Goal: Task Accomplishment & Management: Manage account settings

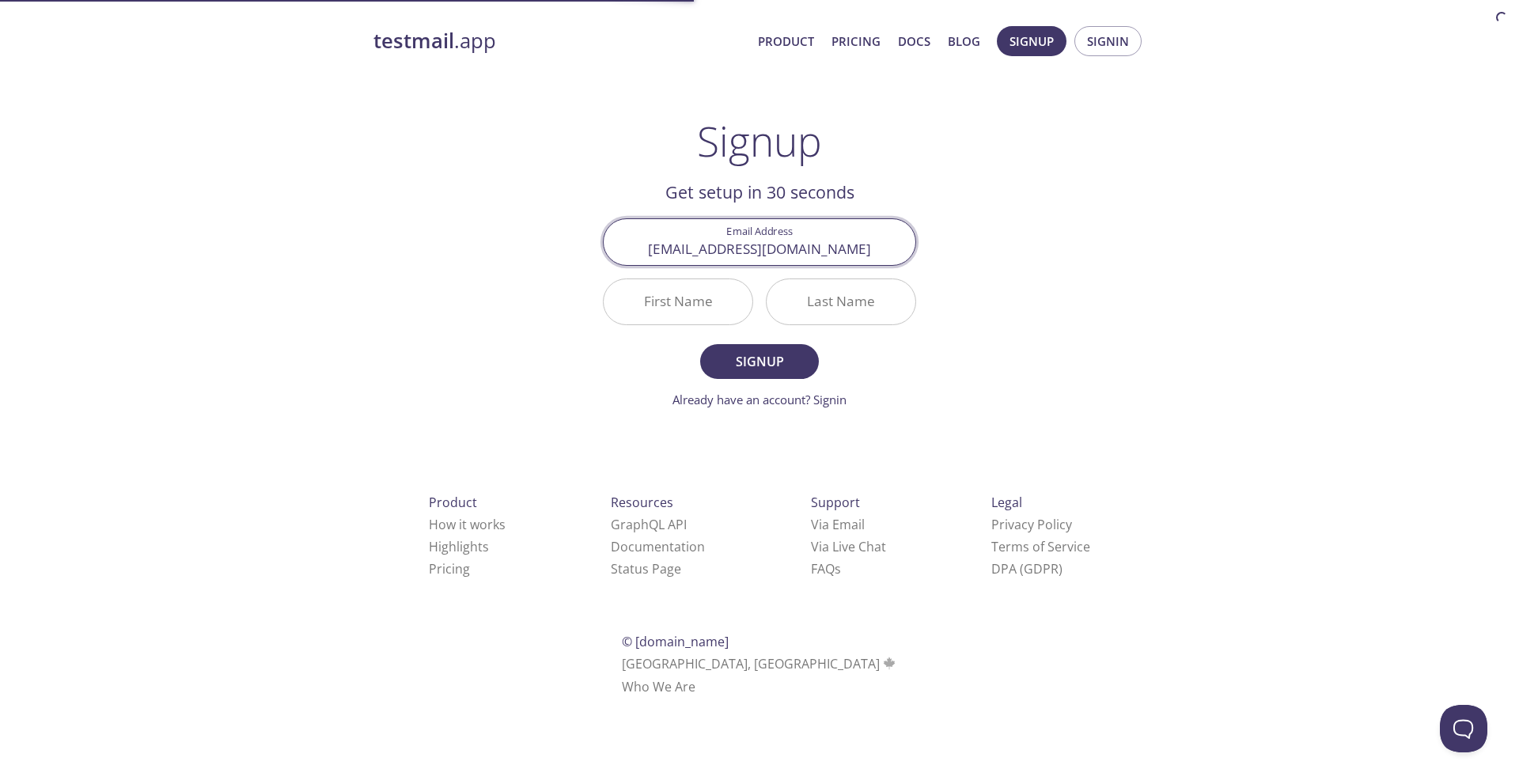
click at [709, 301] on input "First Name" at bounding box center [678, 302] width 149 height 45
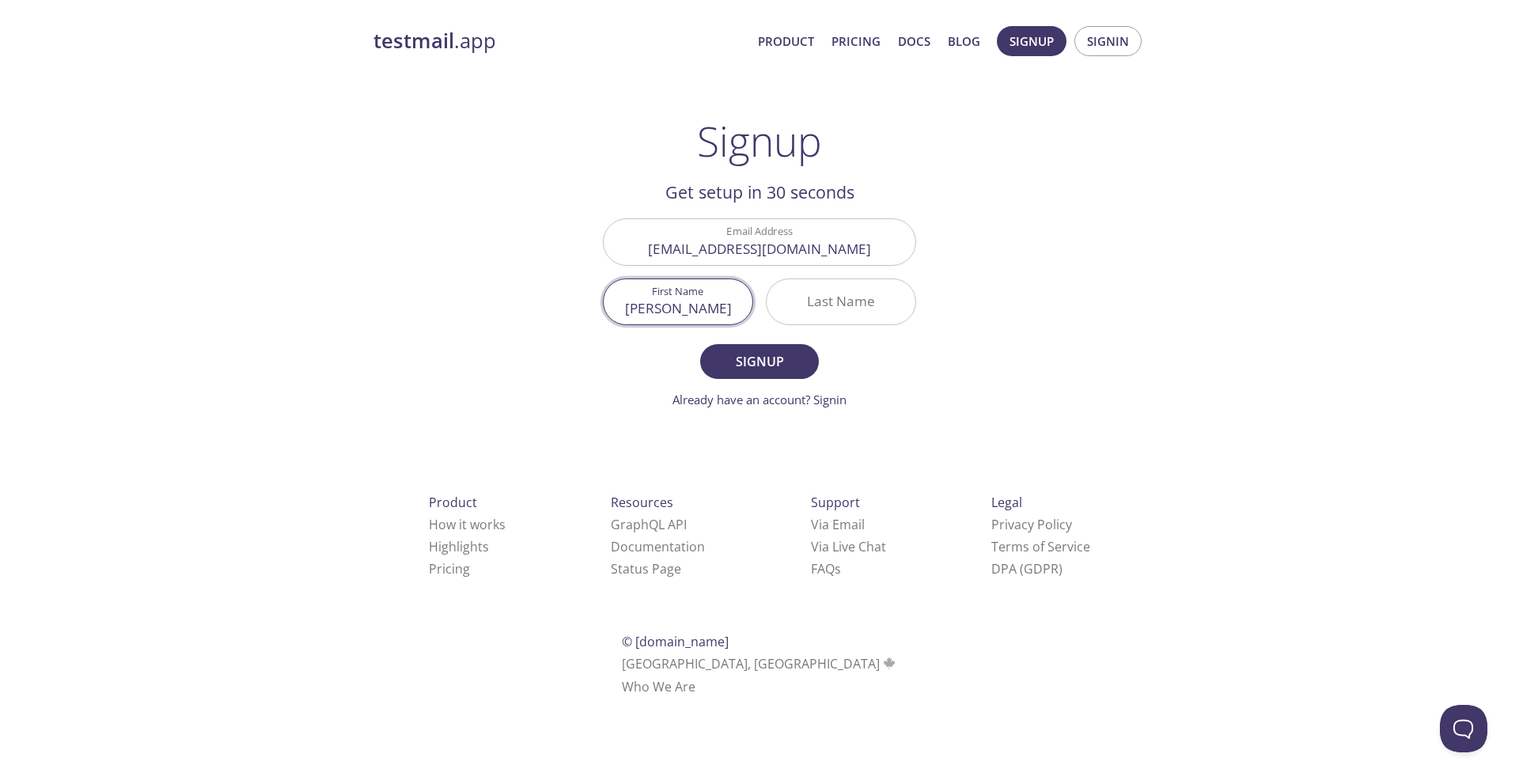
type input "[PERSON_NAME]"
click at [755, 368] on span "Signup" at bounding box center [759, 361] width 84 height 22
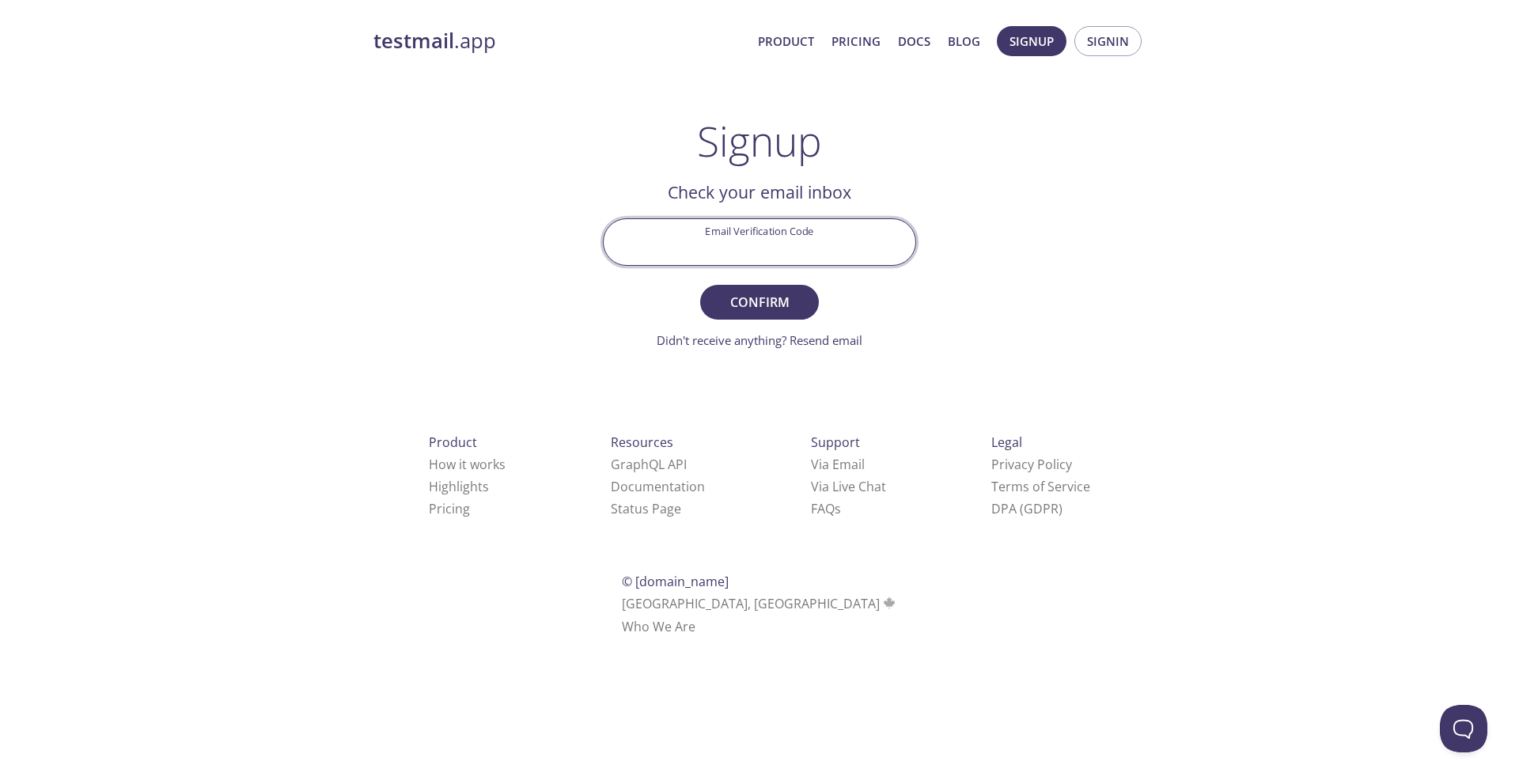
click at [739, 235] on input "Email Verification Code" at bounding box center [759, 241] width 312 height 45
paste input "VEENYFB"
type input "VEENYFB"
click at [741, 301] on span "Confirm" at bounding box center [759, 302] width 84 height 22
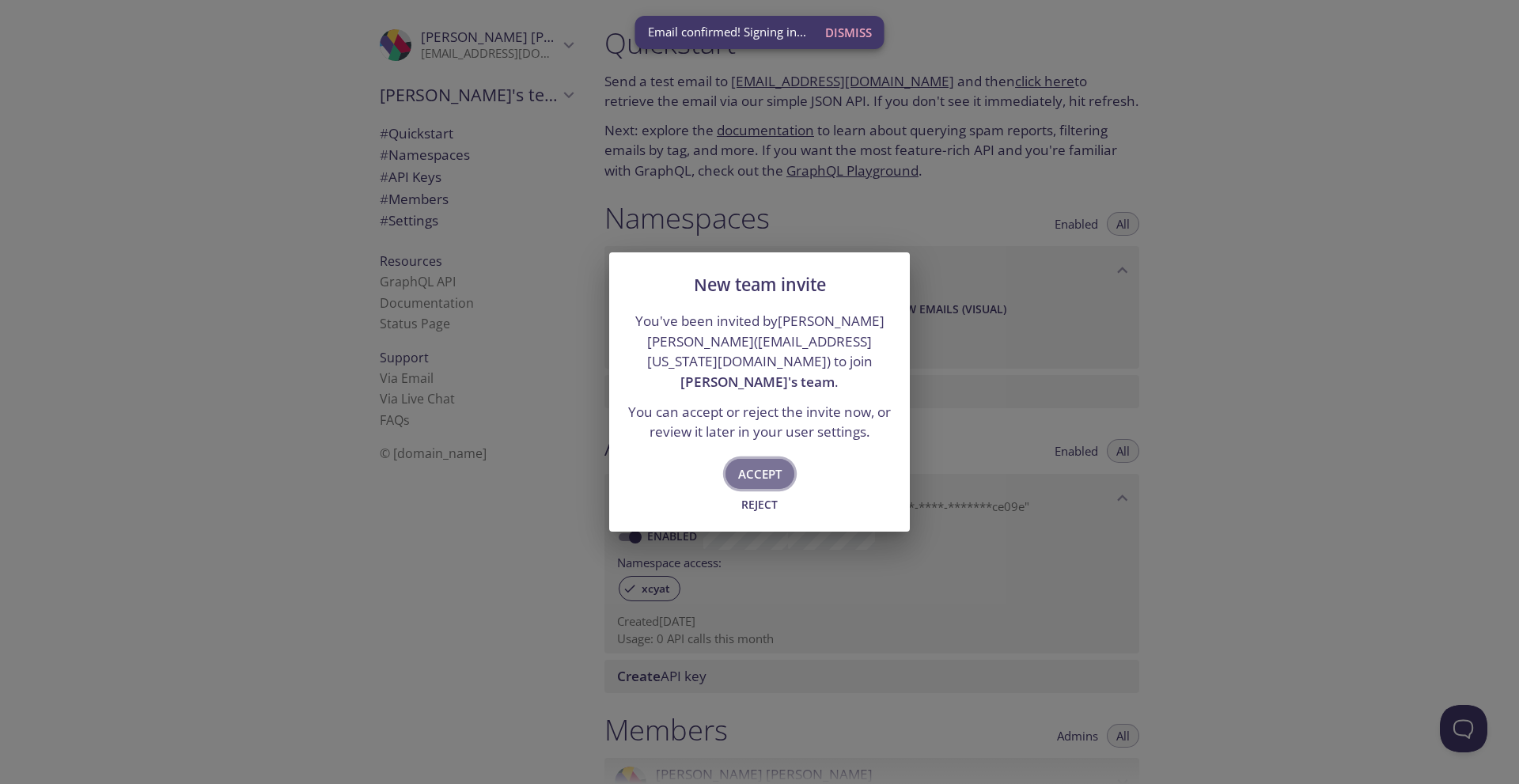
click at [770, 464] on span "Accept" at bounding box center [759, 473] width 43 height 20
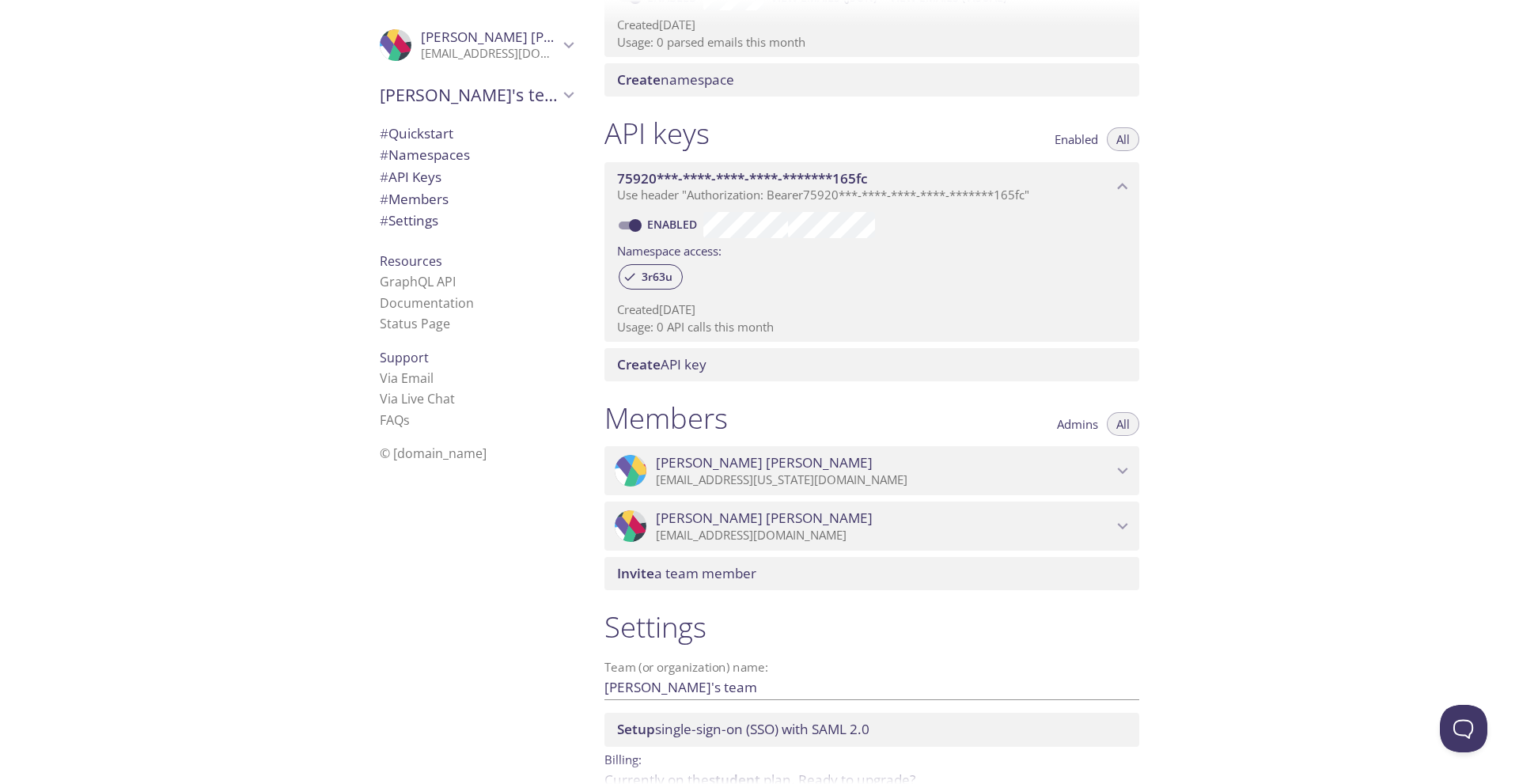
scroll to position [395, 0]
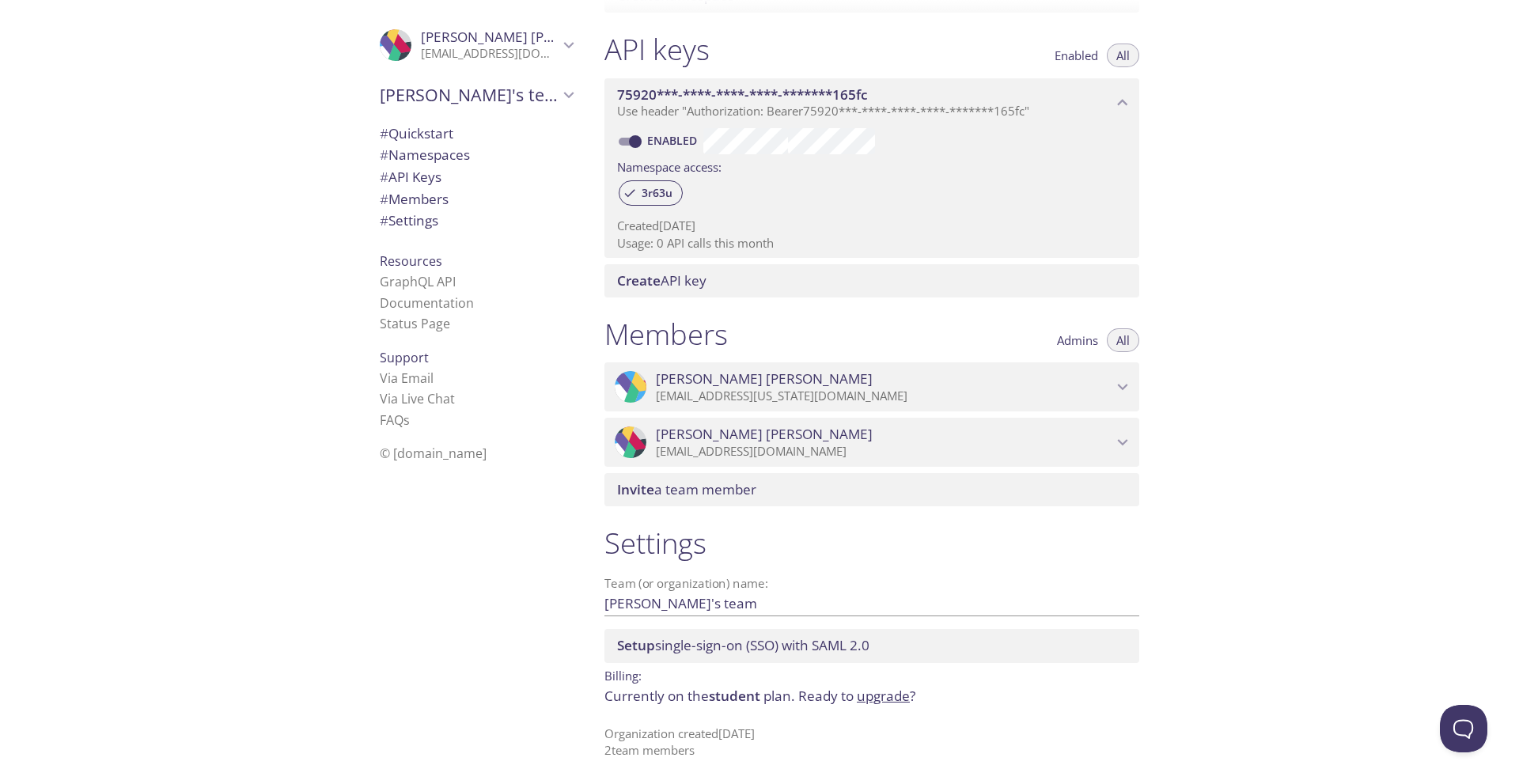
click at [1096, 391] on p "[EMAIL_ADDRESS][US_STATE][DOMAIN_NAME]" at bounding box center [883, 396] width 456 height 15
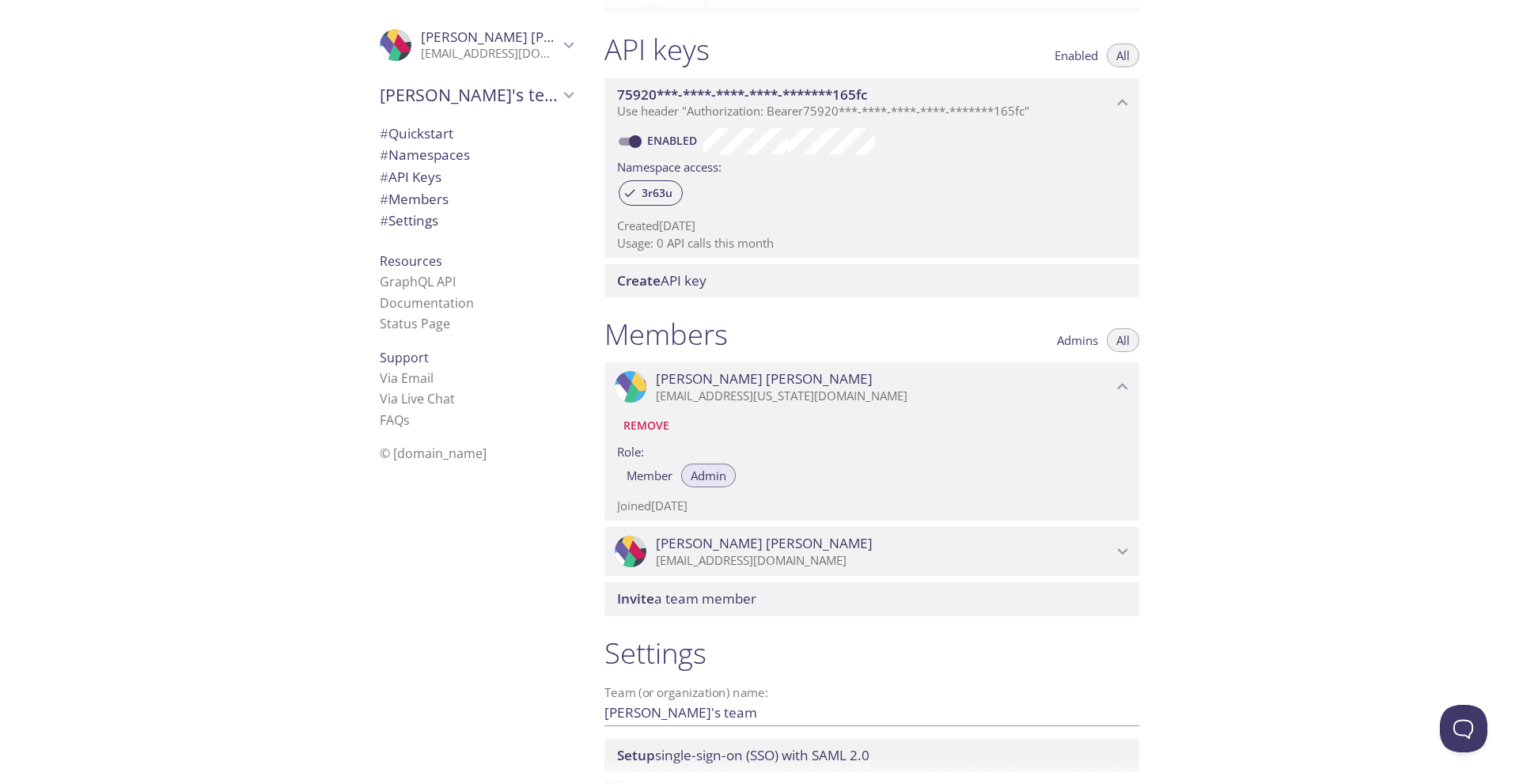
click at [648, 425] on span "Remove" at bounding box center [646, 425] width 46 height 19
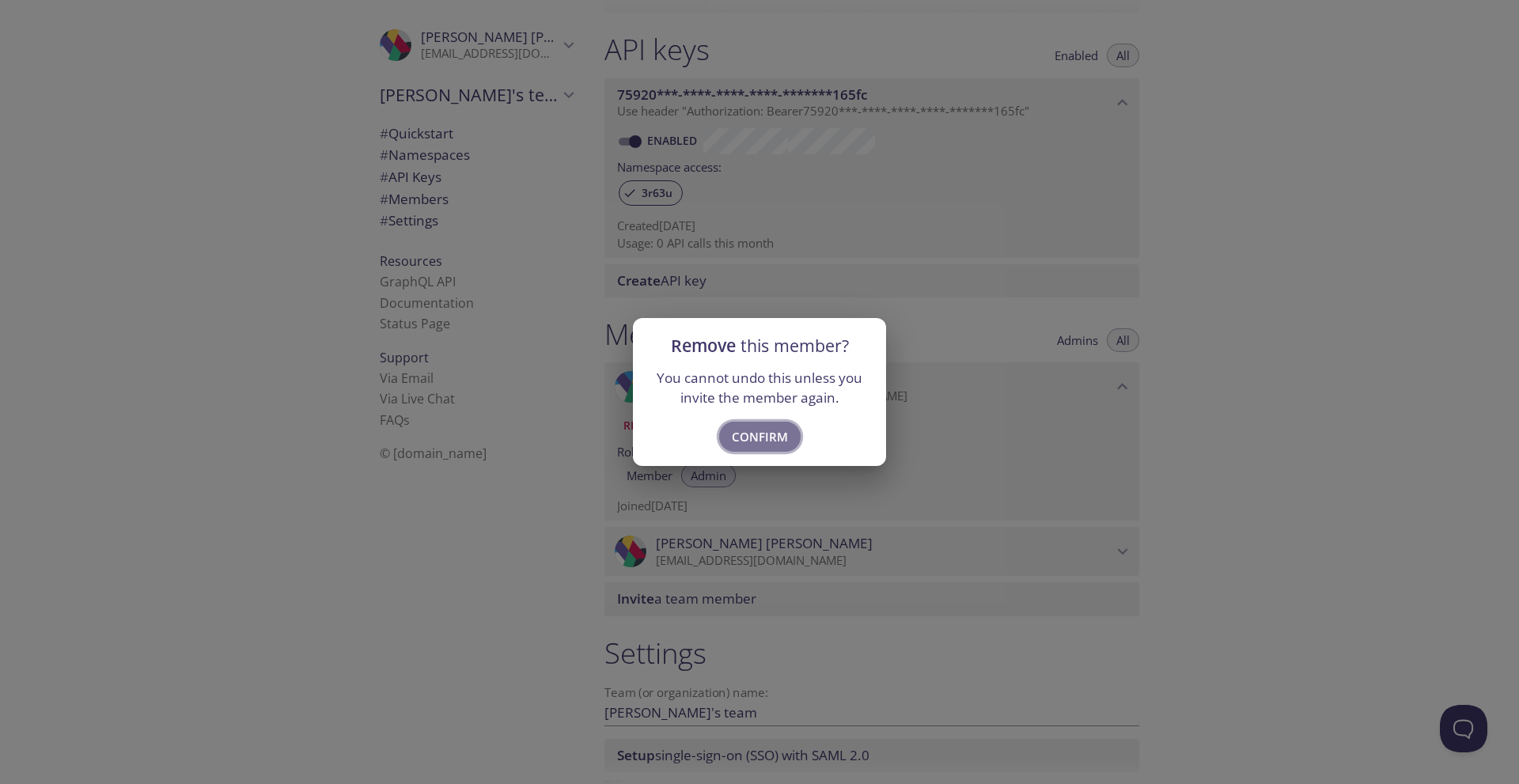
click at [764, 438] on span "Confirm" at bounding box center [760, 436] width 56 height 20
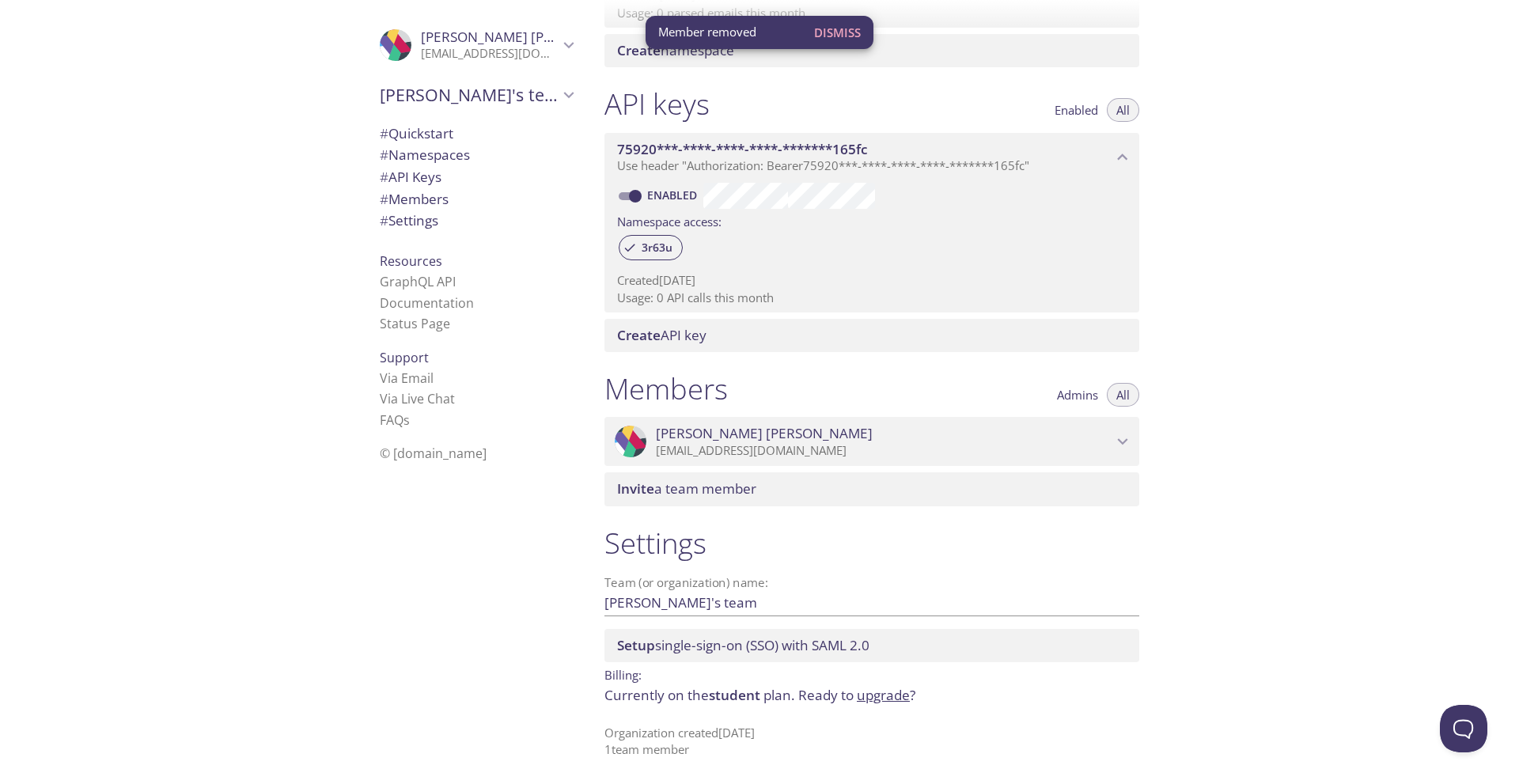
scroll to position [340, 0]
click at [701, 607] on input "[PERSON_NAME]'s team" at bounding box center [847, 602] width 484 height 26
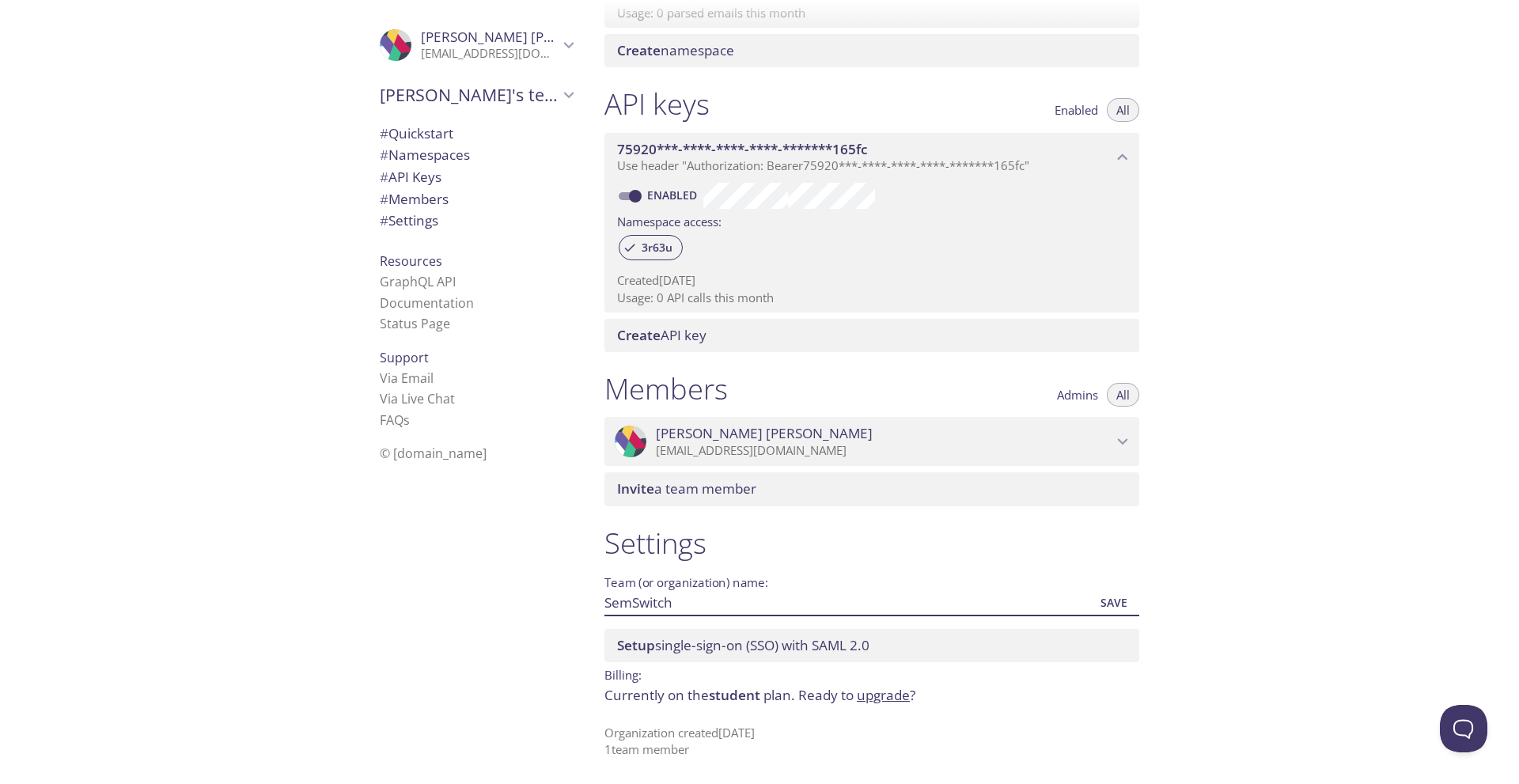
type input "SemSwitch"
click at [1115, 600] on span "Save" at bounding box center [1114, 603] width 42 height 19
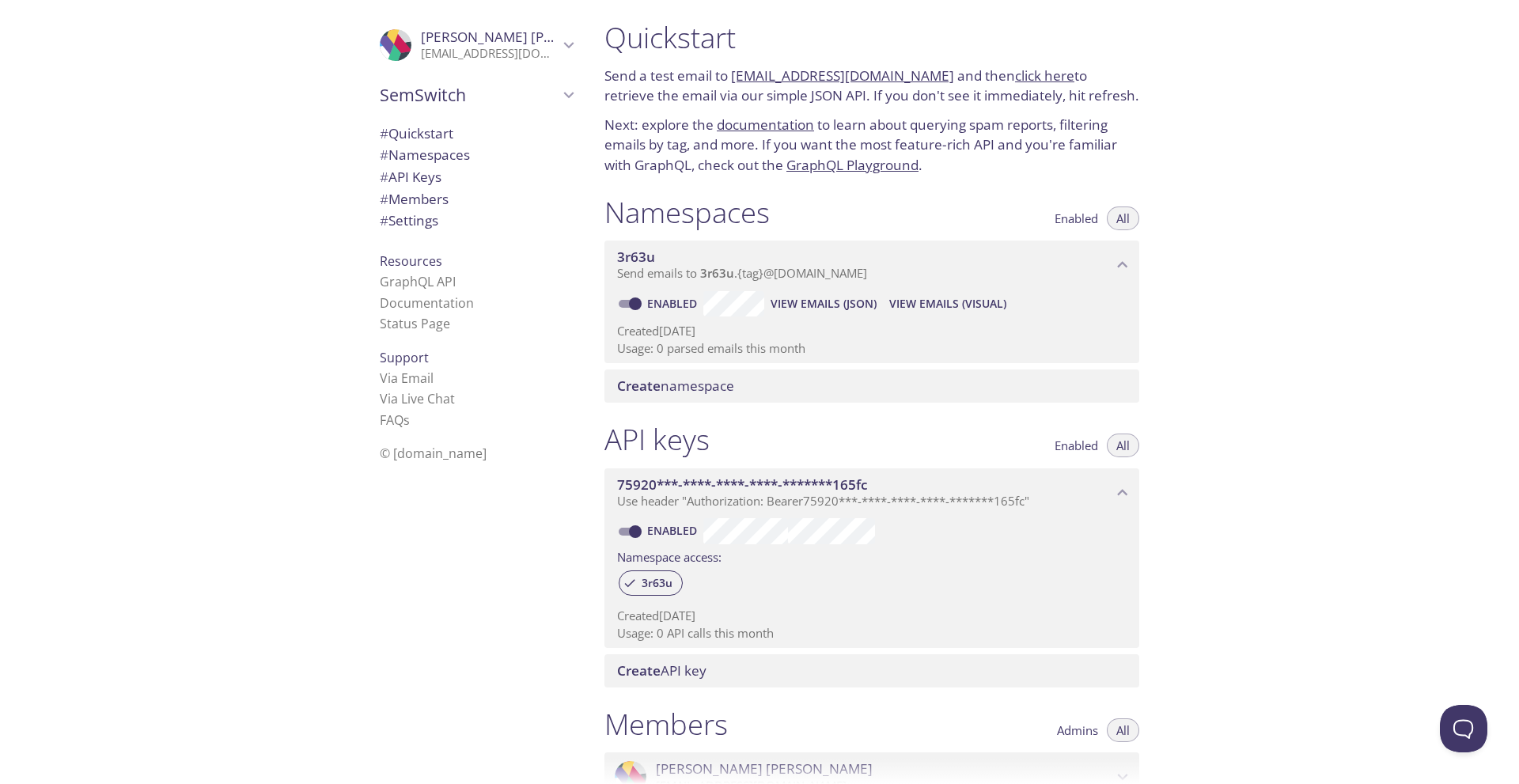
scroll to position [0, 0]
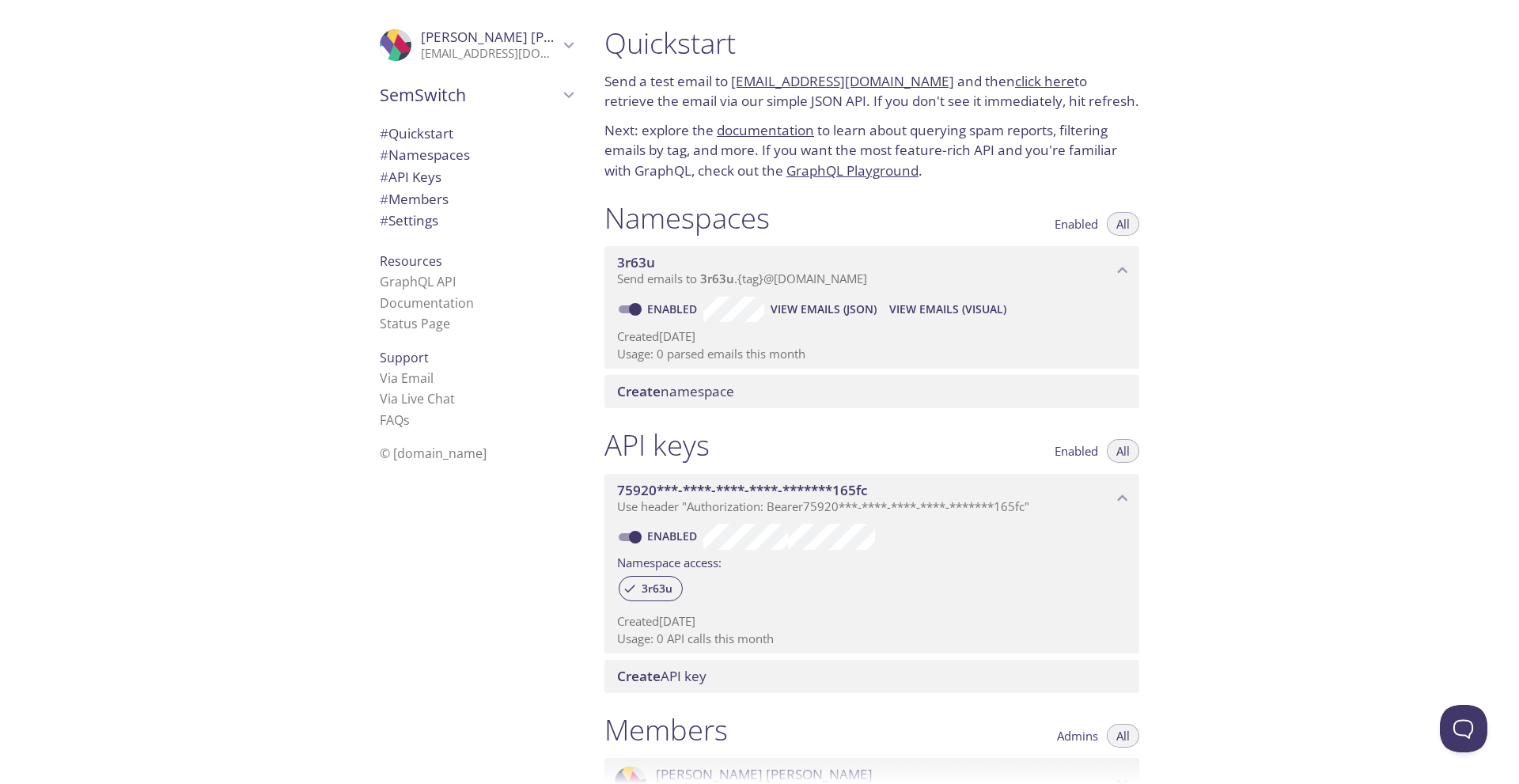
click at [1287, 166] on div "Quickstart Send a test email to [EMAIL_ADDRESS][DOMAIN_NAME] and then click her…" at bounding box center [1054, 392] width 927 height 784
click at [433, 143] on span "# Quickstart" at bounding box center [476, 133] width 193 height 20
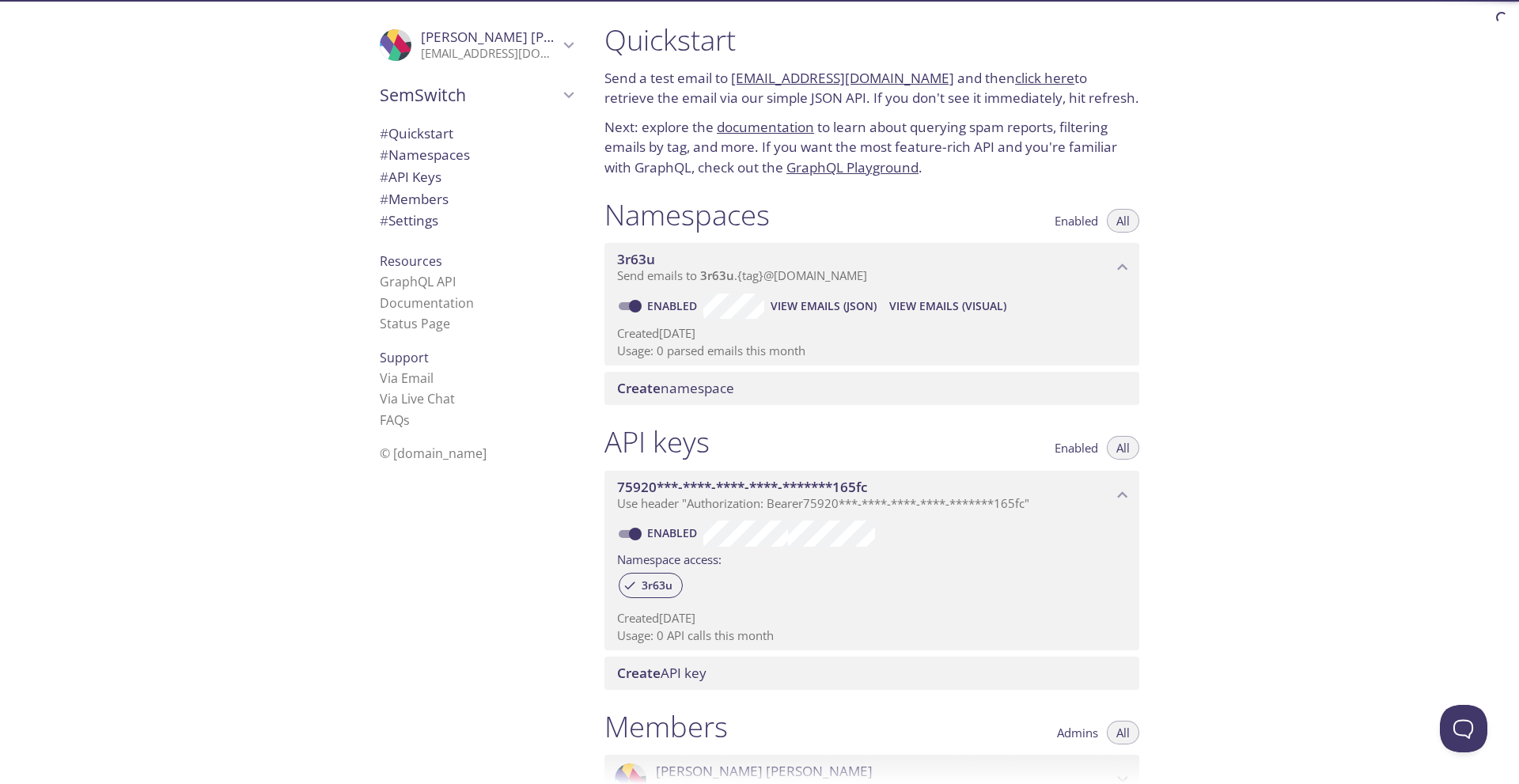
click at [424, 156] on span "# Namespaces" at bounding box center [424, 154] width 90 height 18
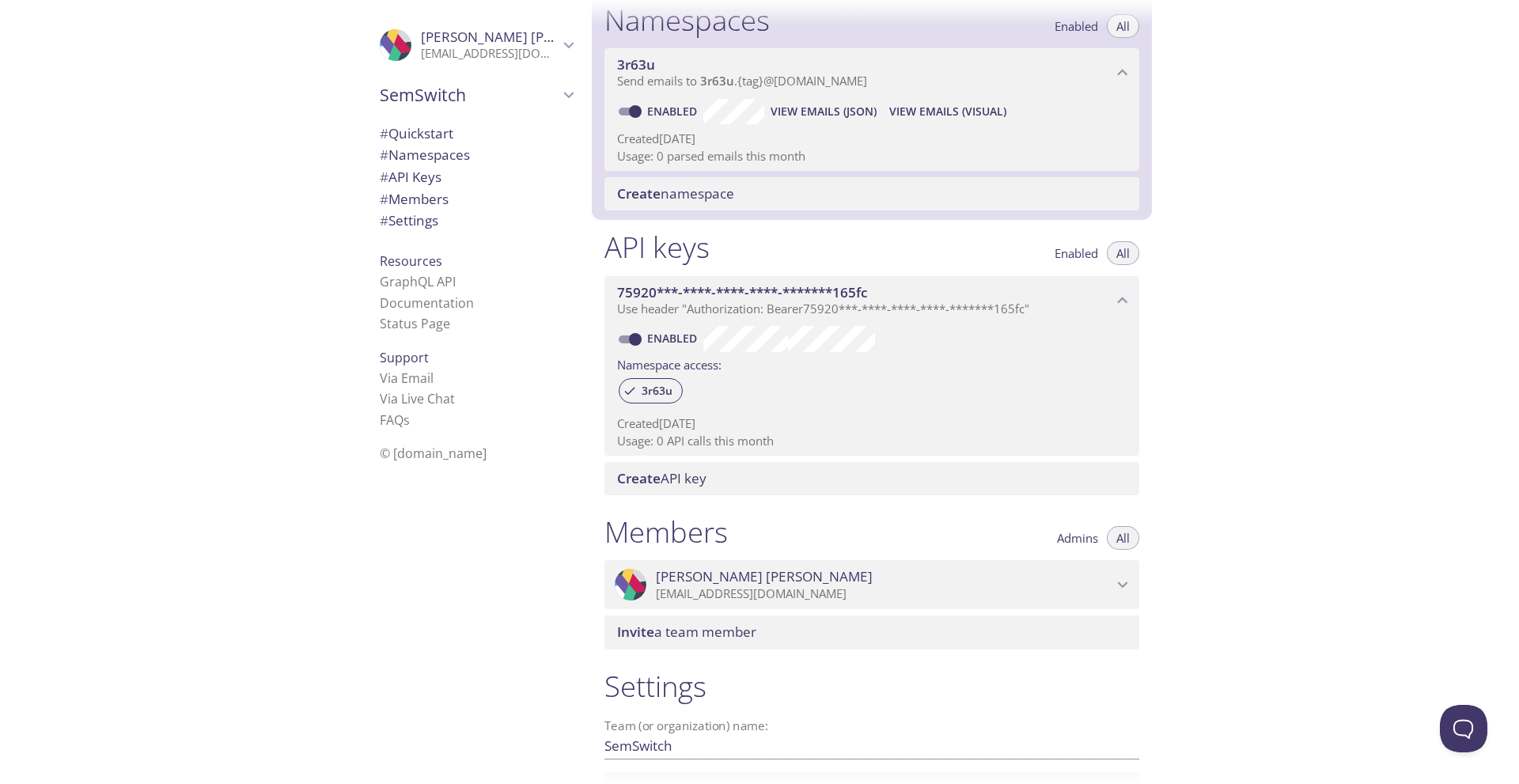
scroll to position [200, 0]
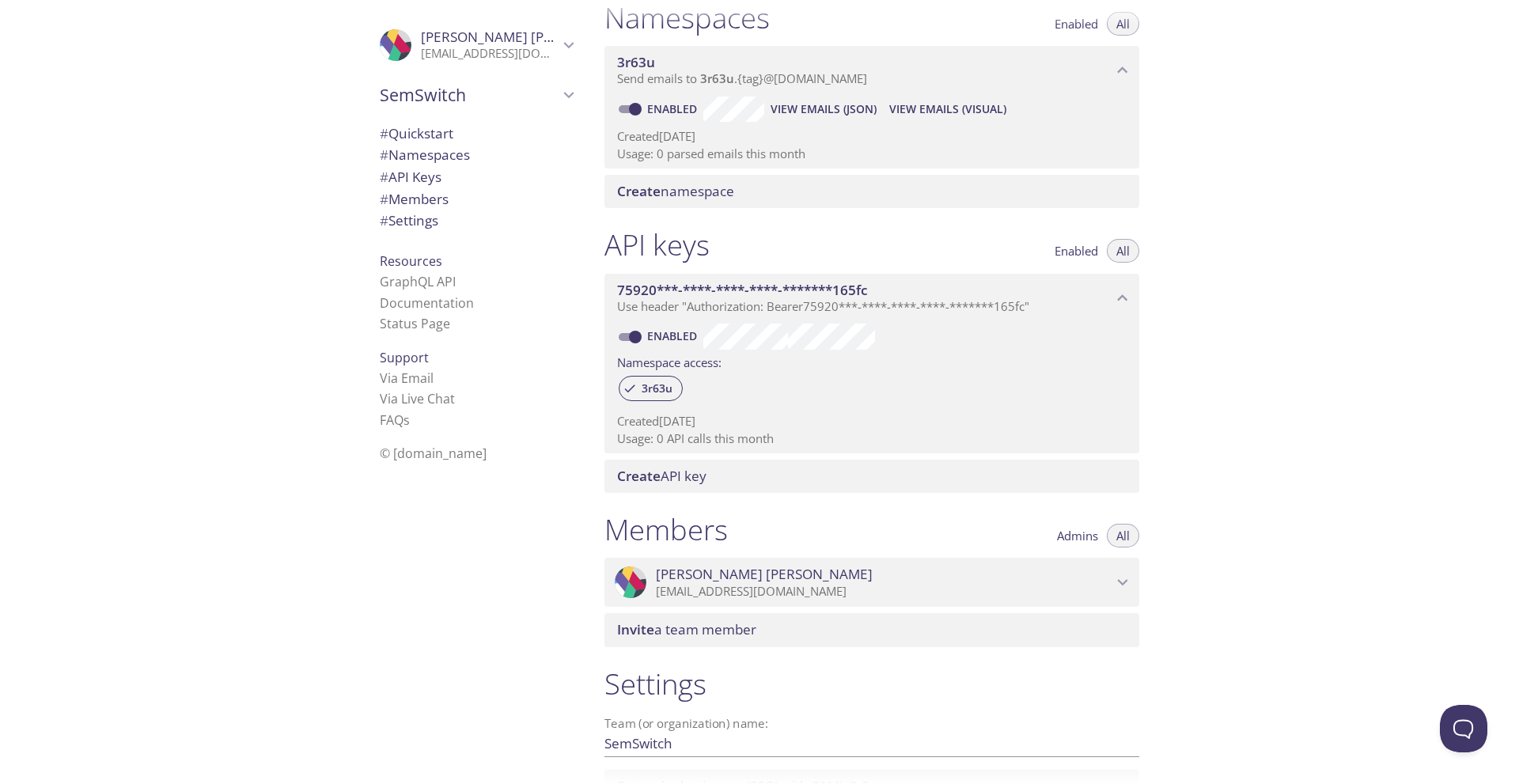
click at [414, 174] on span "# API Keys" at bounding box center [411, 176] width 62 height 18
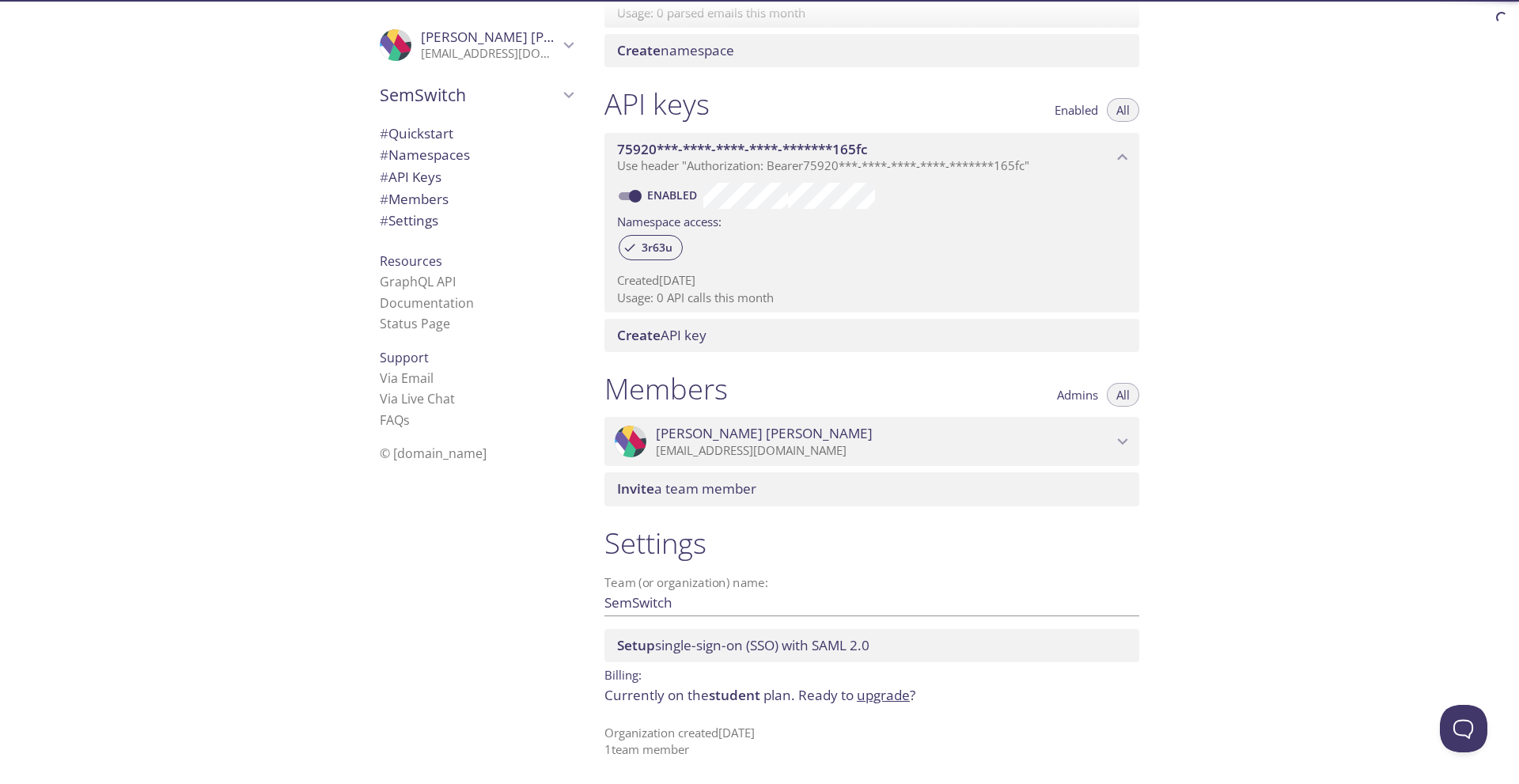
click at [430, 135] on span "# Quickstart" at bounding box center [417, 133] width 73 height 18
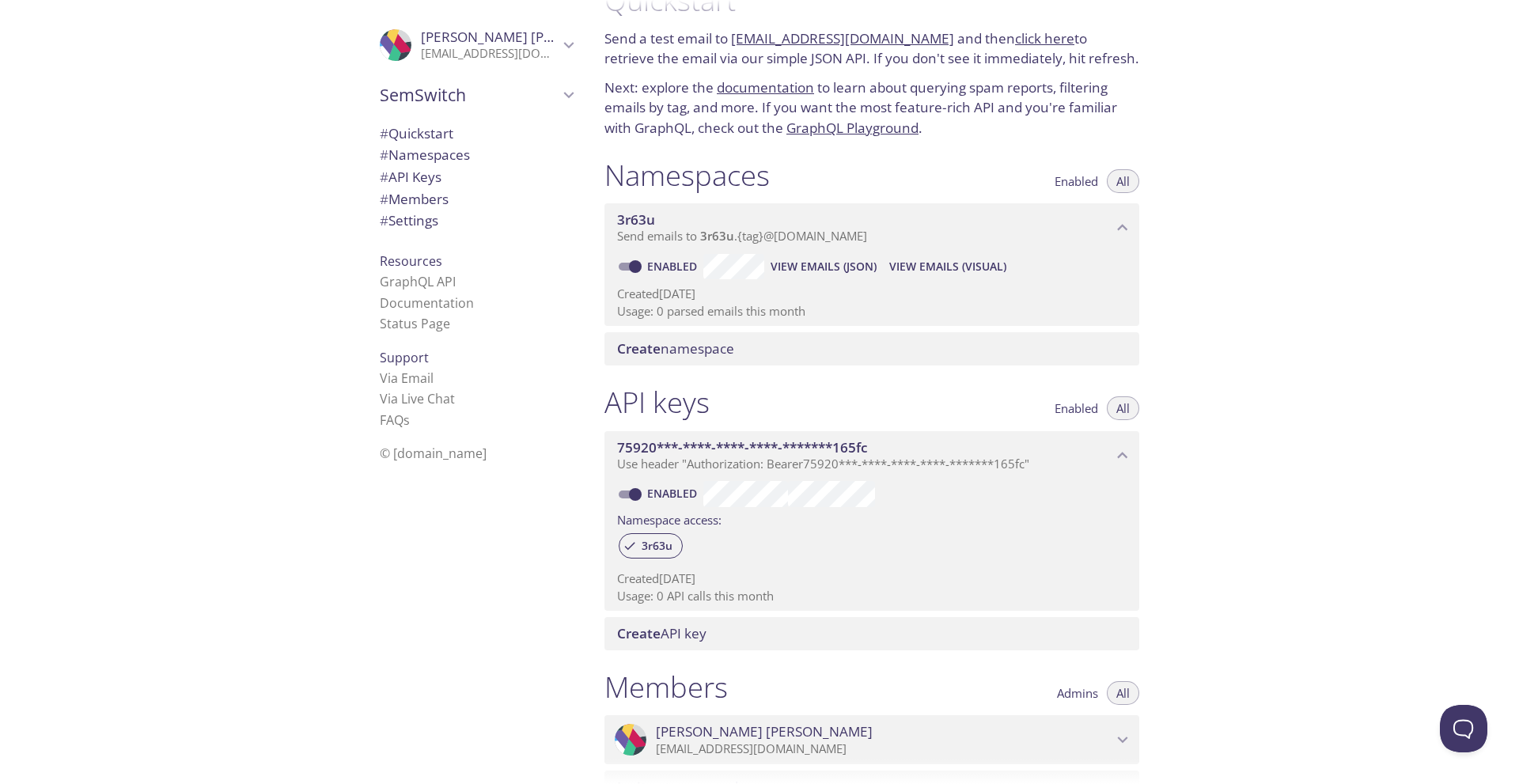
scroll to position [25, 0]
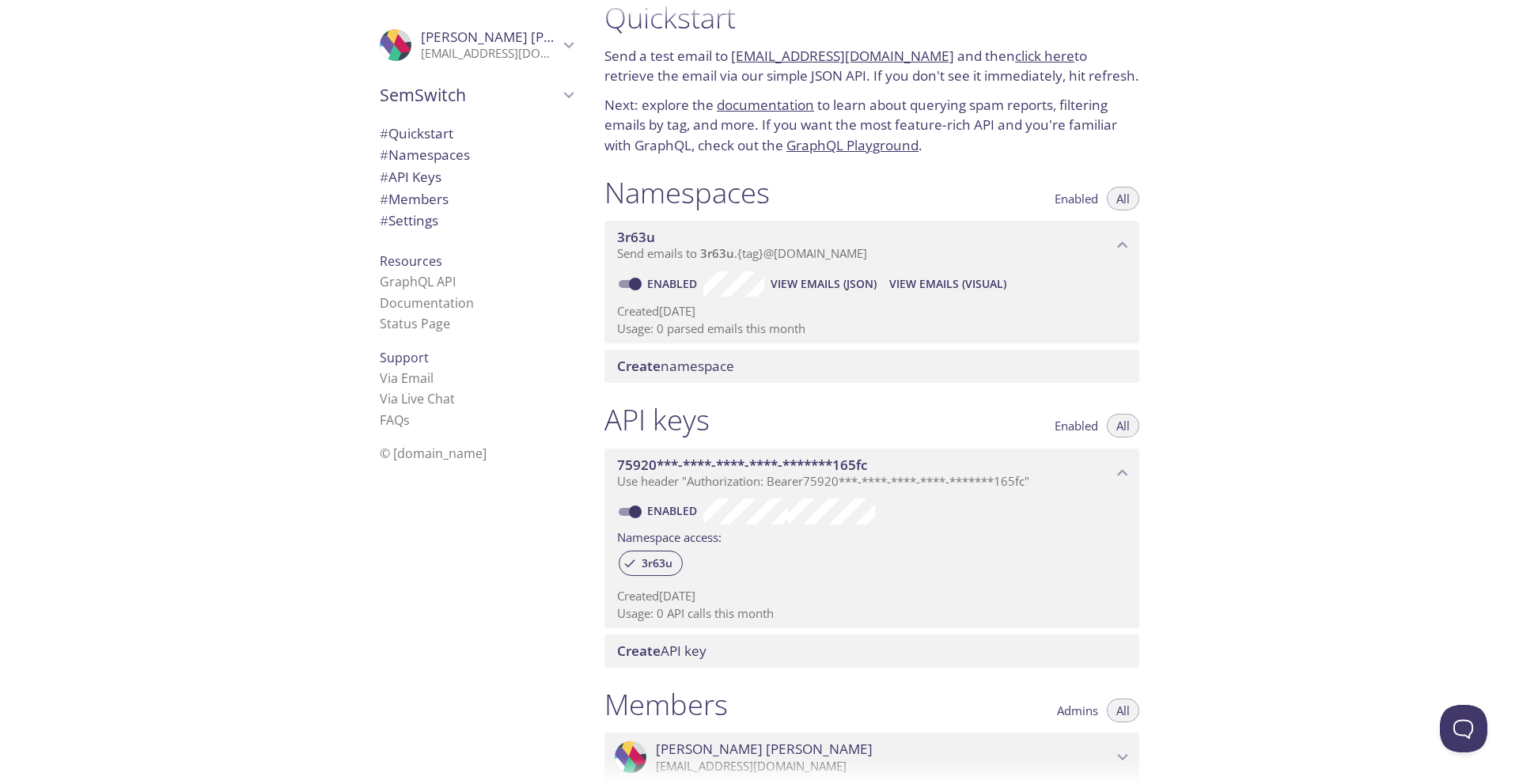
click at [424, 217] on span "# Settings" at bounding box center [409, 220] width 59 height 18
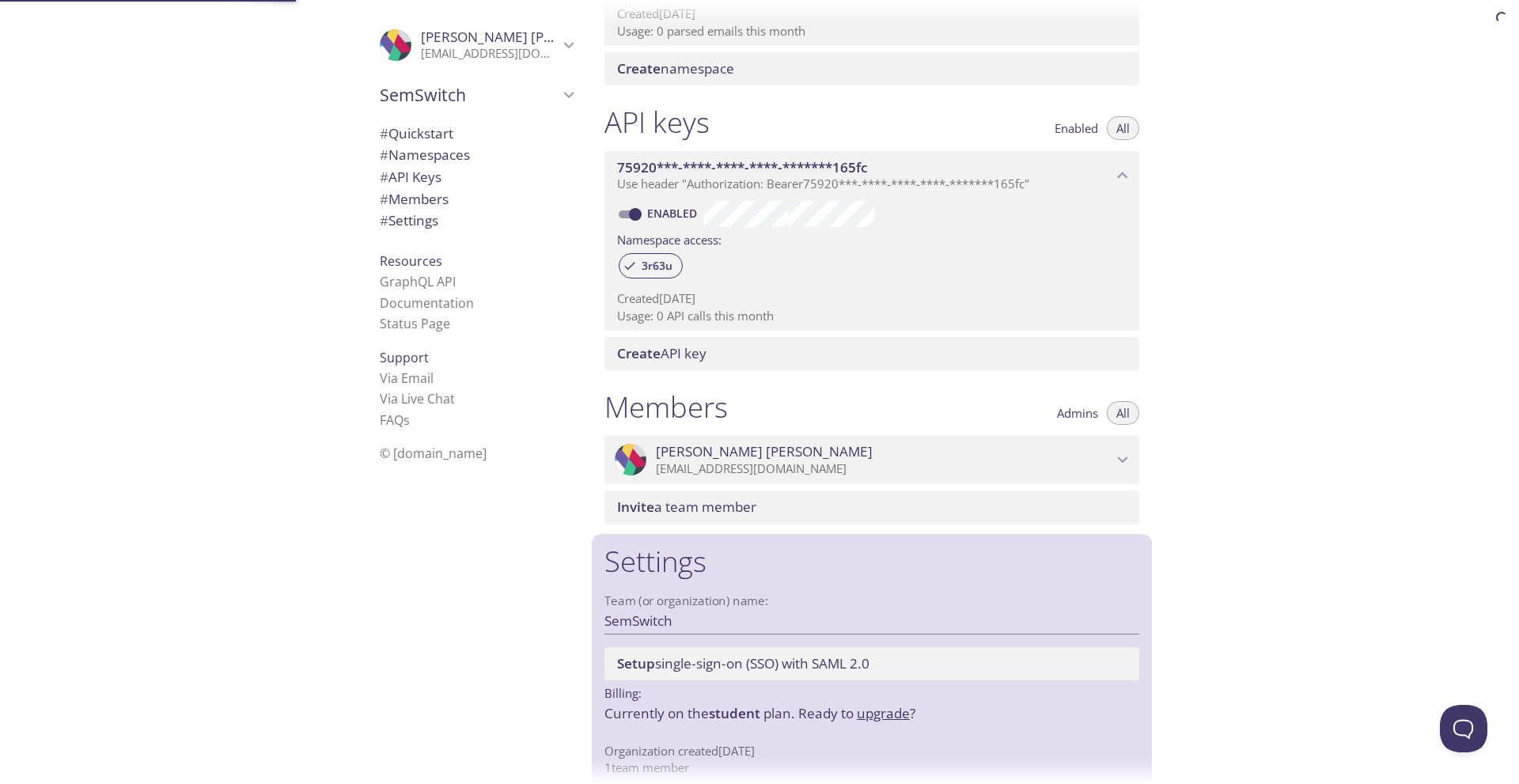
scroll to position [340, 0]
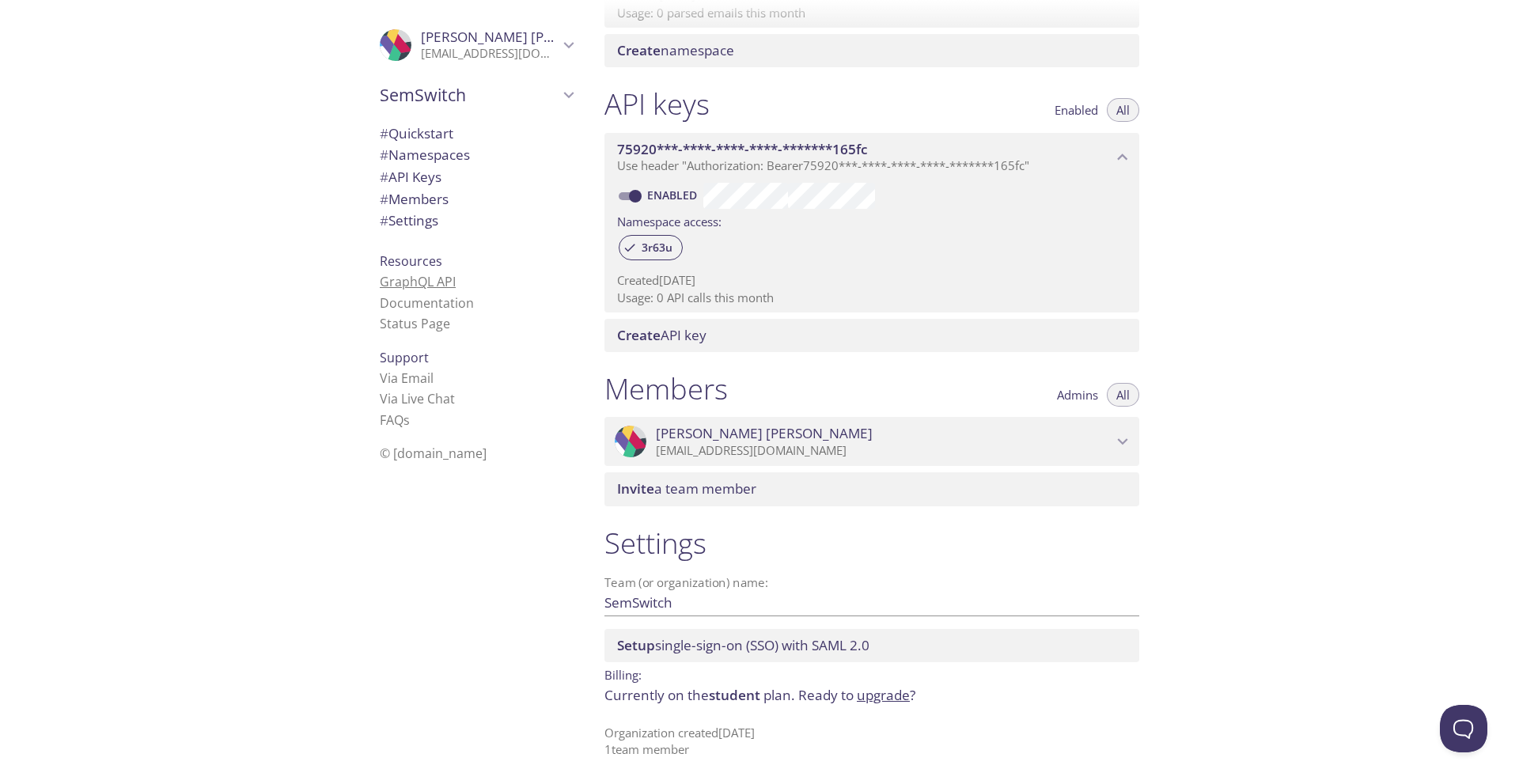
click at [397, 284] on link "GraphQL API" at bounding box center [418, 282] width 76 height 17
click at [400, 331] on link "Status Page" at bounding box center [415, 323] width 70 height 17
click at [558, 43] on icon "Hassan Ali" at bounding box center [568, 44] width 20 height 20
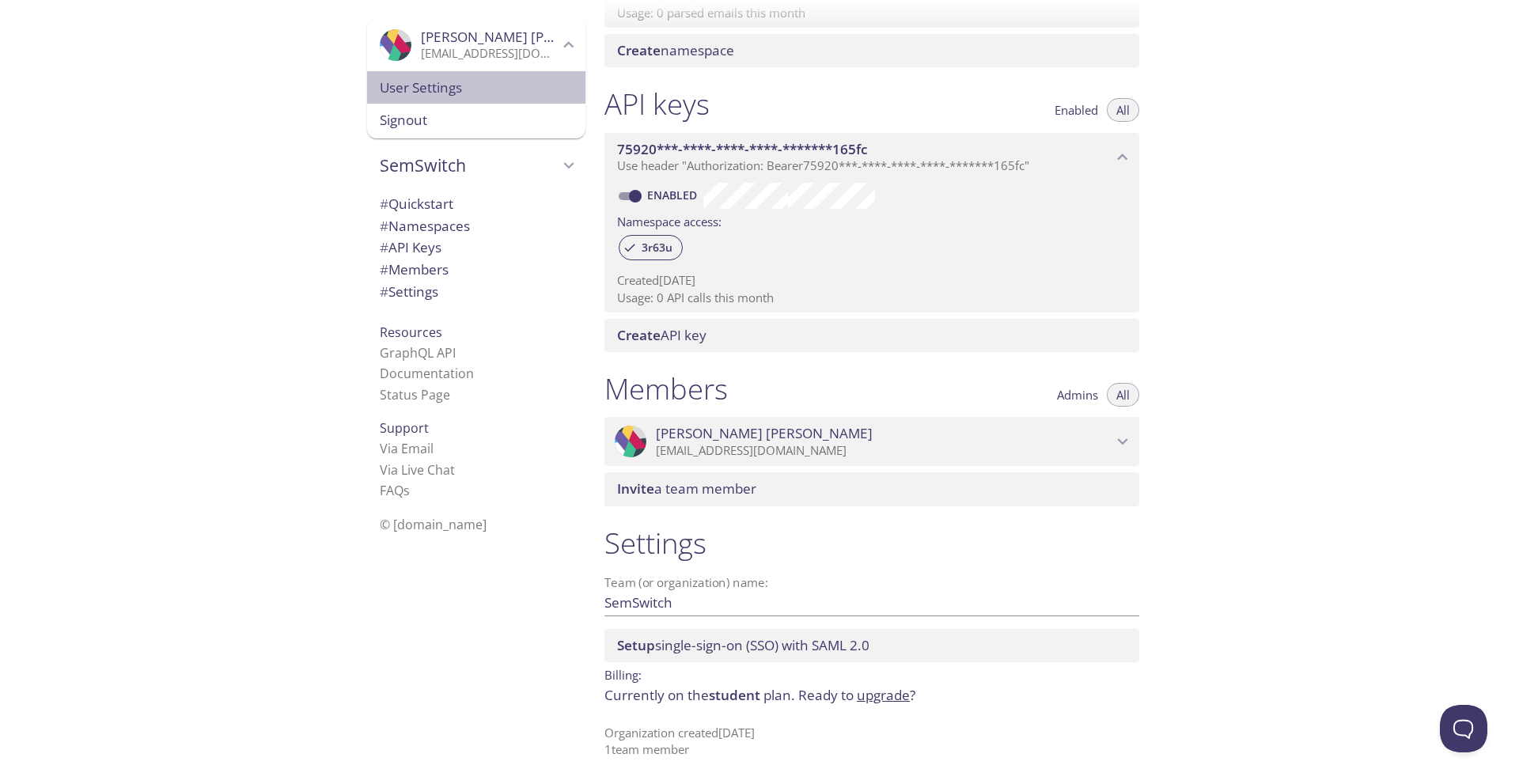
click at [402, 86] on span "User Settings" at bounding box center [476, 87] width 193 height 20
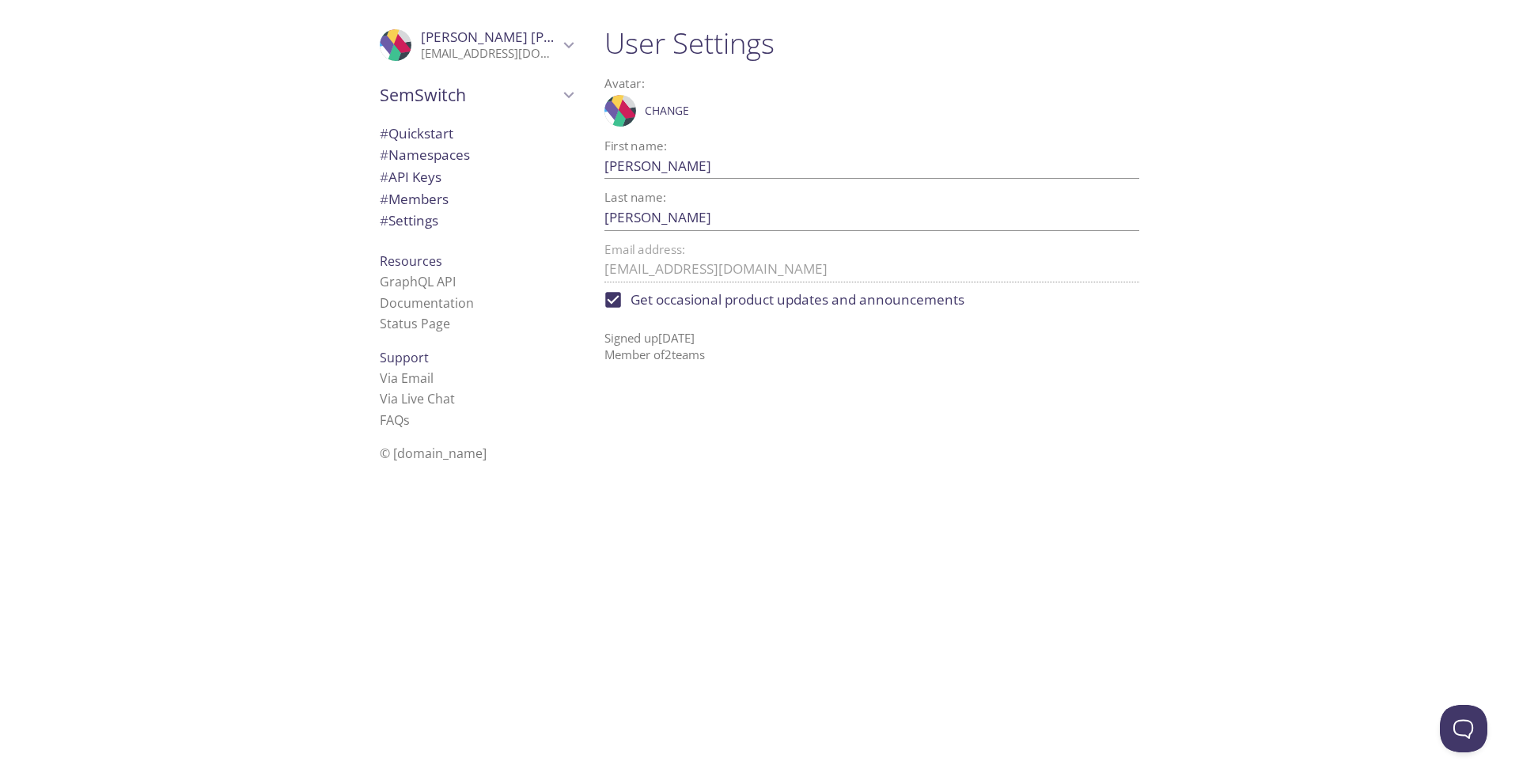
click at [671, 404] on div "User Settings Avatar: .cls-1 { fill: #6d5ca8; } .cls-2 { fill: #3fc191; } .cls-…" at bounding box center [878, 392] width 573 height 784
click at [658, 358] on p "Signed up [DATE] Member of 2 team s" at bounding box center [872, 340] width 534 height 46
click at [407, 199] on span "# Members" at bounding box center [414, 199] width 68 height 18
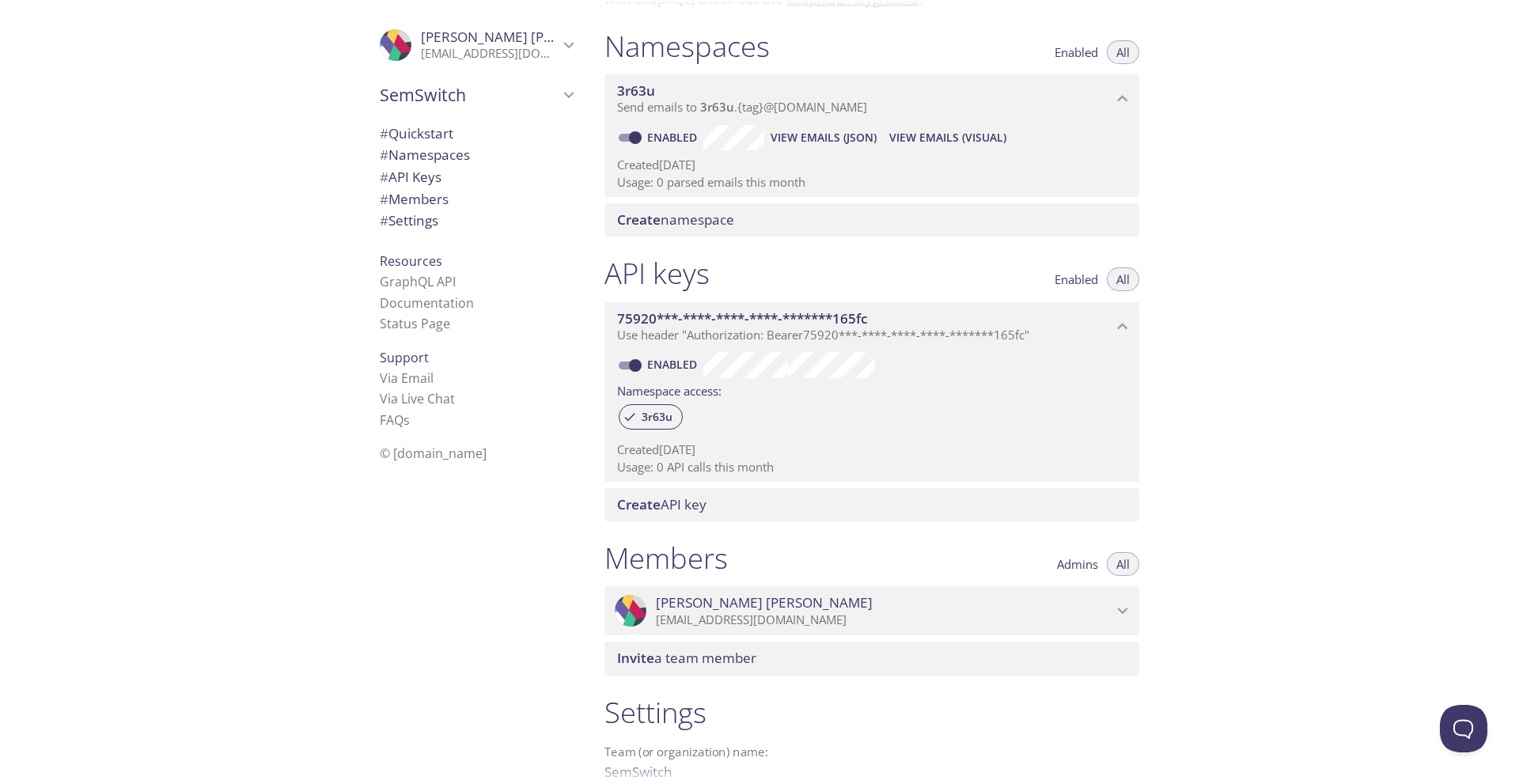
scroll to position [182, 0]
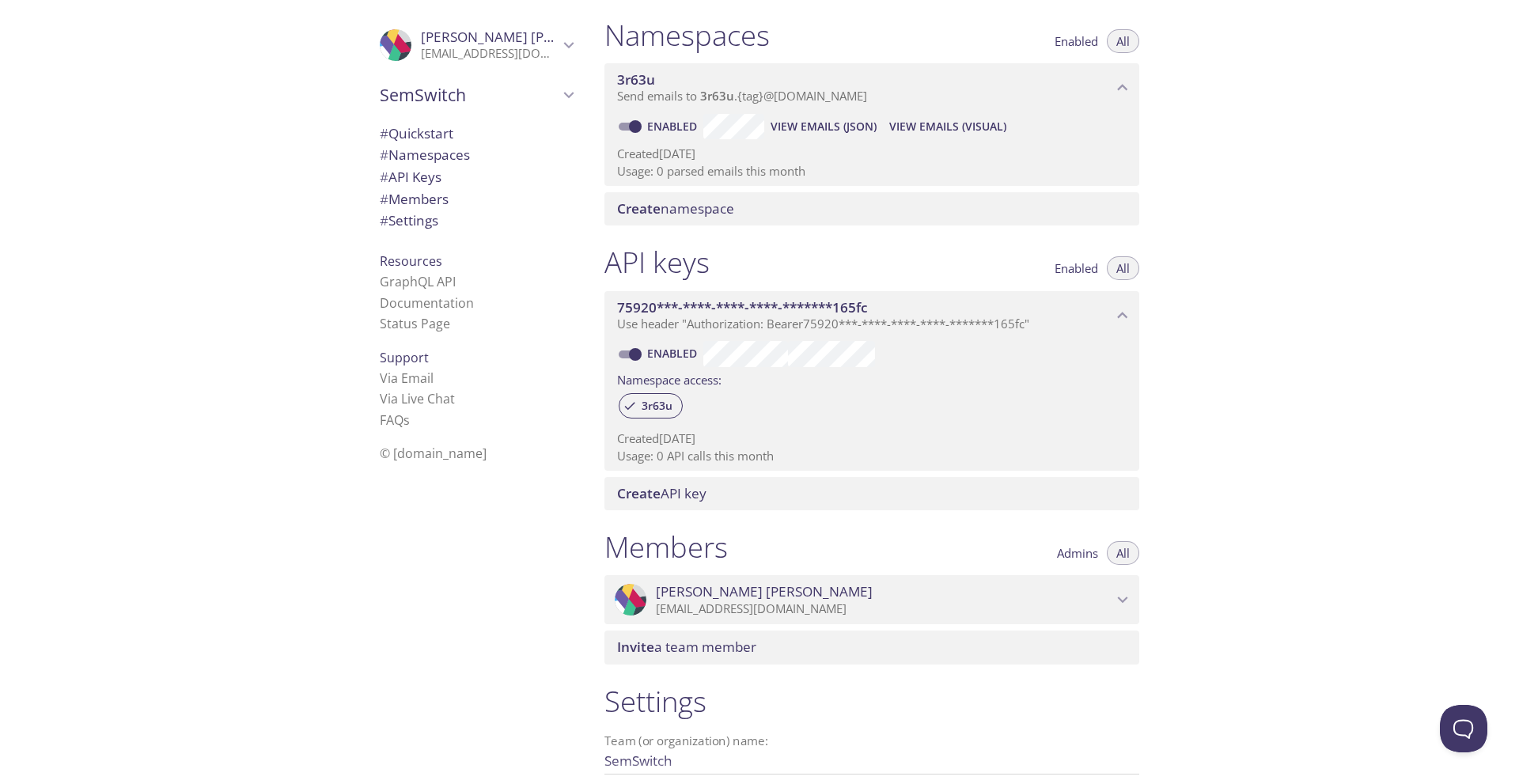
click at [1084, 553] on span "Admins" at bounding box center [1077, 553] width 41 height 0
click at [1115, 552] on button "All" at bounding box center [1123, 553] width 33 height 24
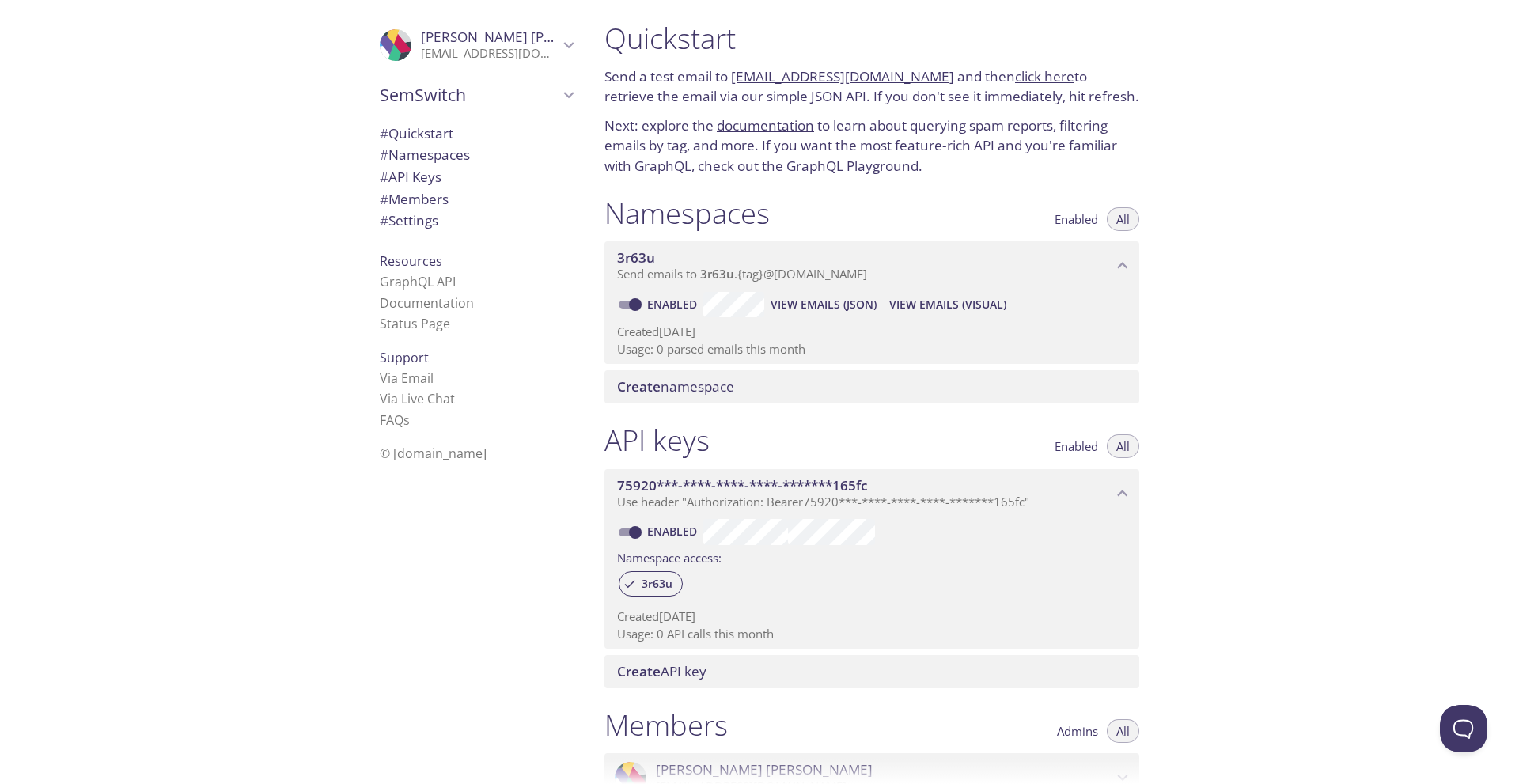
scroll to position [0, 0]
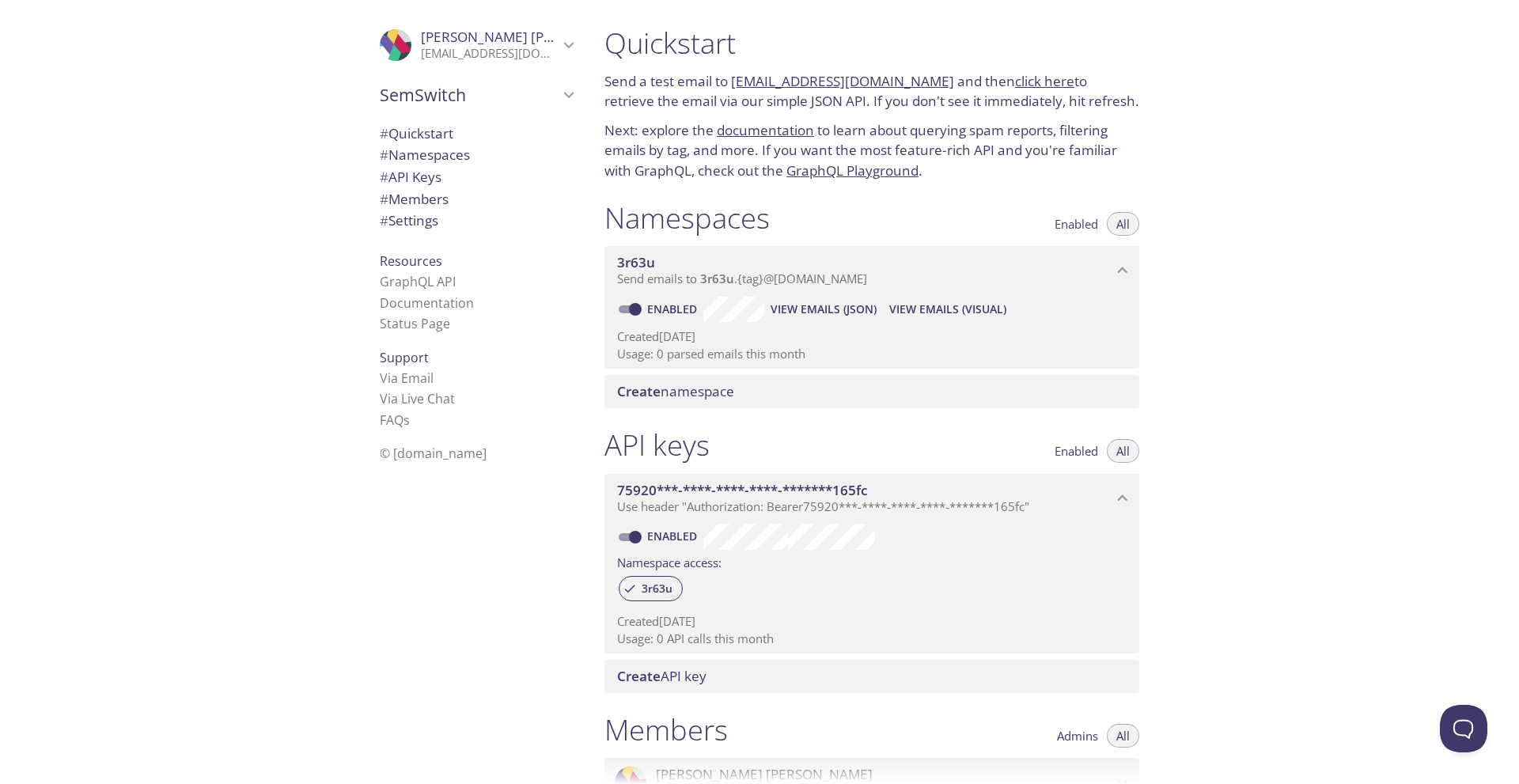
click at [411, 216] on span "# Settings" at bounding box center [409, 220] width 59 height 18
click at [404, 200] on span "# Members" at bounding box center [414, 199] width 68 height 18
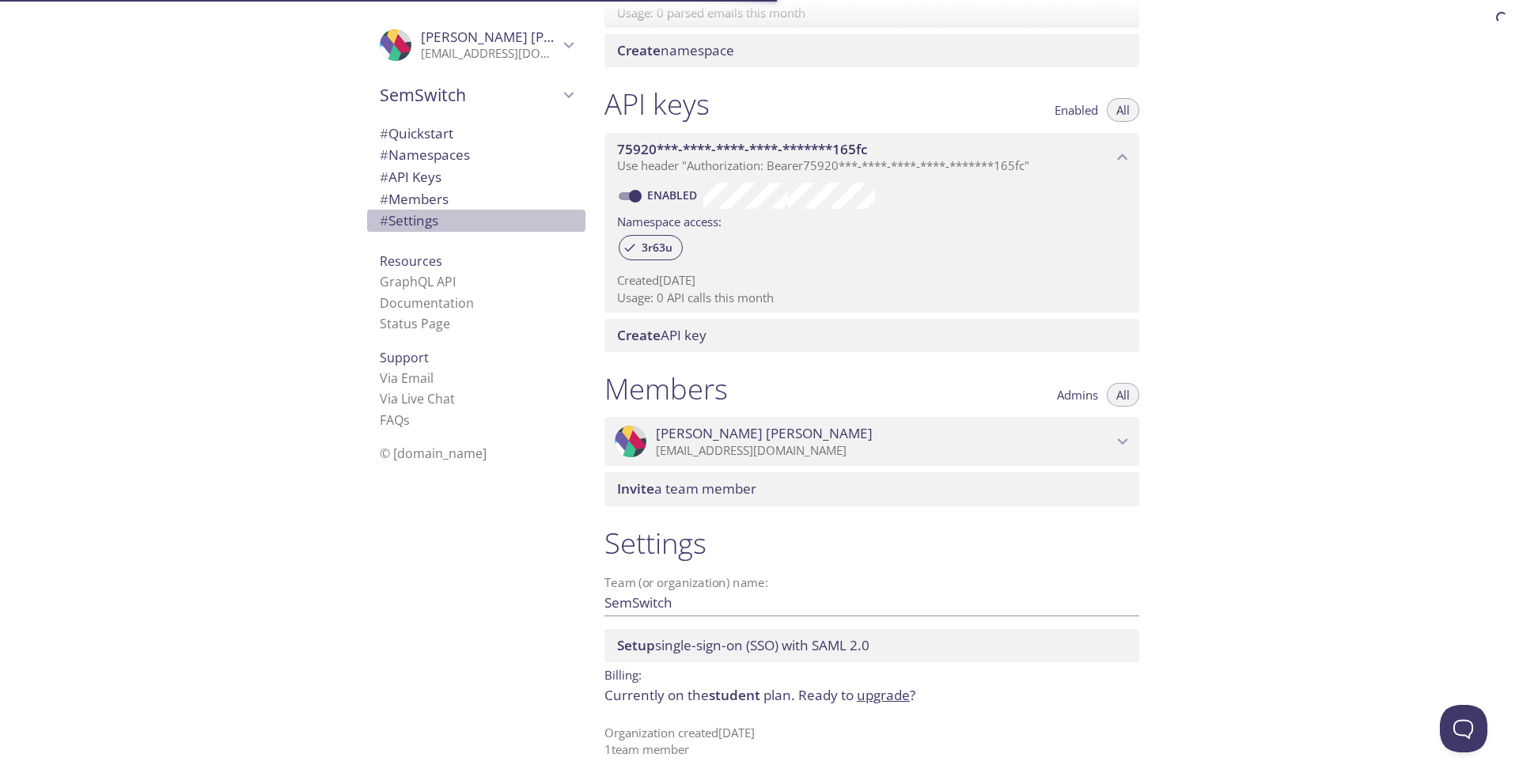
click at [404, 216] on span "# Settings" at bounding box center [409, 220] width 59 height 18
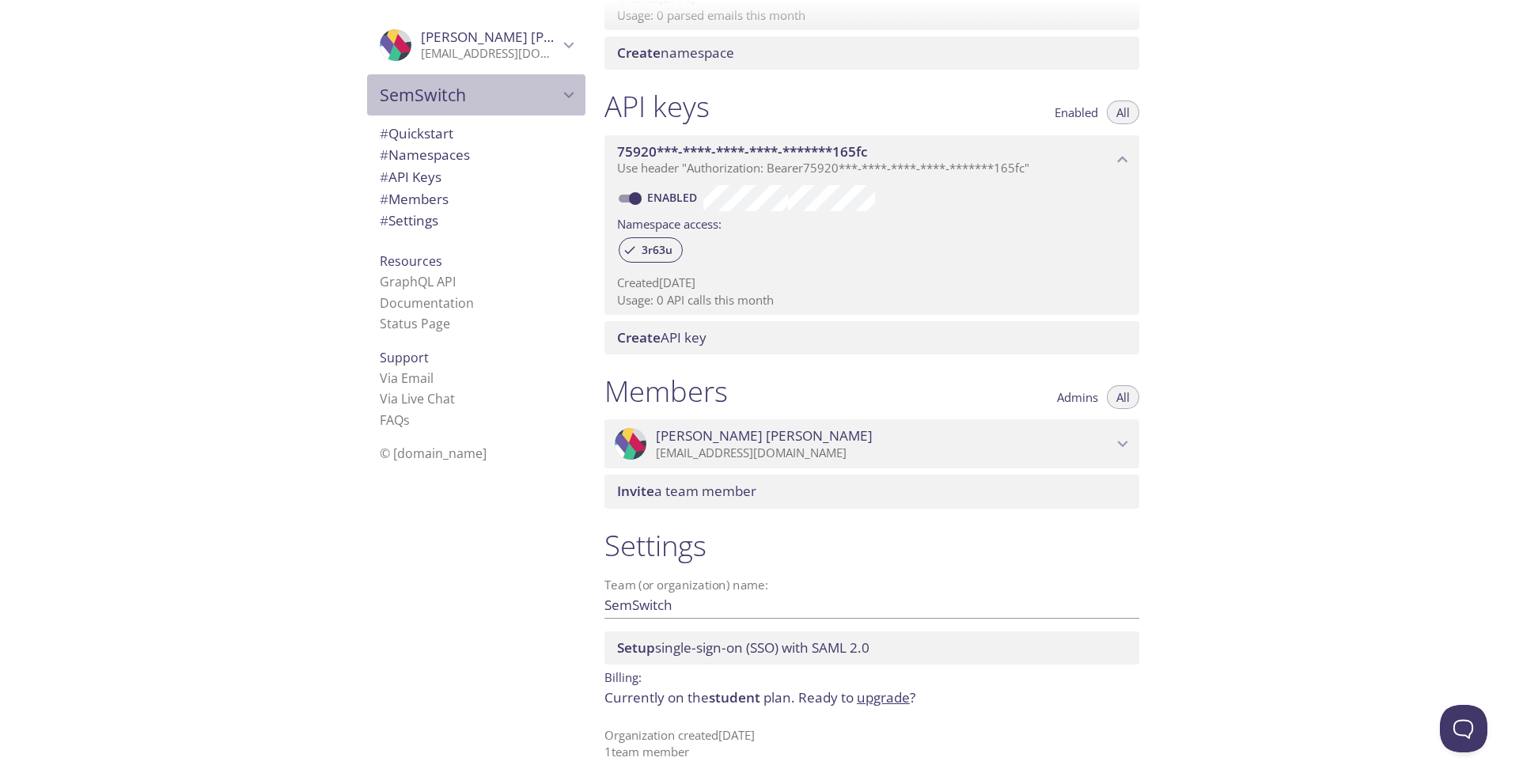
click at [474, 96] on span "SemSwitch" at bounding box center [469, 95] width 178 height 22
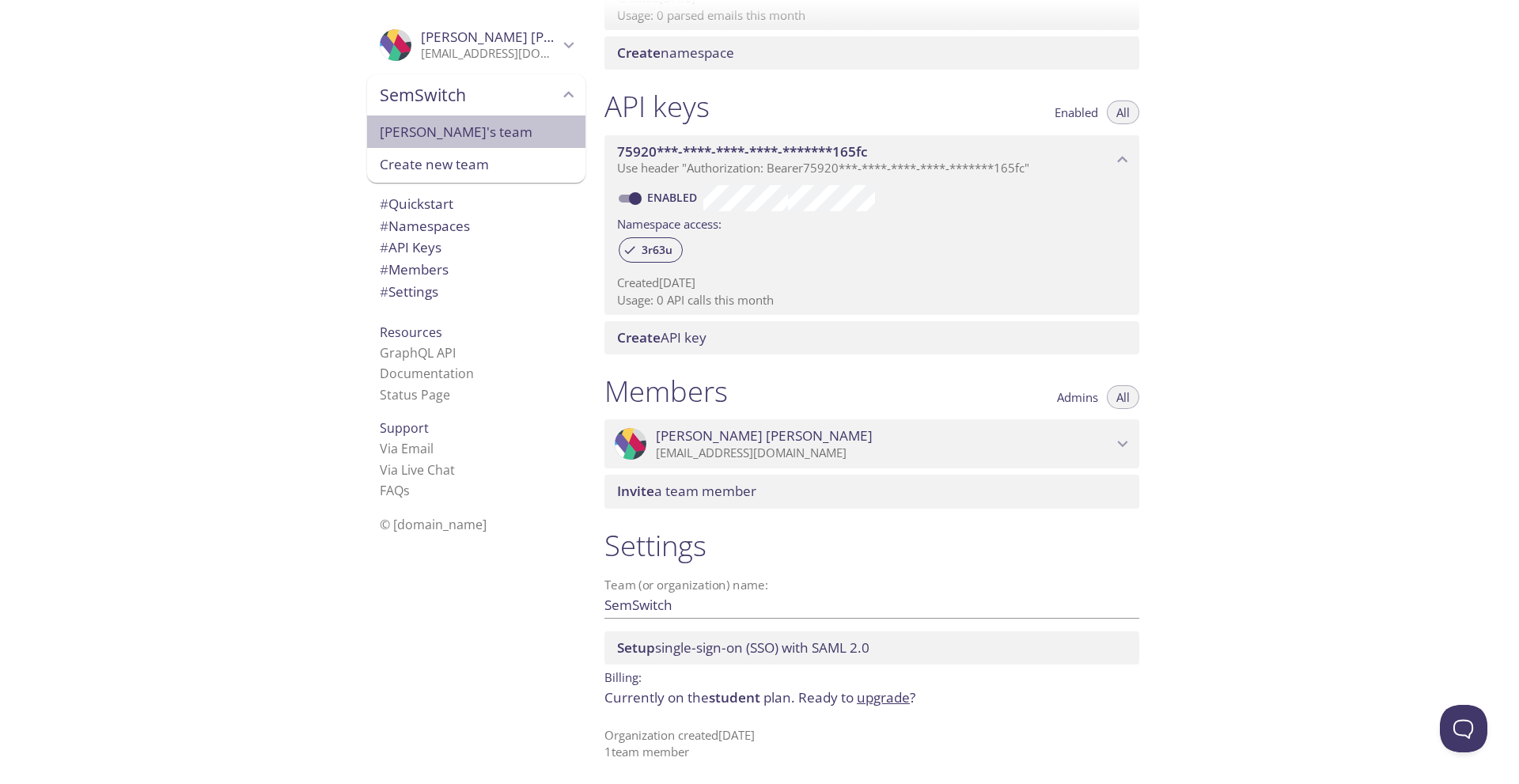
click at [425, 134] on span "[PERSON_NAME]'s team" at bounding box center [476, 131] width 193 height 20
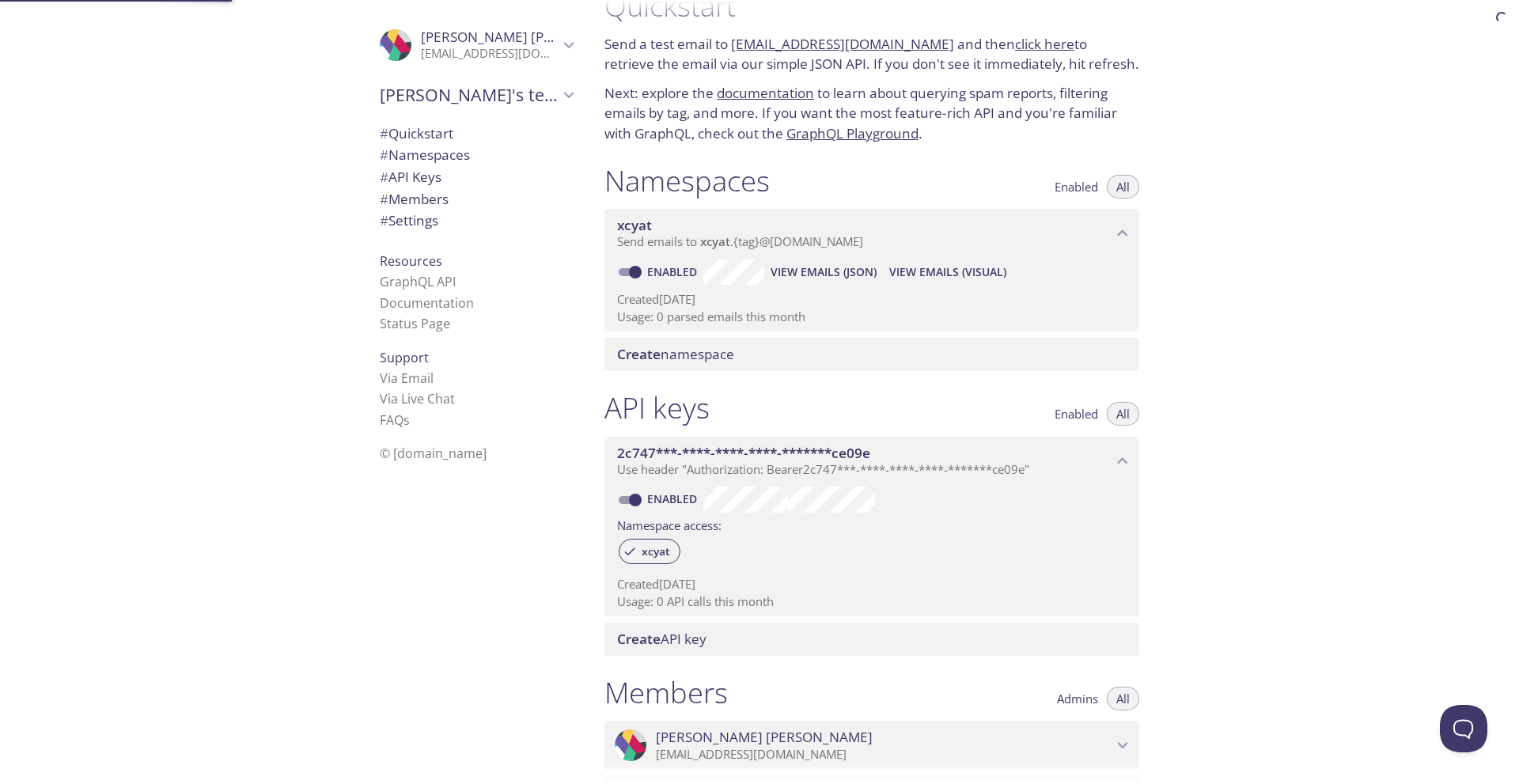
scroll to position [25, 0]
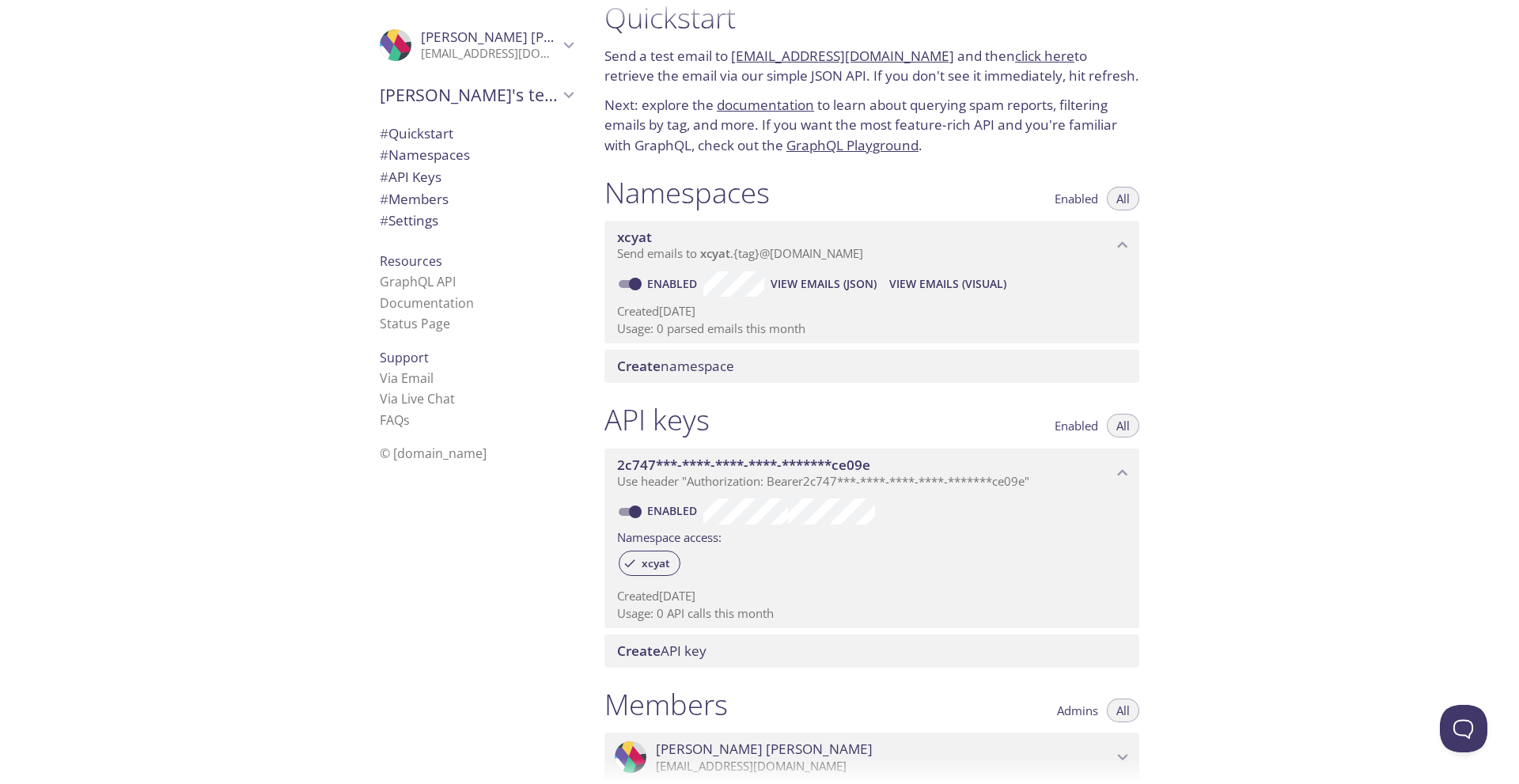
click at [1203, 224] on div "Quickstart Send a test email to xcyat.test@inbox.testmail.app and then click he…" at bounding box center [1054, 392] width 927 height 784
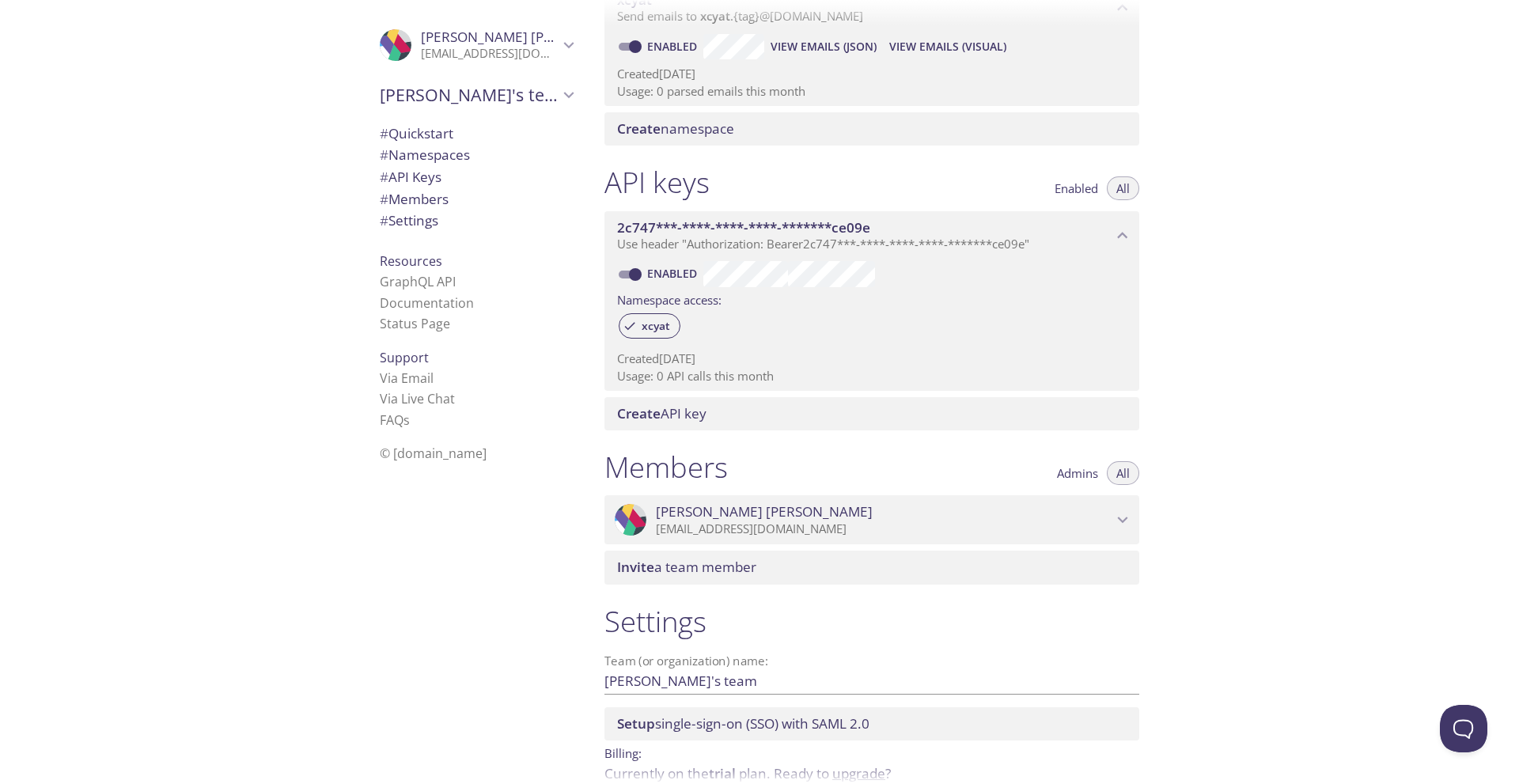
scroll to position [340, 0]
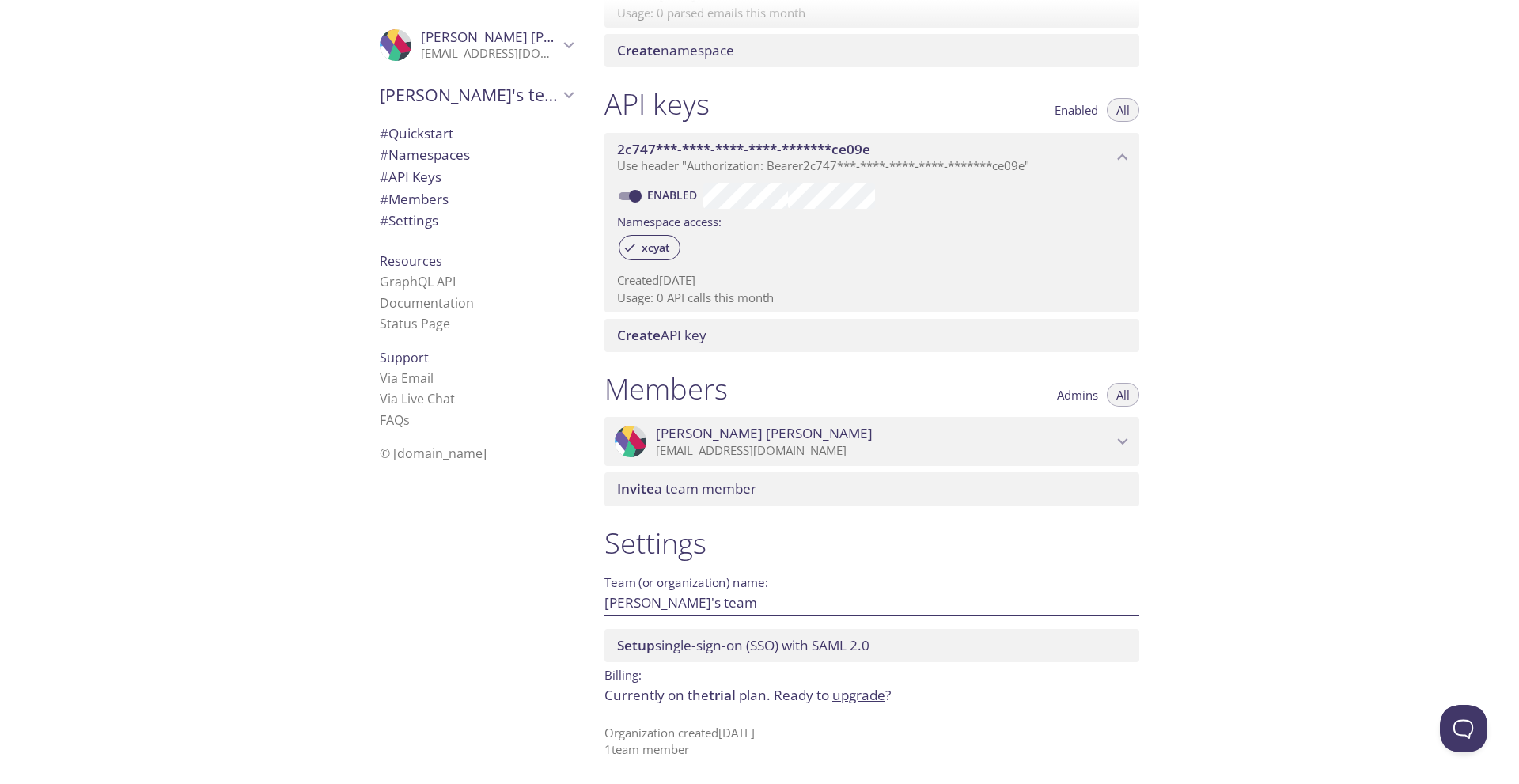
drag, startPoint x: 745, startPoint y: 607, endPoint x: 592, endPoint y: 589, distance: 154.1
click at [592, 589] on div "Settings Team (or organization) name: Hassan's team Save Setup single-sign-on (…" at bounding box center [871, 642] width 560 height 253
type input "SemSwitch"
click at [1108, 604] on span "Save" at bounding box center [1114, 603] width 42 height 19
click at [502, 90] on span "SemSwitch" at bounding box center [469, 95] width 178 height 22
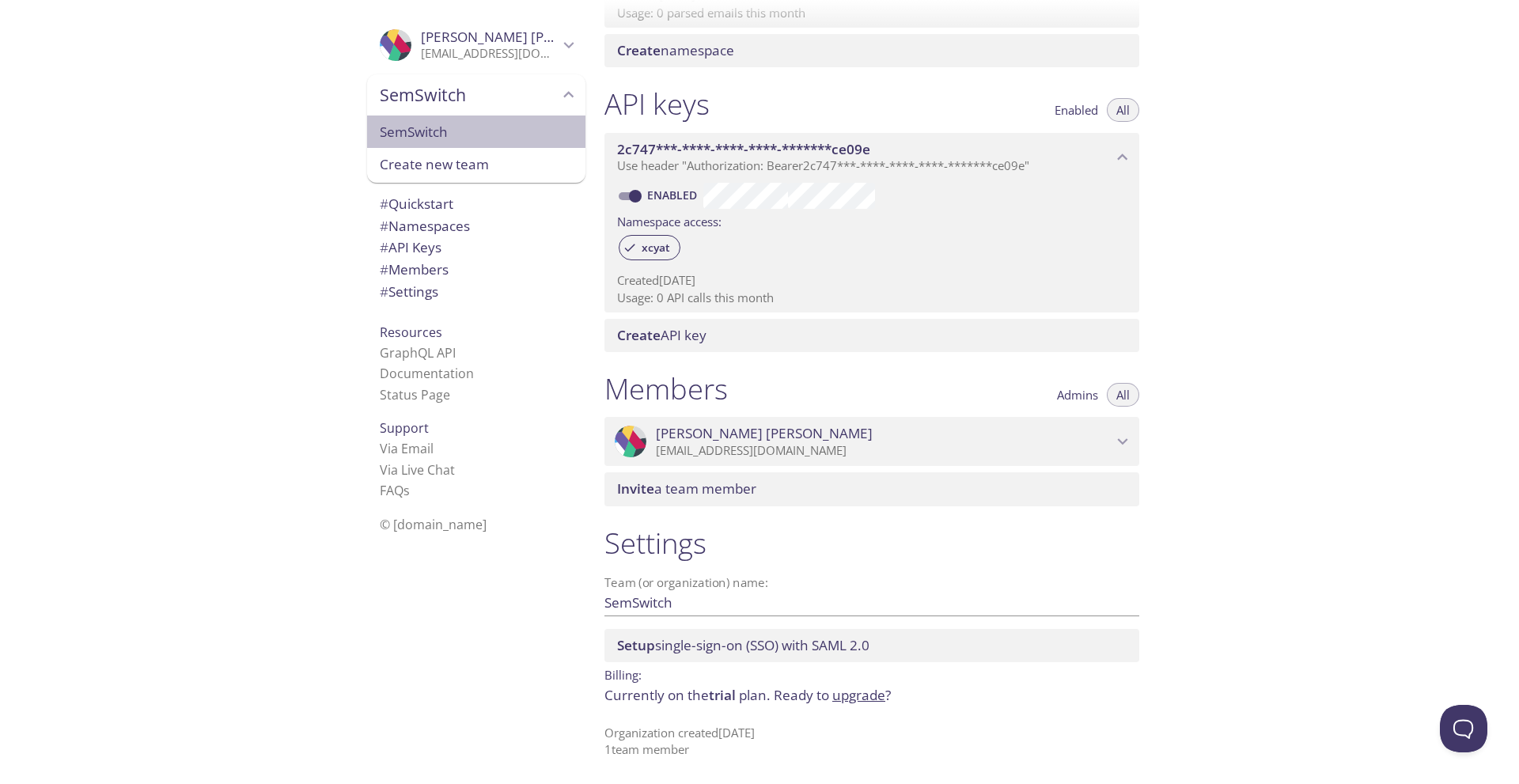
click at [417, 128] on span "SemSwitch" at bounding box center [476, 131] width 193 height 20
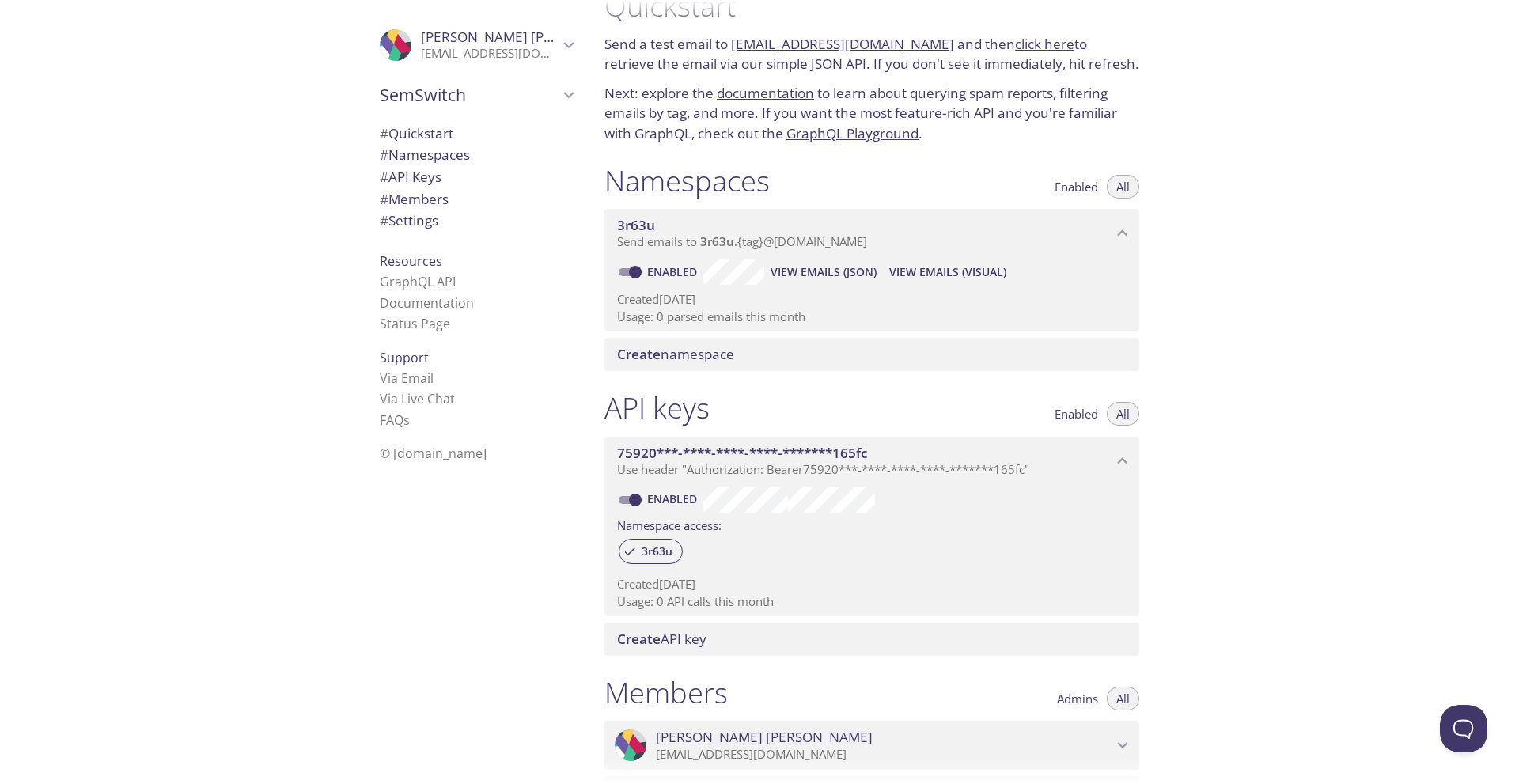
scroll to position [25, 0]
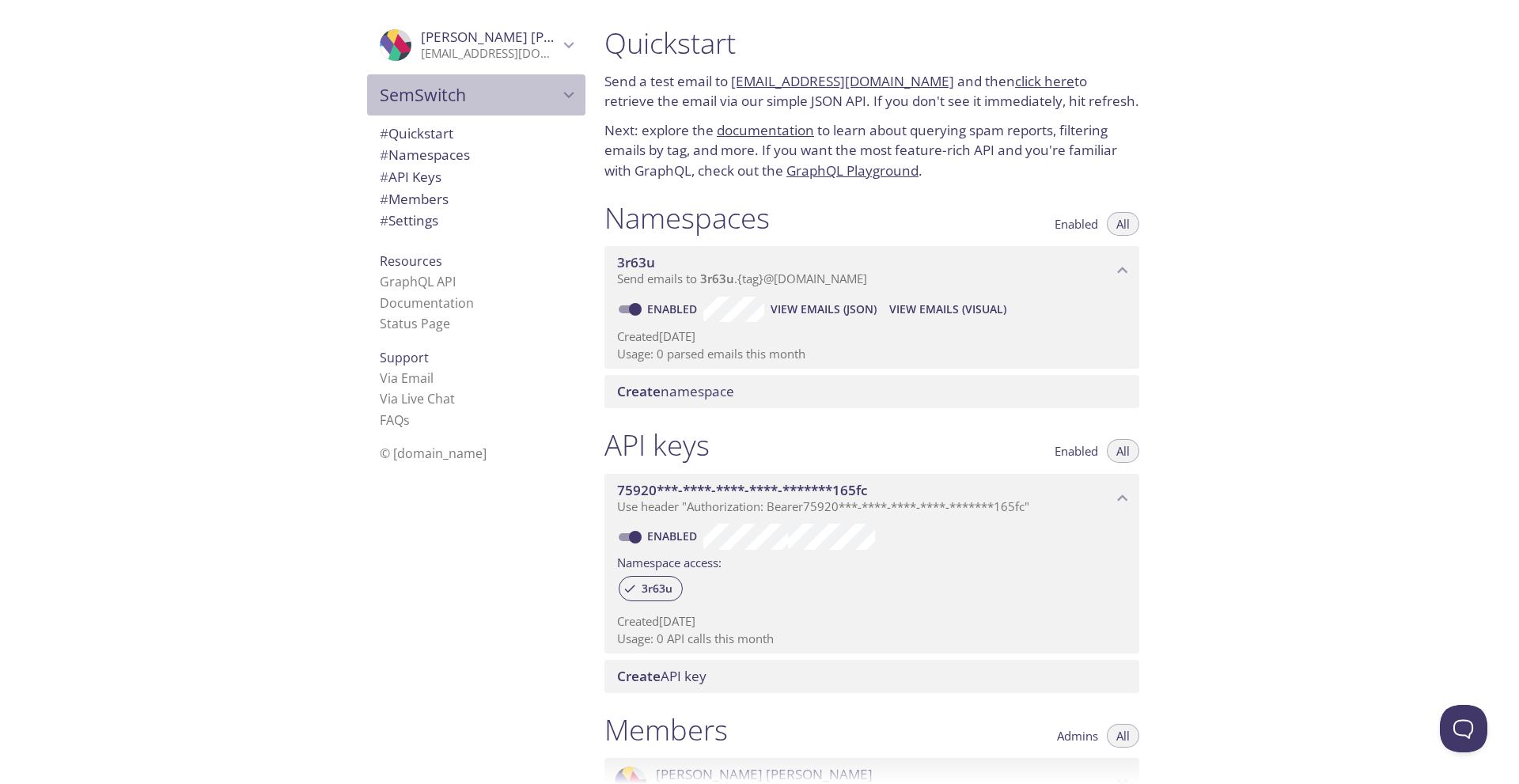
click at [446, 89] on span "SemSwitch" at bounding box center [469, 95] width 178 height 22
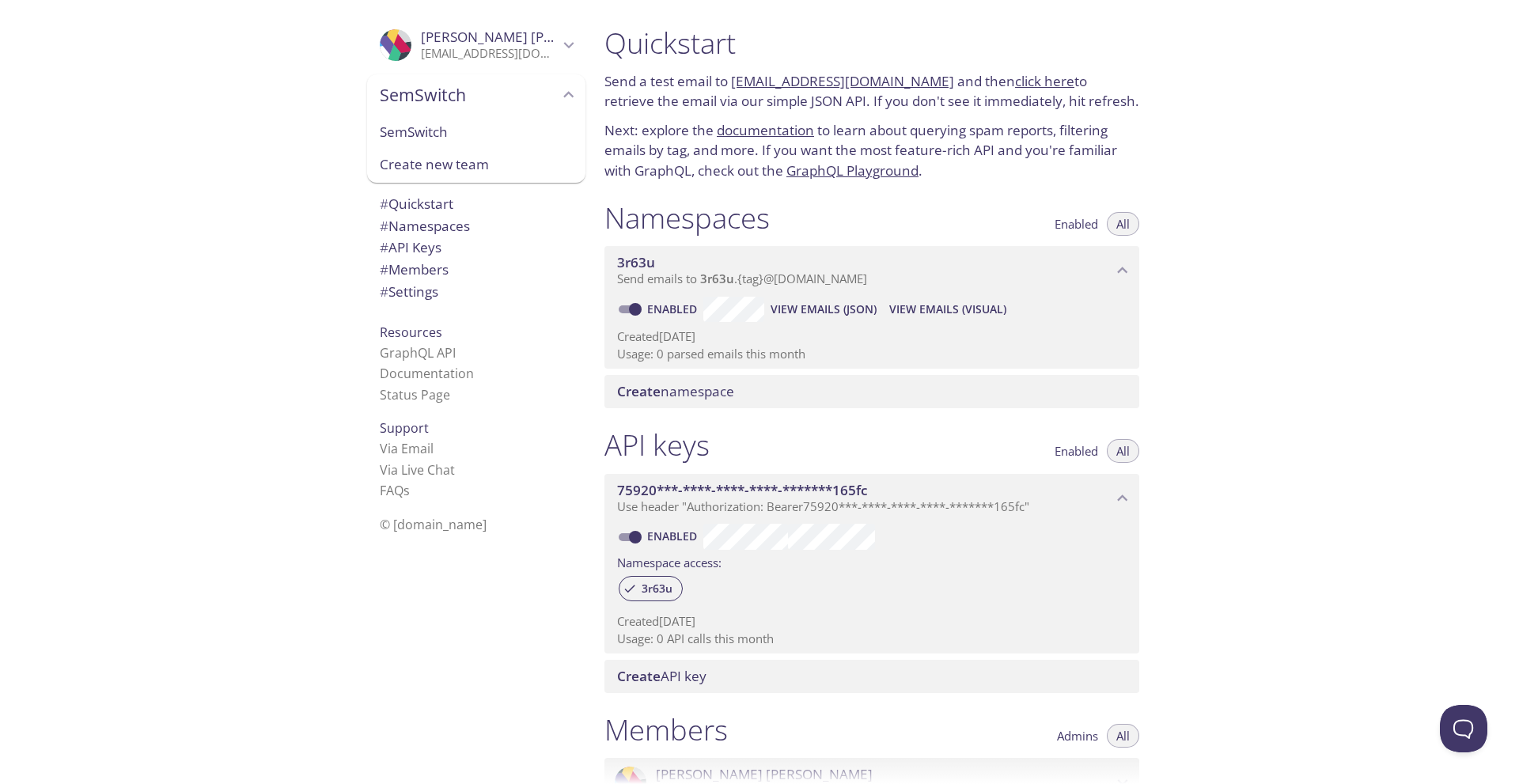
click at [446, 89] on span "SemSwitch" at bounding box center [469, 95] width 178 height 22
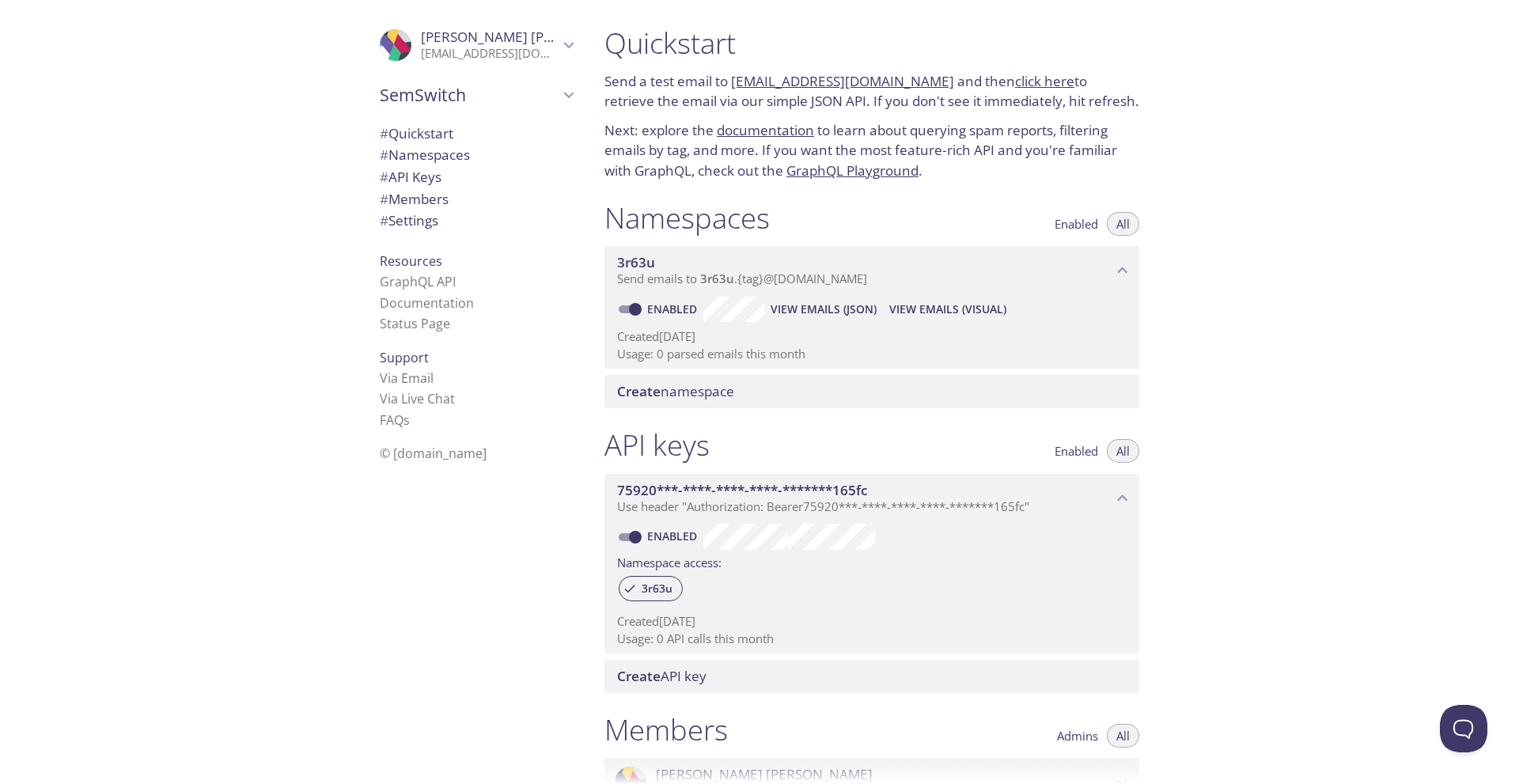
click at [176, 139] on div ".cls-1 { fill: #6d5ca8; } .cls-2 { fill: #3fc191; } .cls-3 { fill: #3b4752; } .…" at bounding box center [295, 392] width 591 height 784
click at [165, 148] on div ".cls-1 { fill: #6d5ca8; } .cls-2 { fill: #3fc191; } .cls-3 { fill: #3b4752; } .…" at bounding box center [295, 392] width 591 height 784
click at [182, 228] on div ".cls-1 { fill: #6d5ca8; } .cls-2 { fill: #3fc191; } .cls-3 { fill: #3b4752; } .…" at bounding box center [295, 392] width 591 height 784
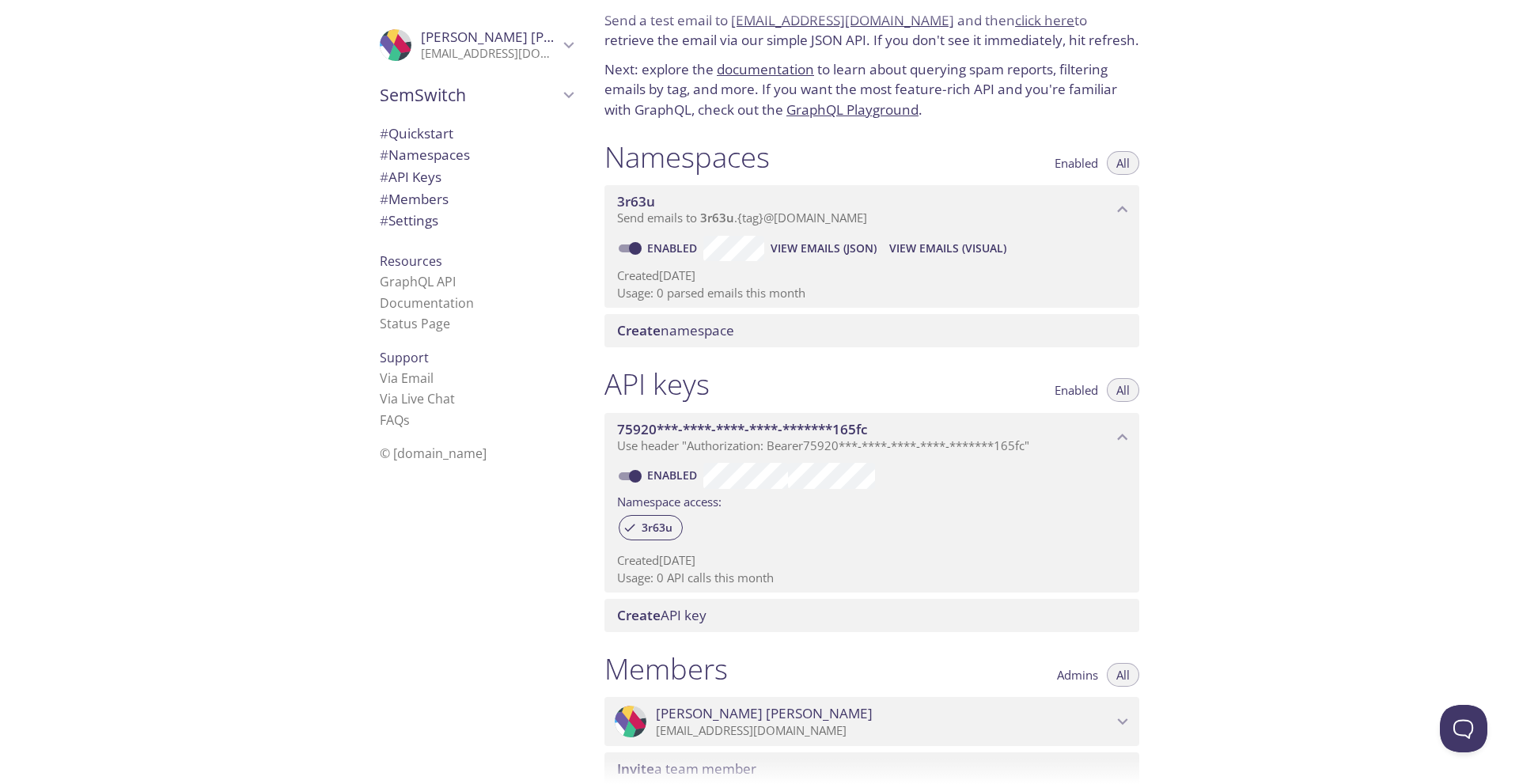
scroll to position [79, 0]
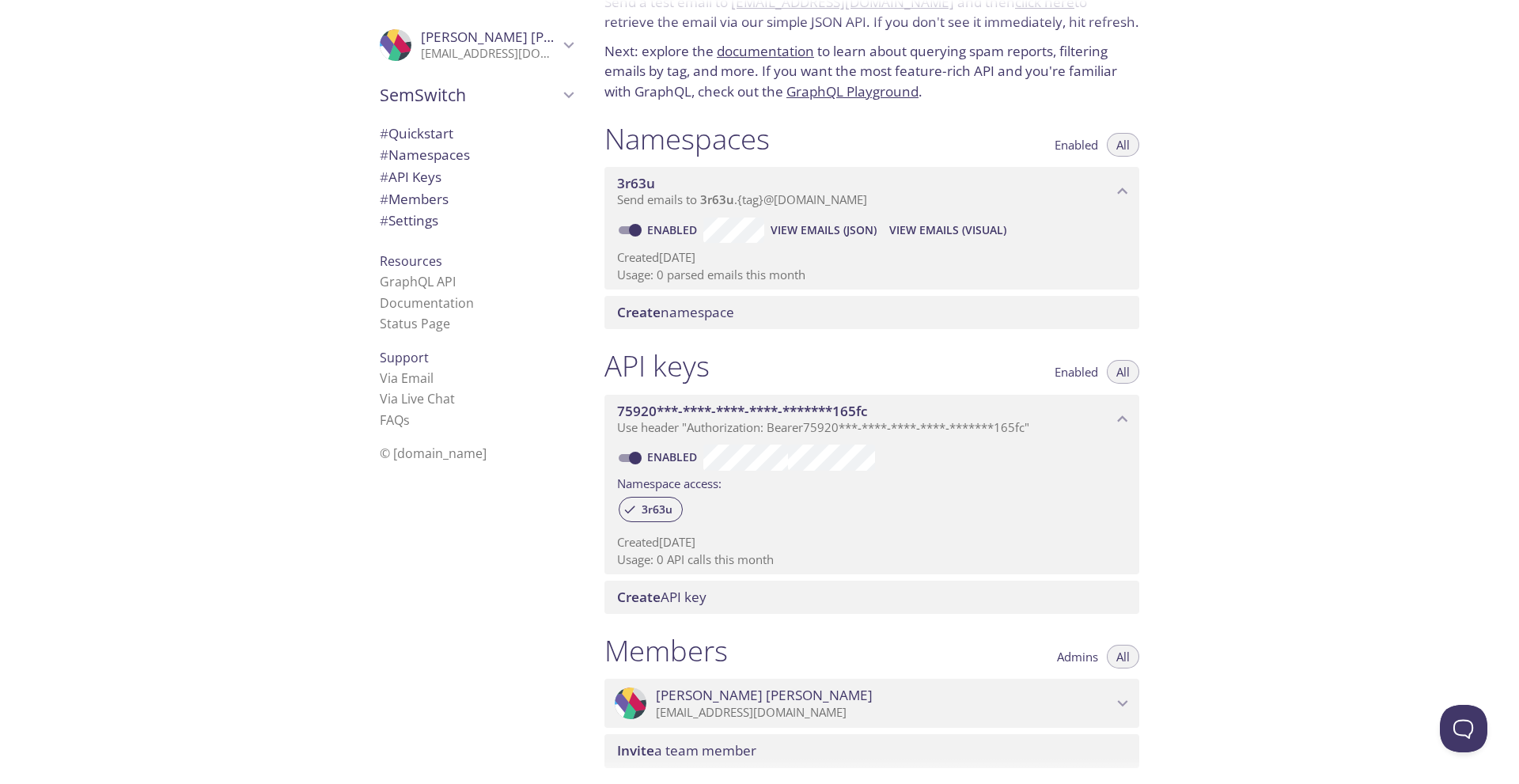
click at [681, 308] on span "Create namespace" at bounding box center [675, 311] width 117 height 18
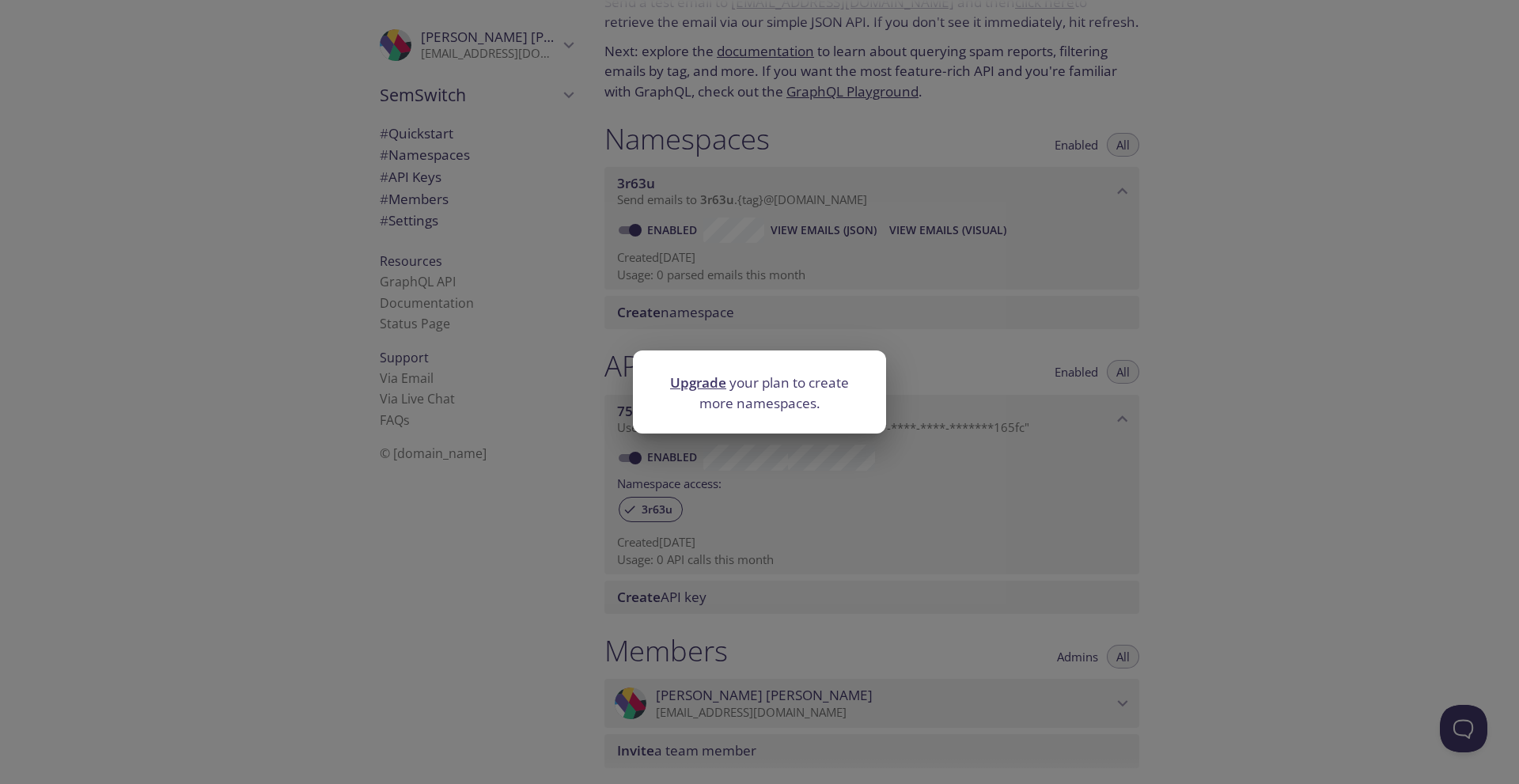
click at [1204, 321] on div "Upgrade your plan to create more namespaces." at bounding box center [759, 392] width 1519 height 784
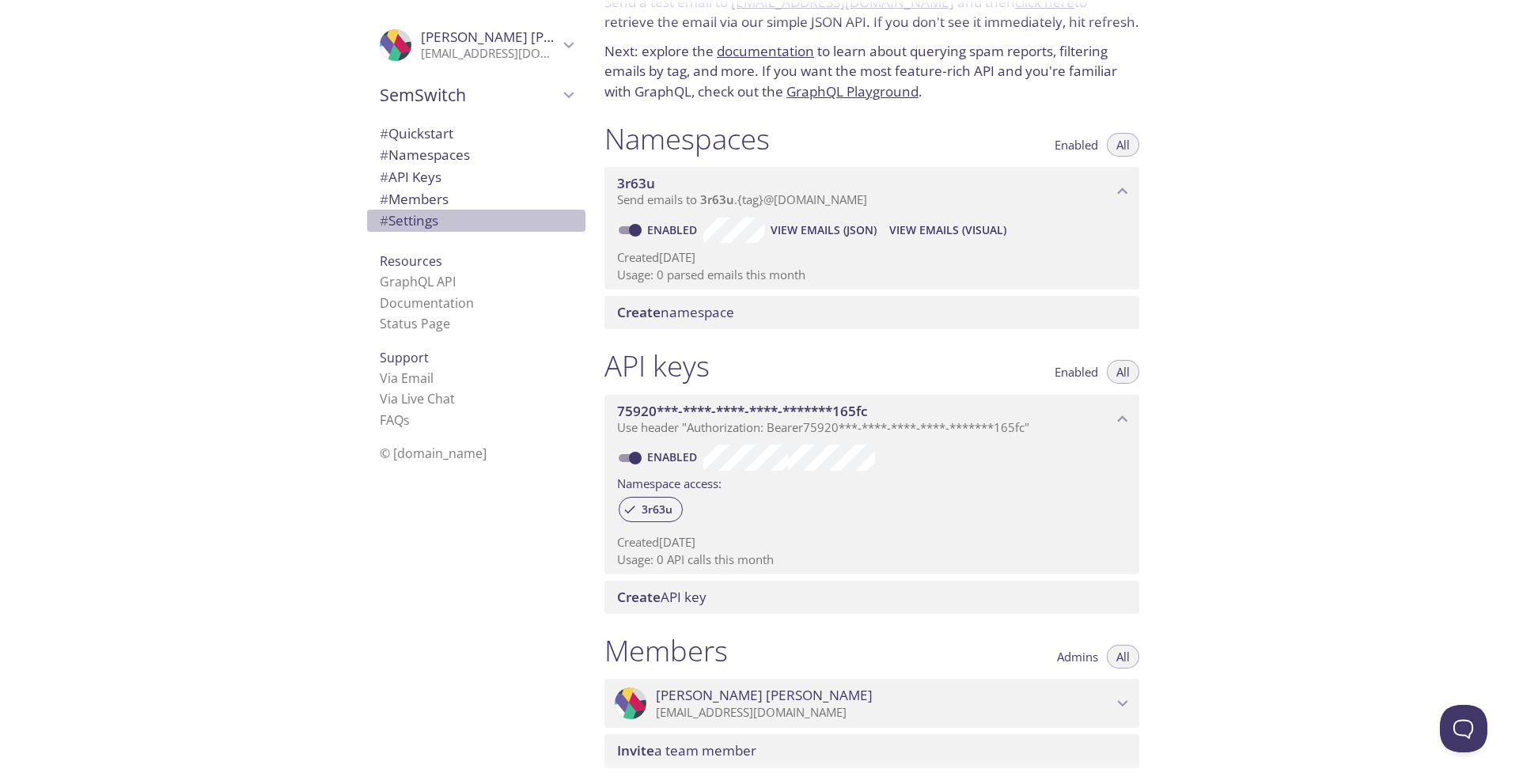
click at [391, 223] on span "# Settings" at bounding box center [409, 220] width 59 height 18
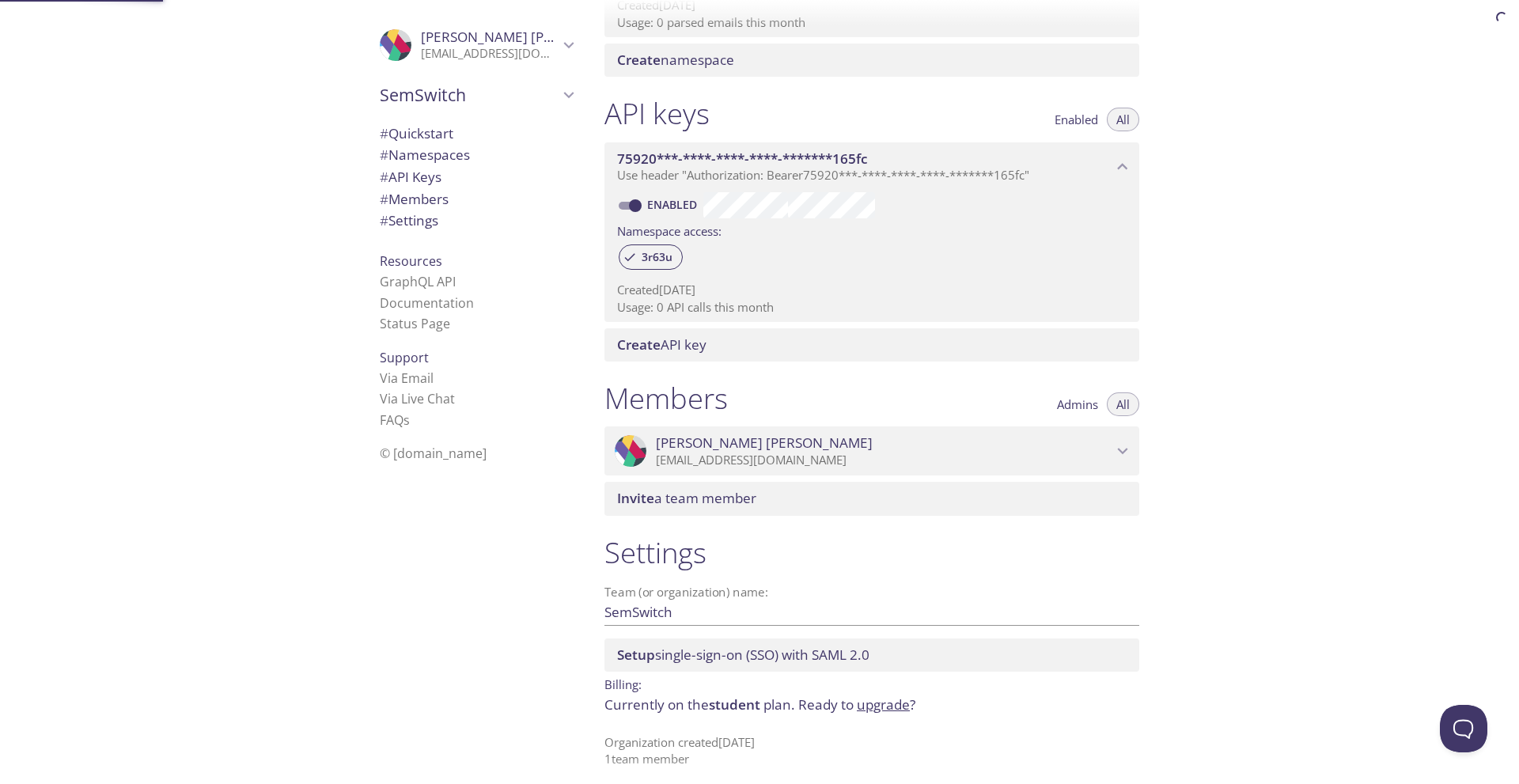
scroll to position [340, 0]
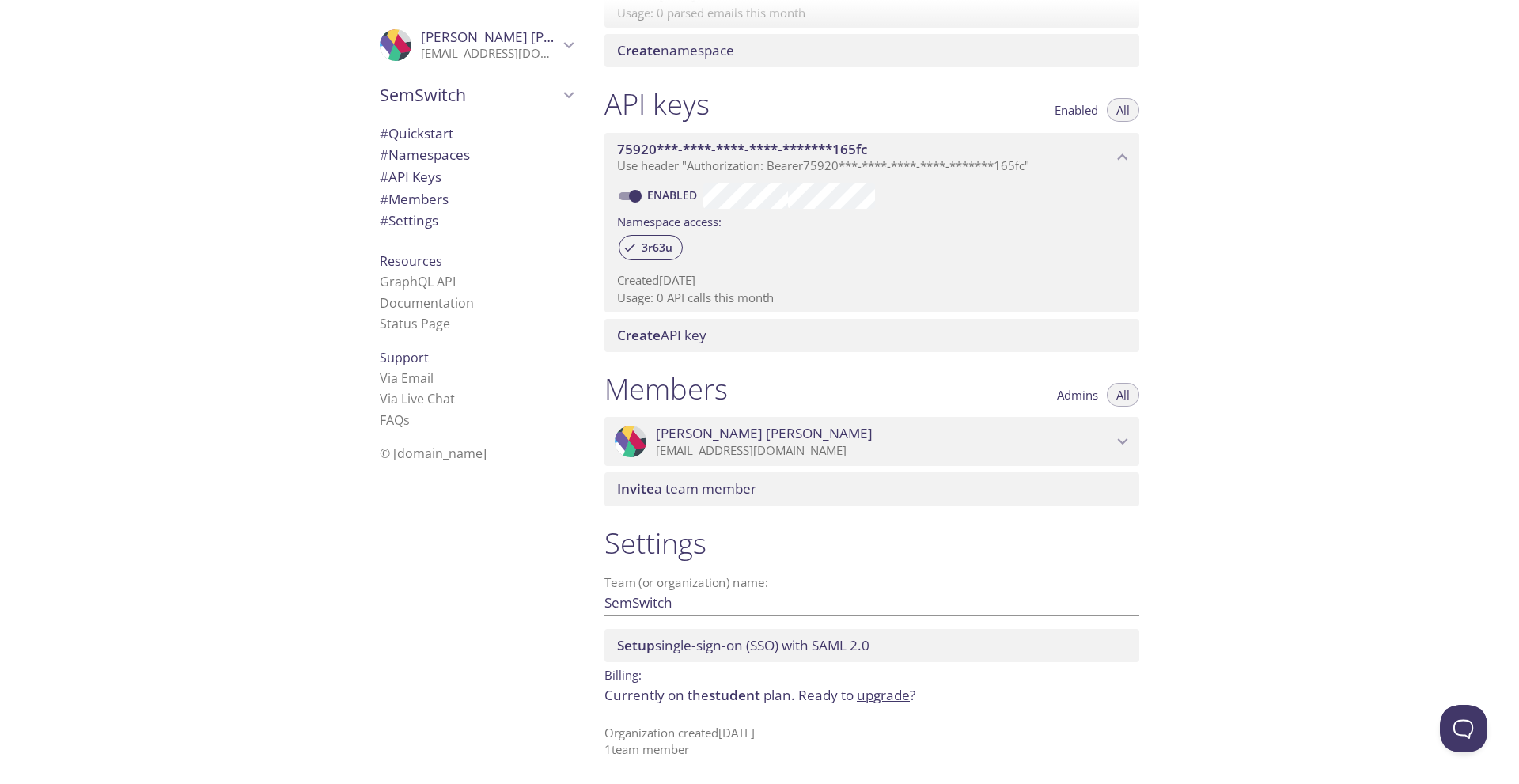
click at [804, 689] on span "Ready to upgrade ?" at bounding box center [856, 694] width 117 height 18
click at [722, 689] on span "student" at bounding box center [734, 694] width 51 height 18
click at [561, 701] on div ".cls-1 { fill: #6d5ca8; } .cls-2 { fill: #3fc191; } .cls-3 { fill: #3b4752; } .…" at bounding box center [473, 392] width 237 height 784
click at [872, 698] on link "upgrade" at bounding box center [882, 694] width 53 height 18
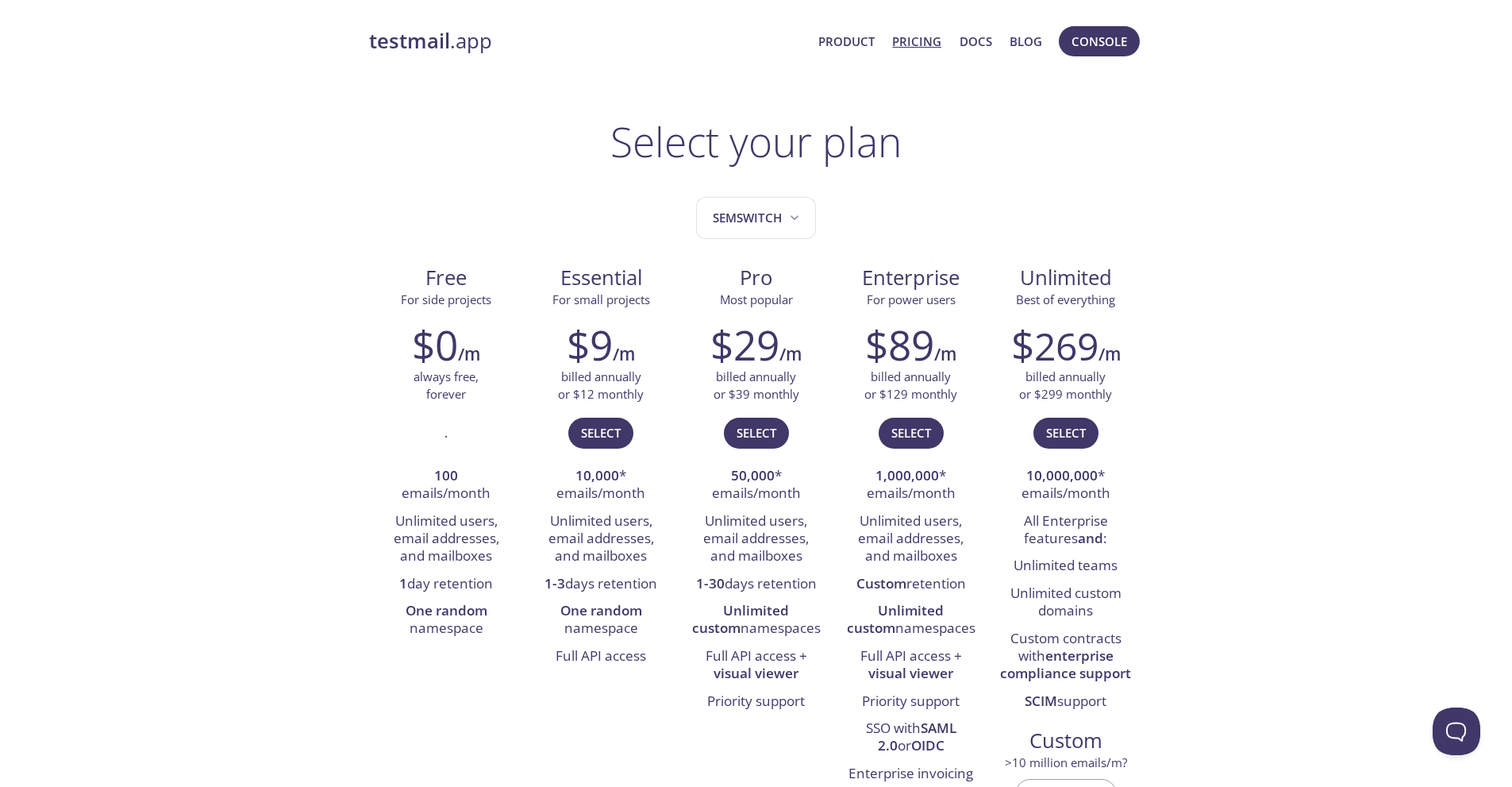
drag, startPoint x: 283, startPoint y: 233, endPoint x: 278, endPoint y: 226, distance: 8.6
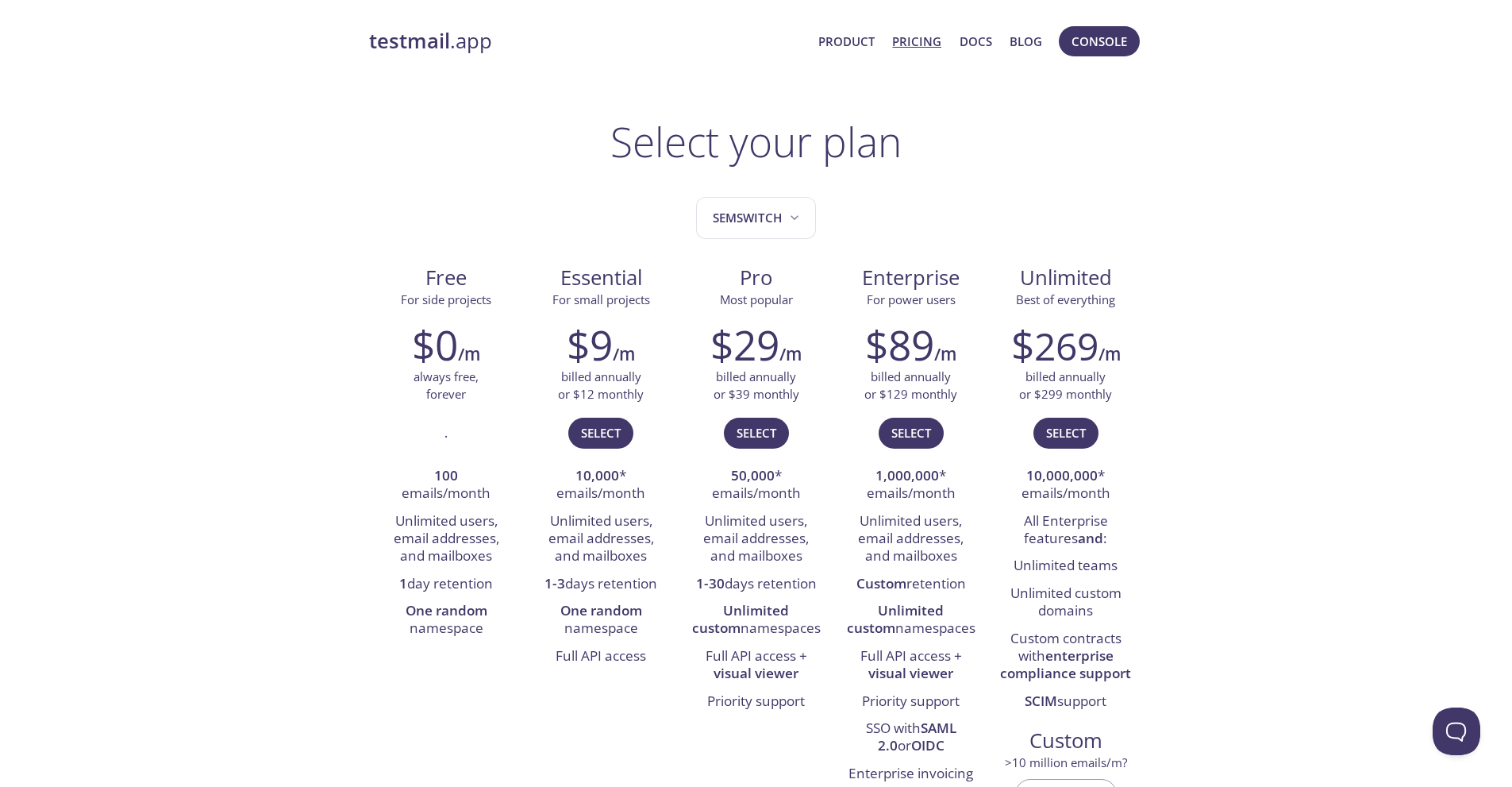
click at [798, 217] on icon "SemSwitch" at bounding box center [795, 217] width 8 height 5
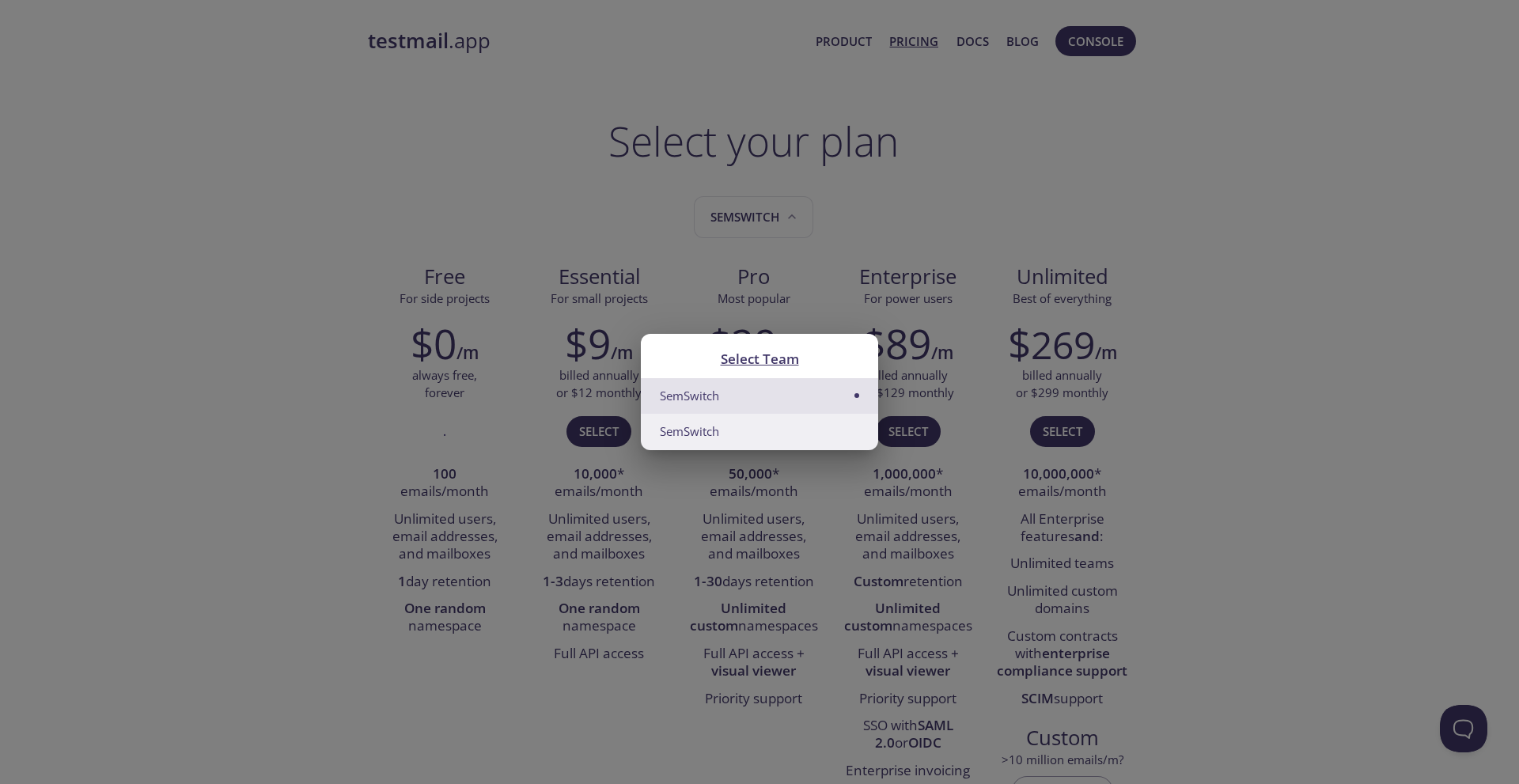
click at [765, 424] on li "SemSwitch" at bounding box center [759, 431] width 237 height 36
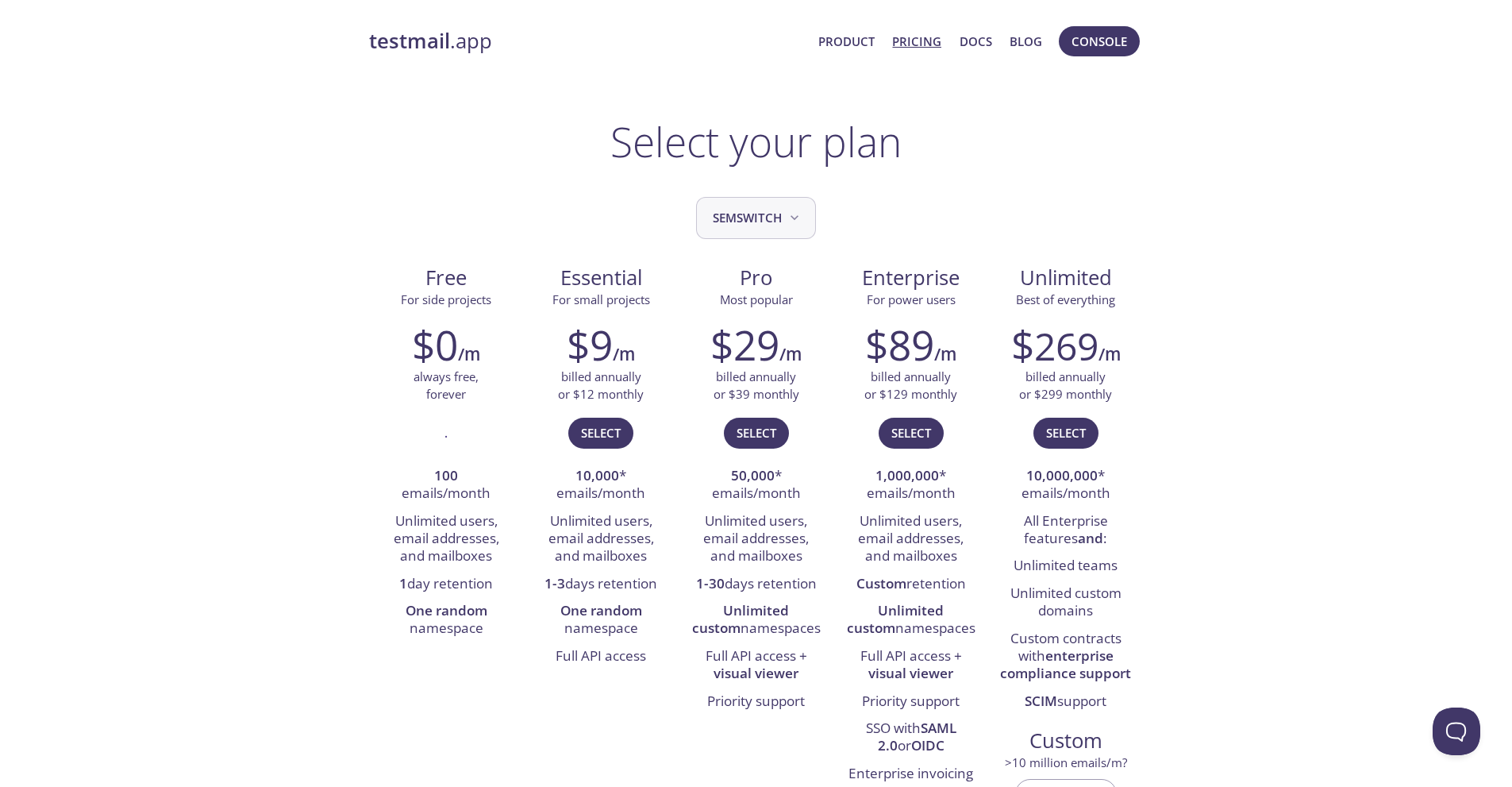
click at [790, 219] on icon "SemSwitch" at bounding box center [795, 218] width 15 height 15
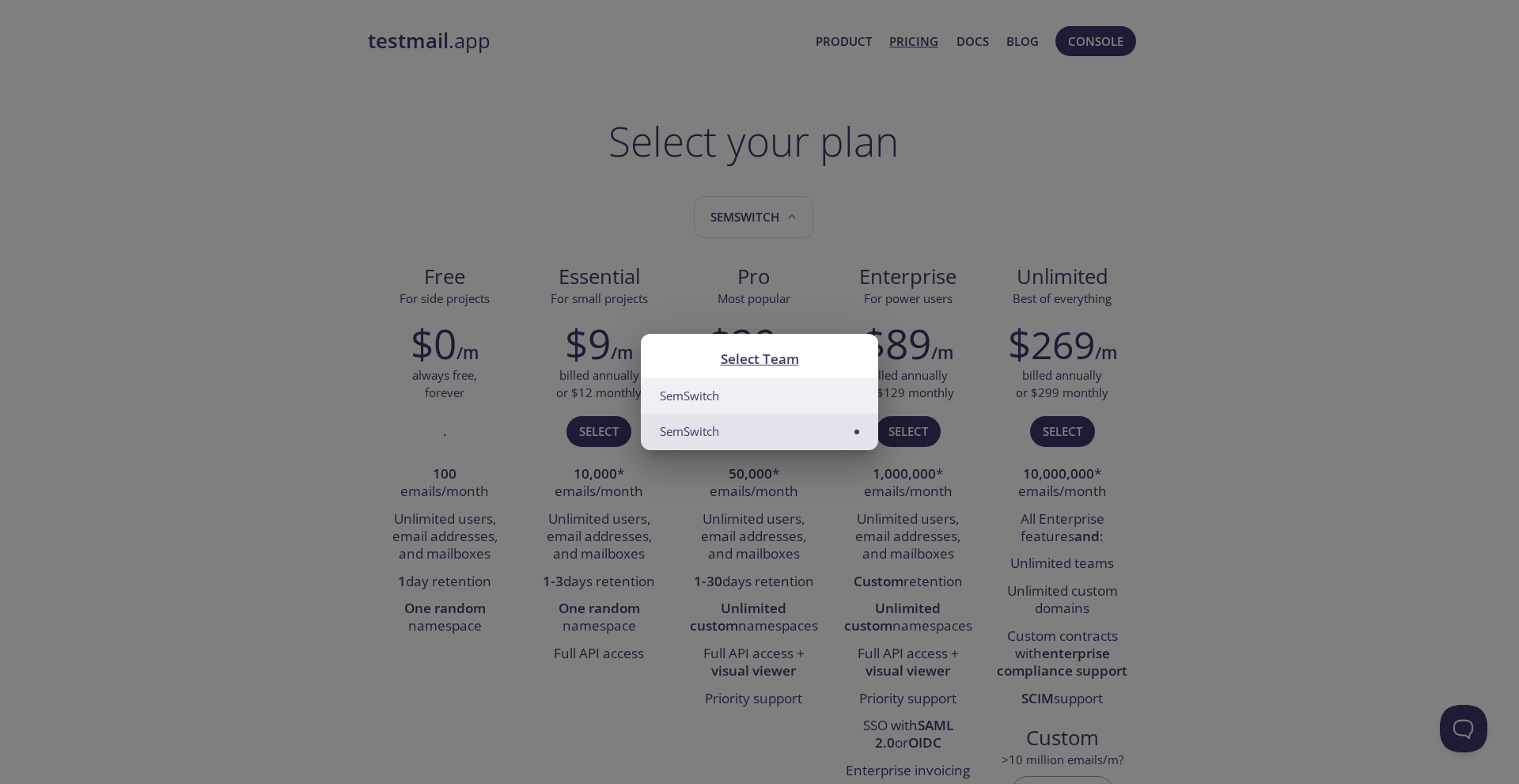
click at [746, 397] on li "SemSwitch" at bounding box center [759, 395] width 237 height 36
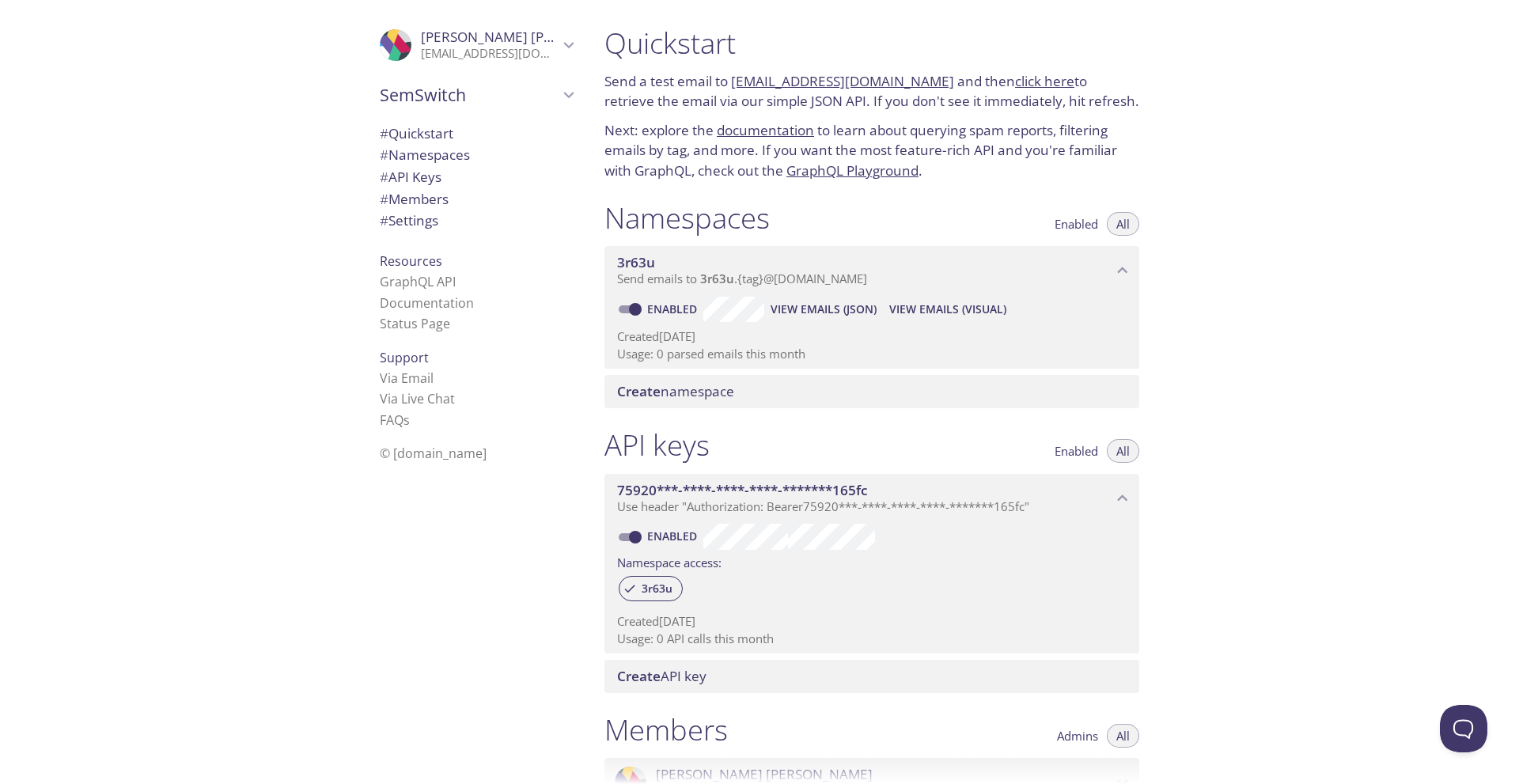
click at [417, 101] on span "SemSwitch" at bounding box center [469, 95] width 178 height 22
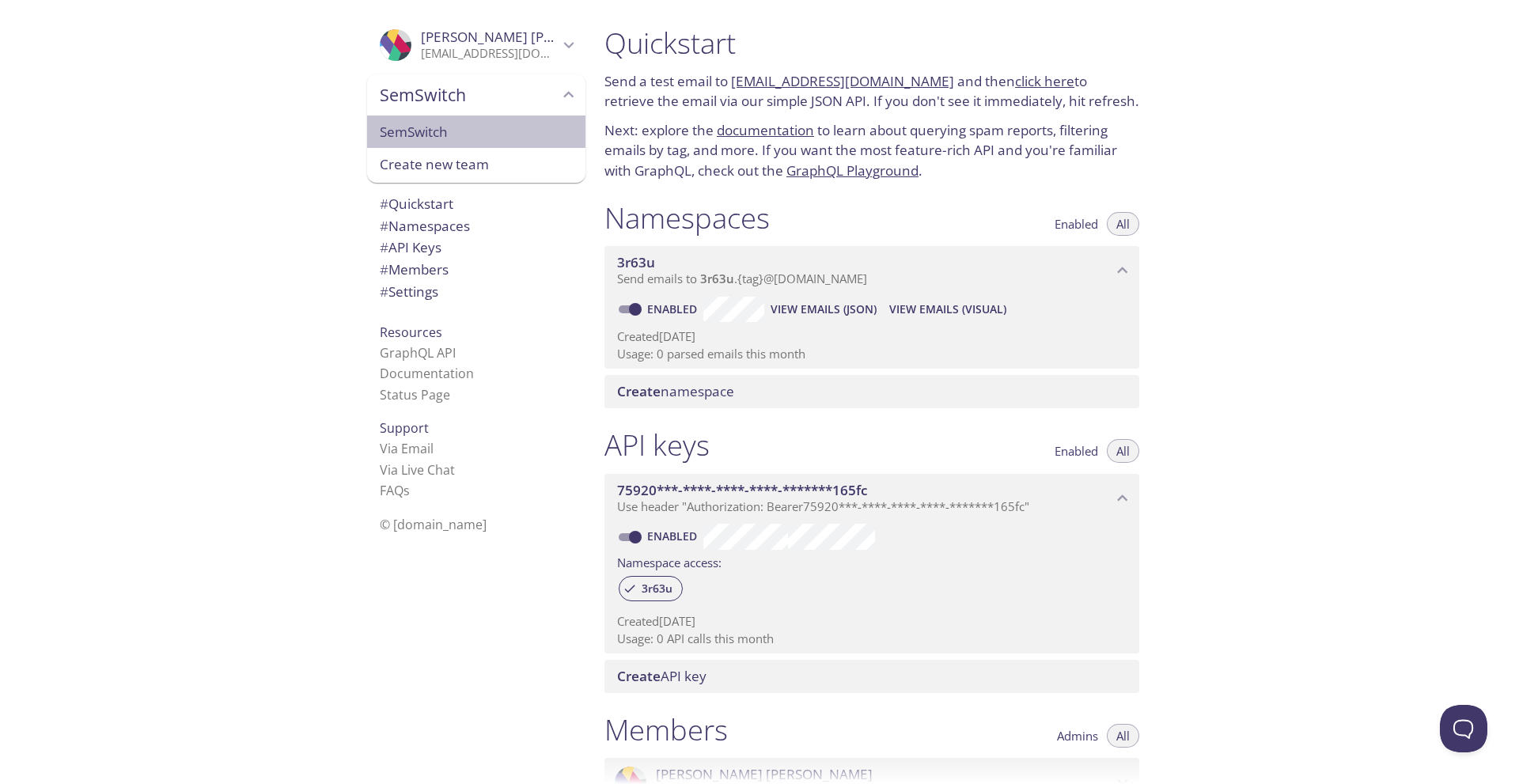
click at [420, 135] on span "SemSwitch" at bounding box center [476, 131] width 193 height 20
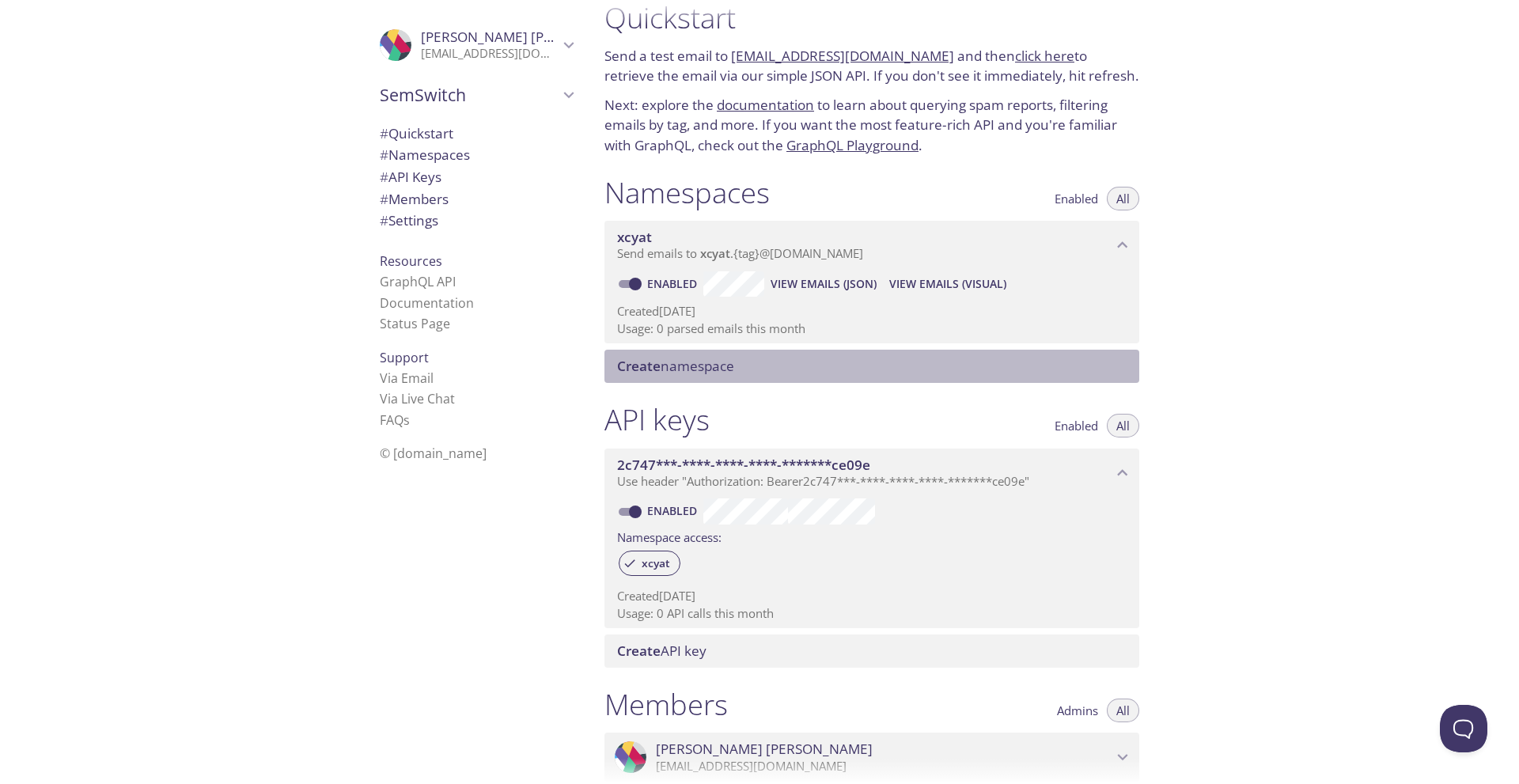
click at [714, 368] on span "Create namespace" at bounding box center [675, 365] width 117 height 18
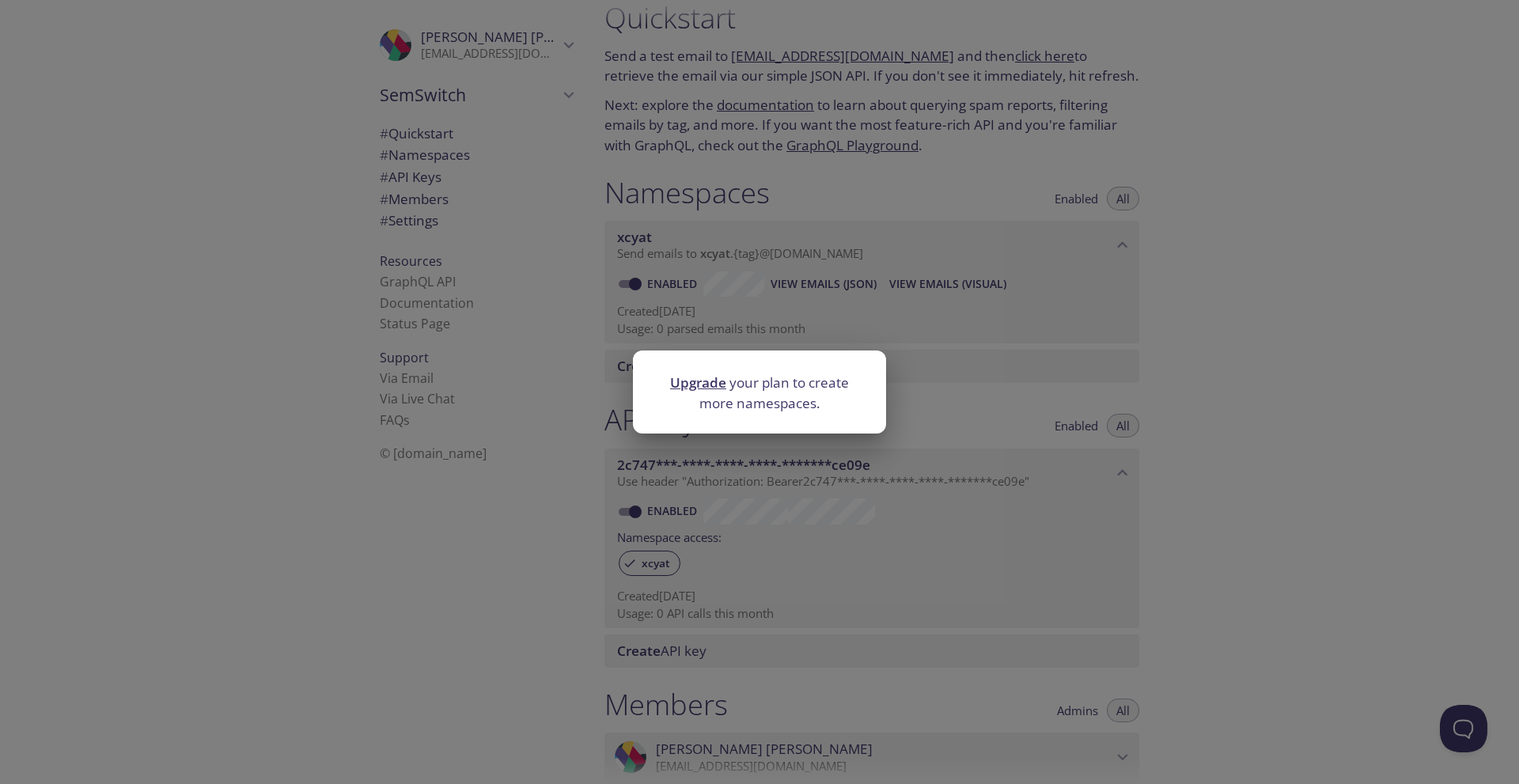
click at [602, 372] on div "Upgrade your plan to create more namespaces." at bounding box center [759, 392] width 1519 height 784
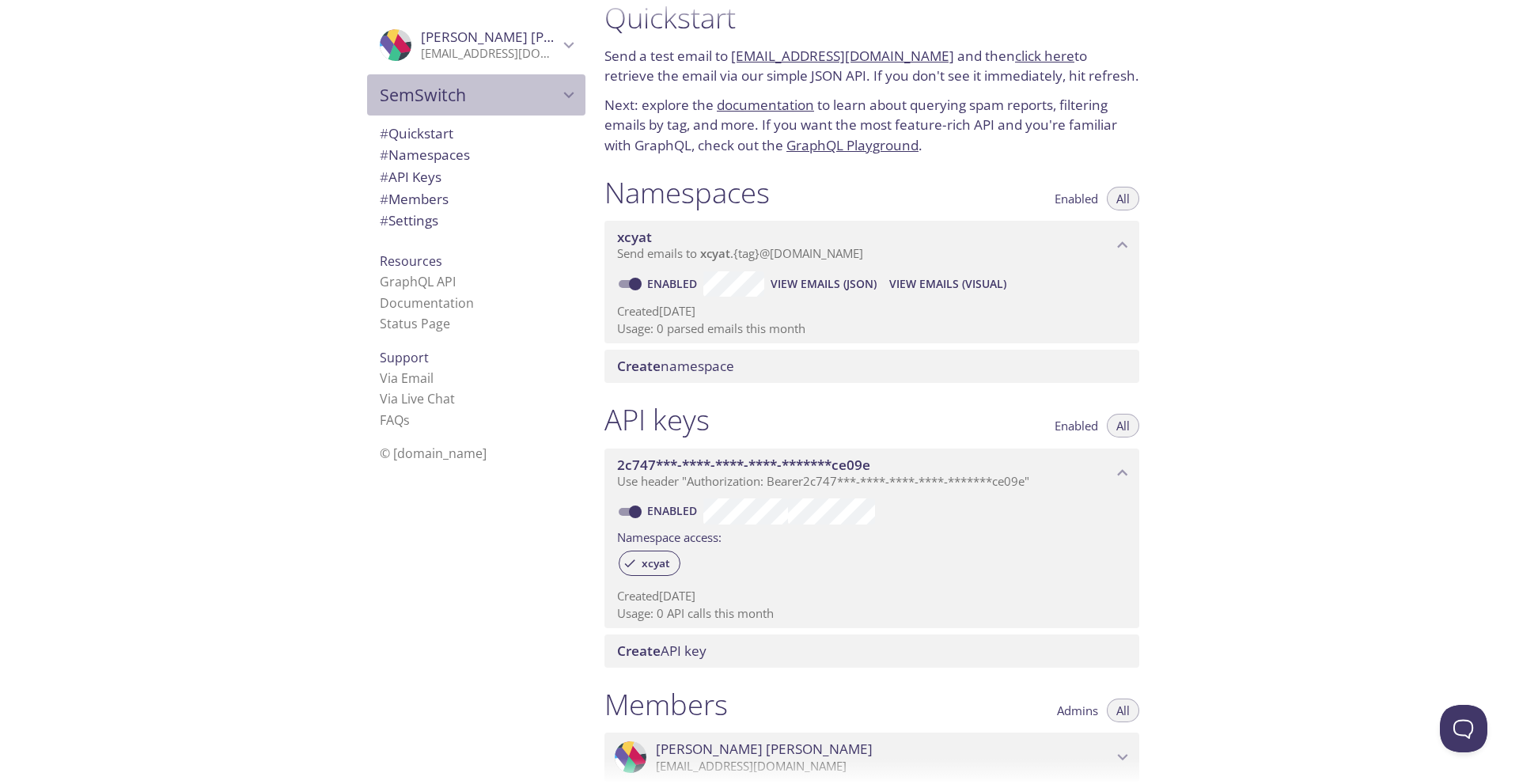
click at [495, 86] on span "SemSwitch" at bounding box center [469, 95] width 178 height 22
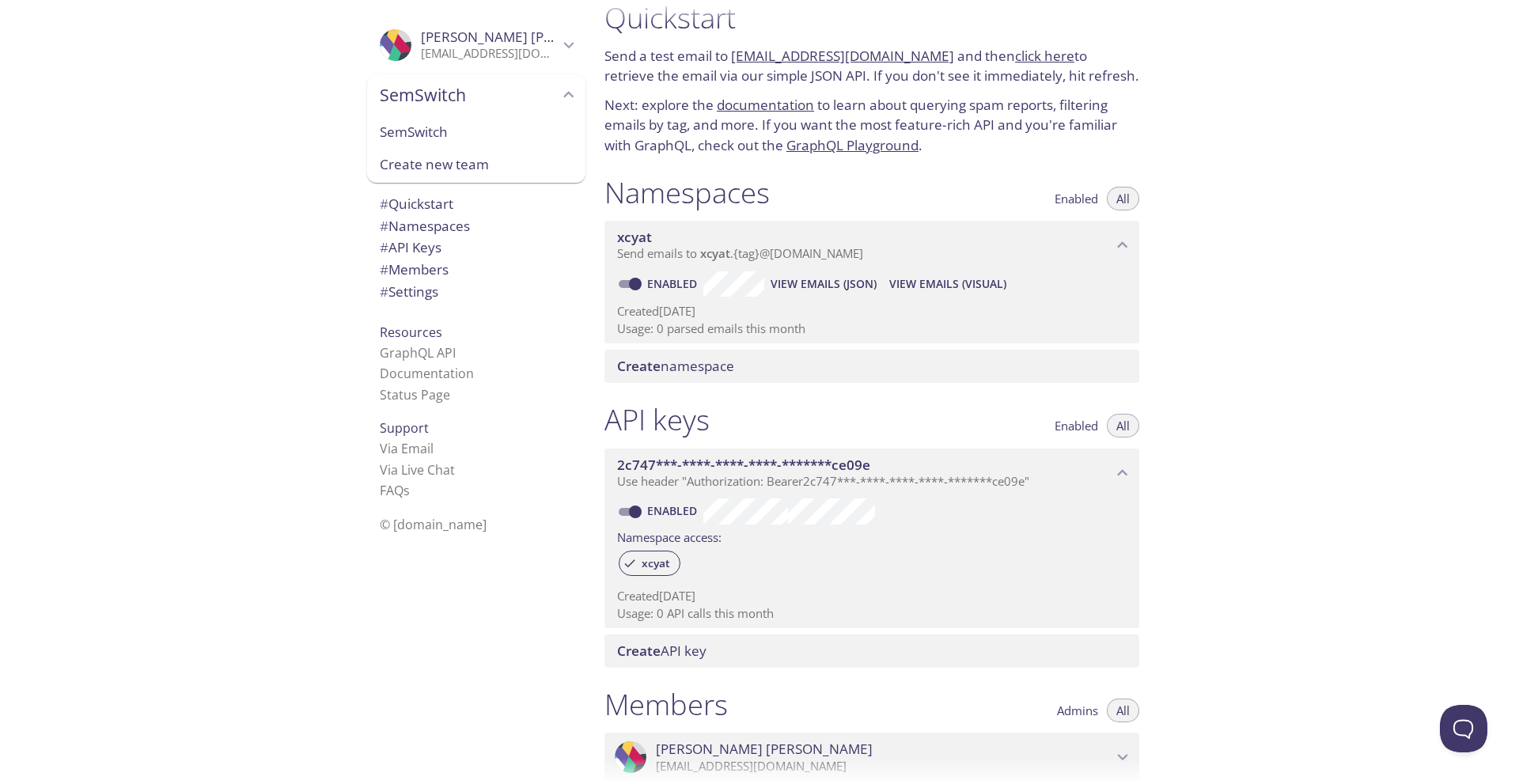
click at [461, 132] on span "SemSwitch" at bounding box center [476, 131] width 193 height 20
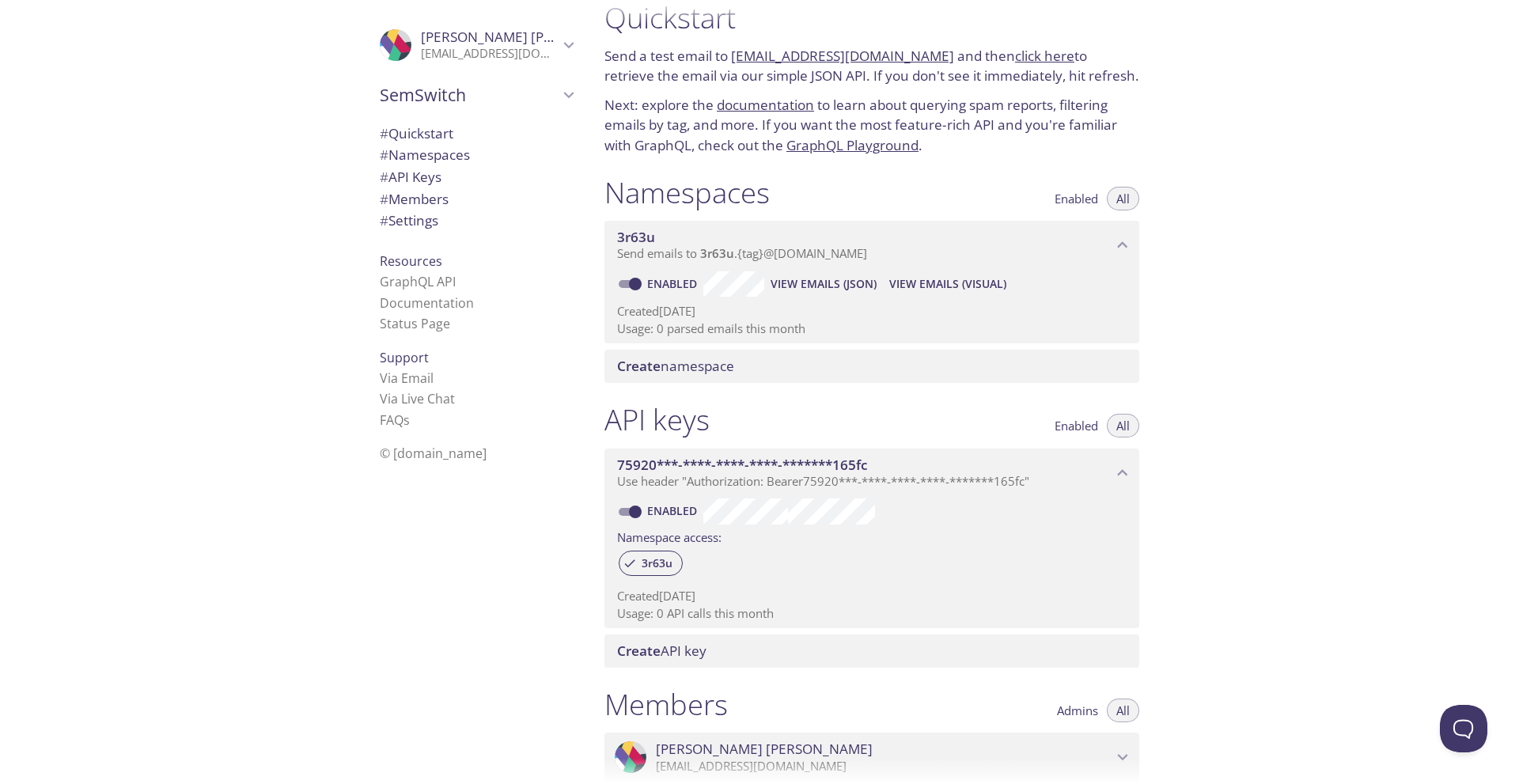
click at [490, 97] on span "SemSwitch" at bounding box center [469, 95] width 178 height 22
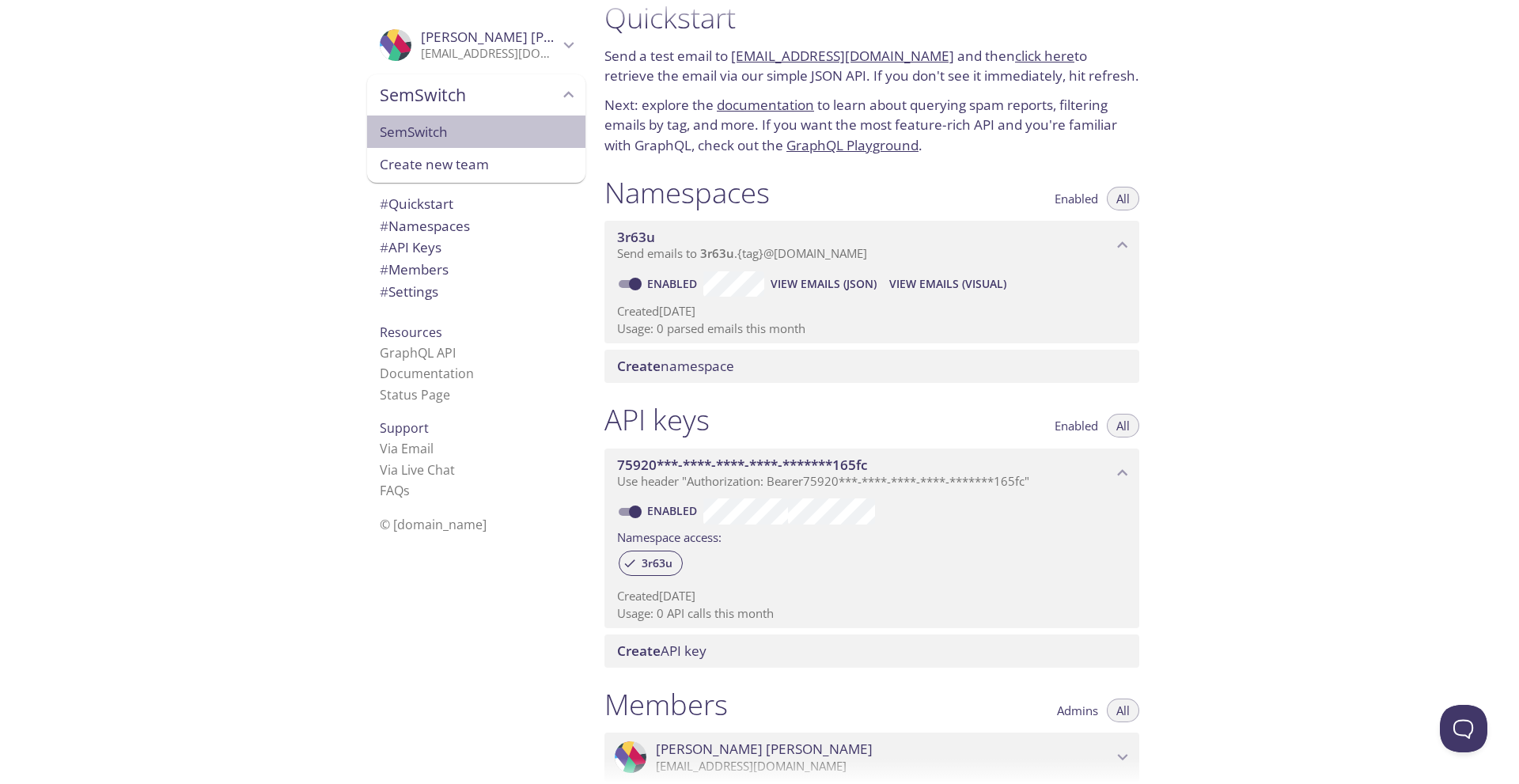
click at [469, 134] on span "SemSwitch" at bounding box center [476, 131] width 193 height 20
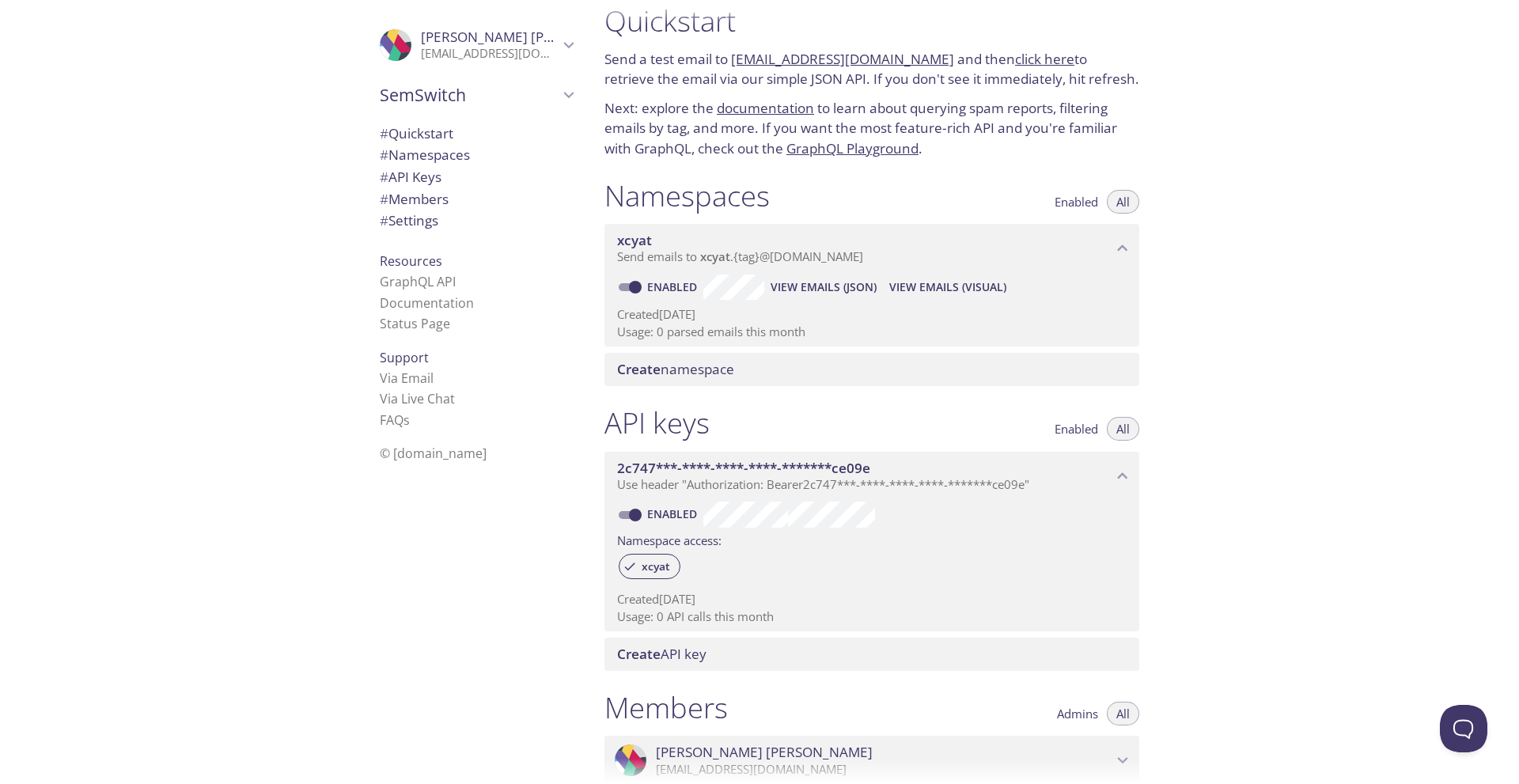
click at [495, 90] on span "SemSwitch" at bounding box center [469, 95] width 178 height 22
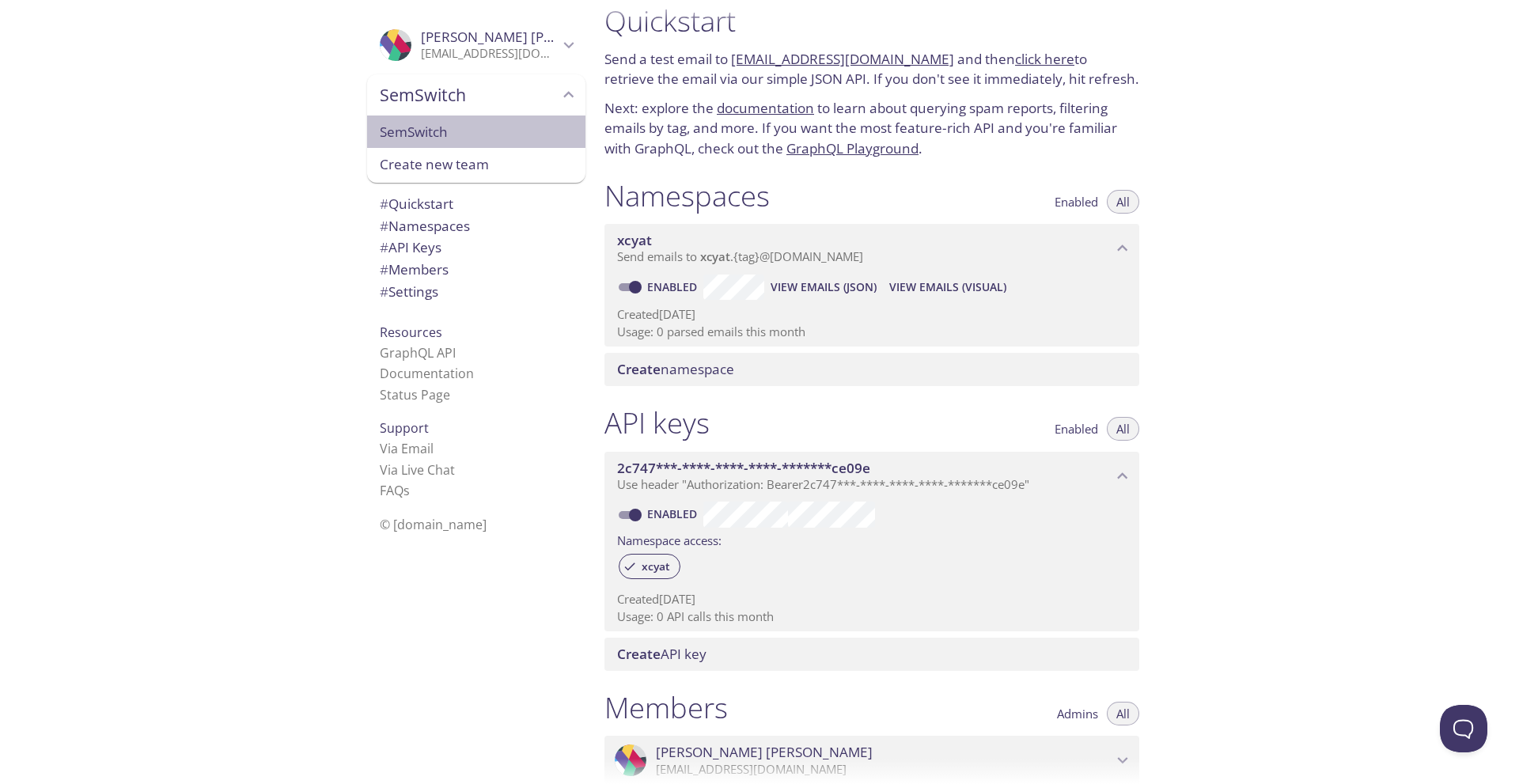
click at [464, 127] on span "SemSwitch" at bounding box center [476, 131] width 193 height 20
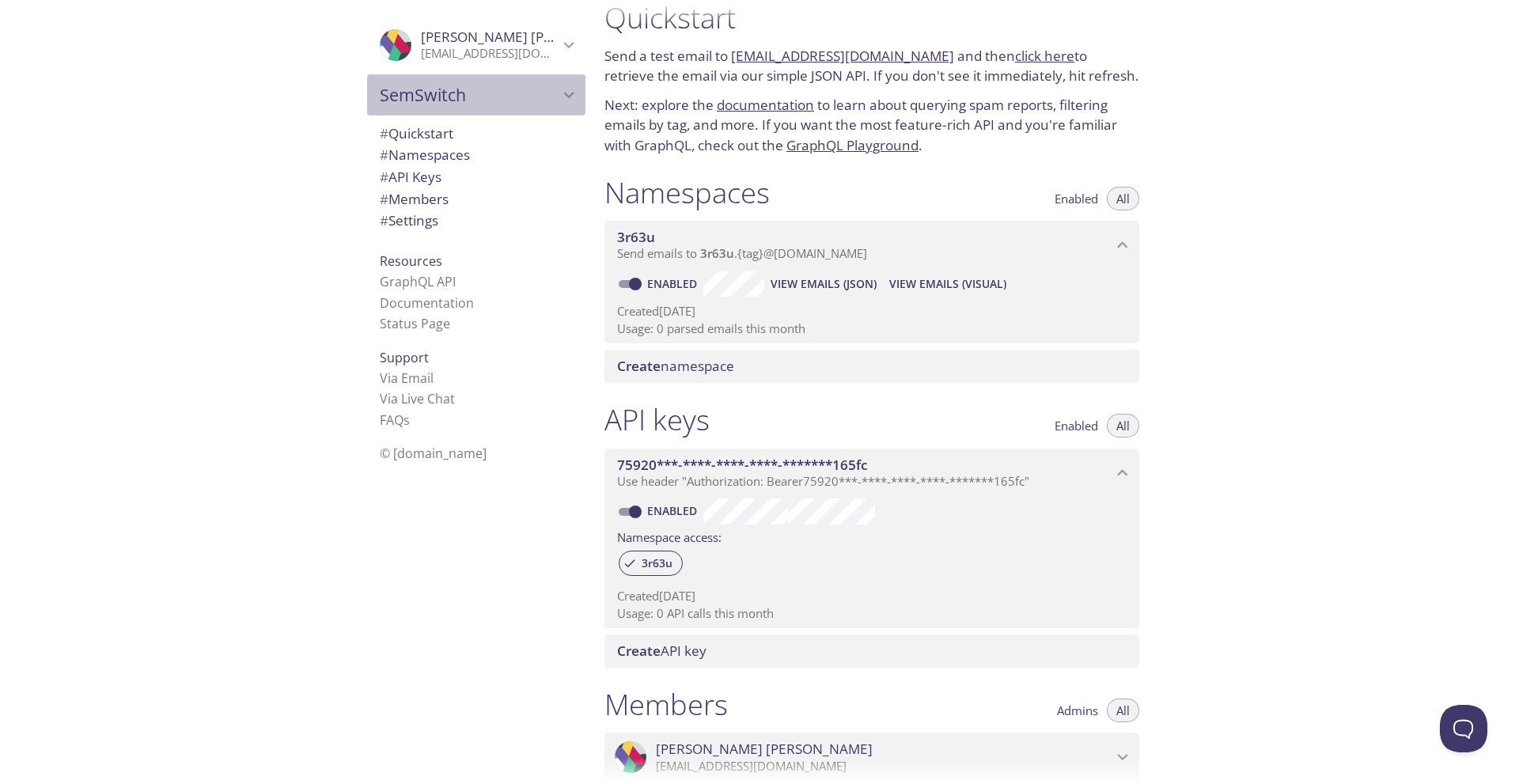
click at [520, 88] on span "SemSwitch" at bounding box center [469, 95] width 178 height 22
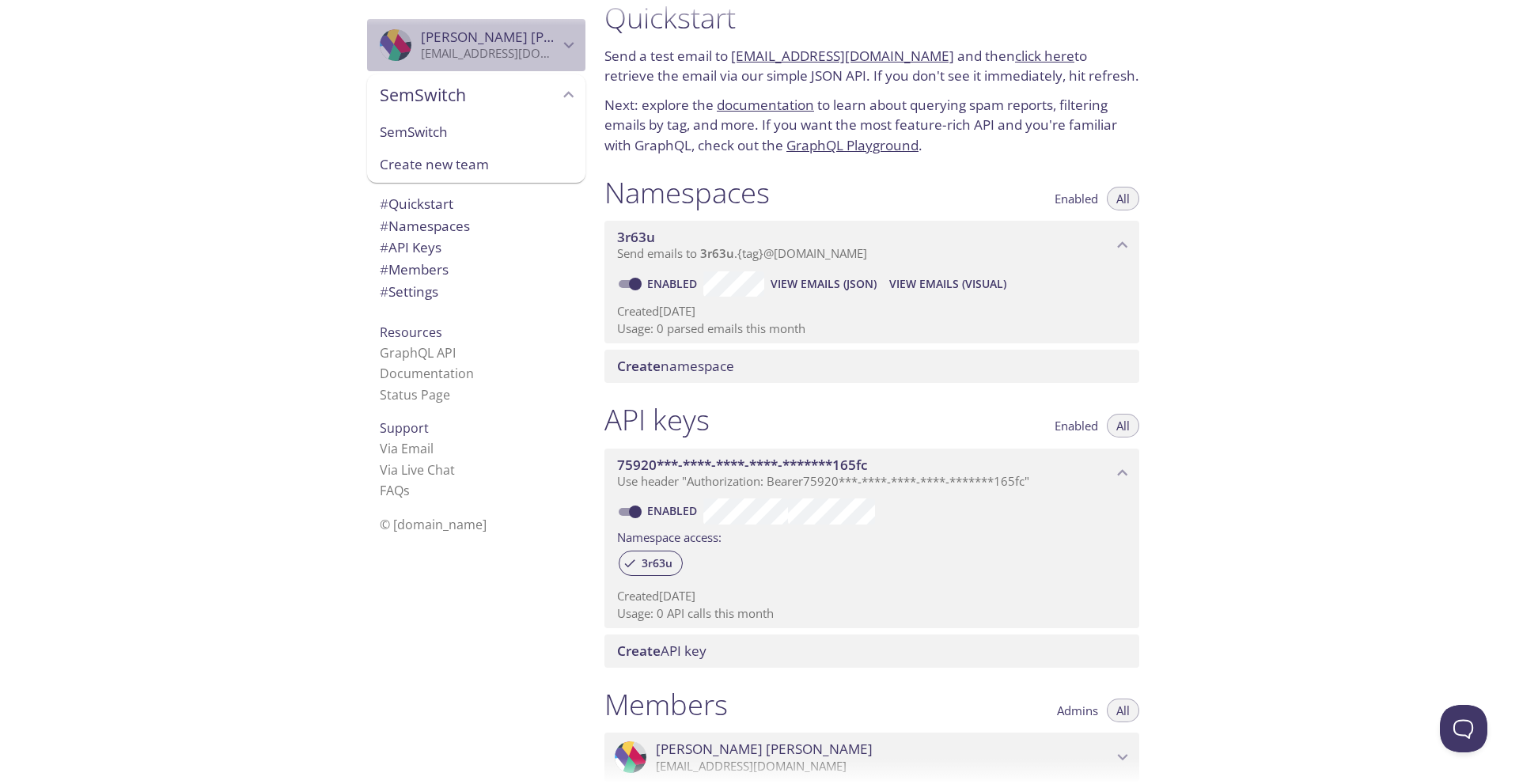
click at [544, 49] on p "[EMAIL_ADDRESS][DOMAIN_NAME]" at bounding box center [489, 54] width 138 height 15
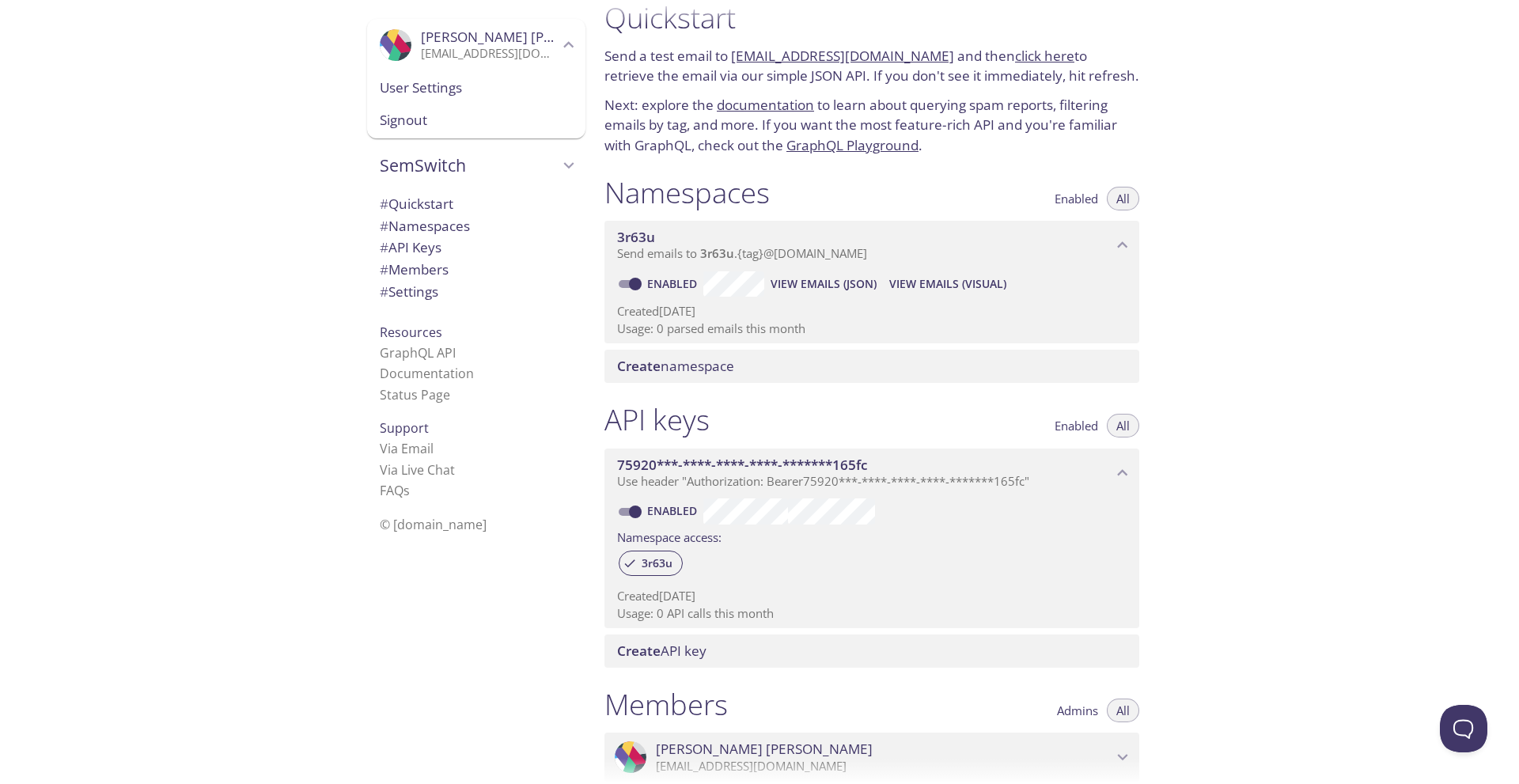
click at [430, 94] on span "User Settings" at bounding box center [476, 87] width 193 height 20
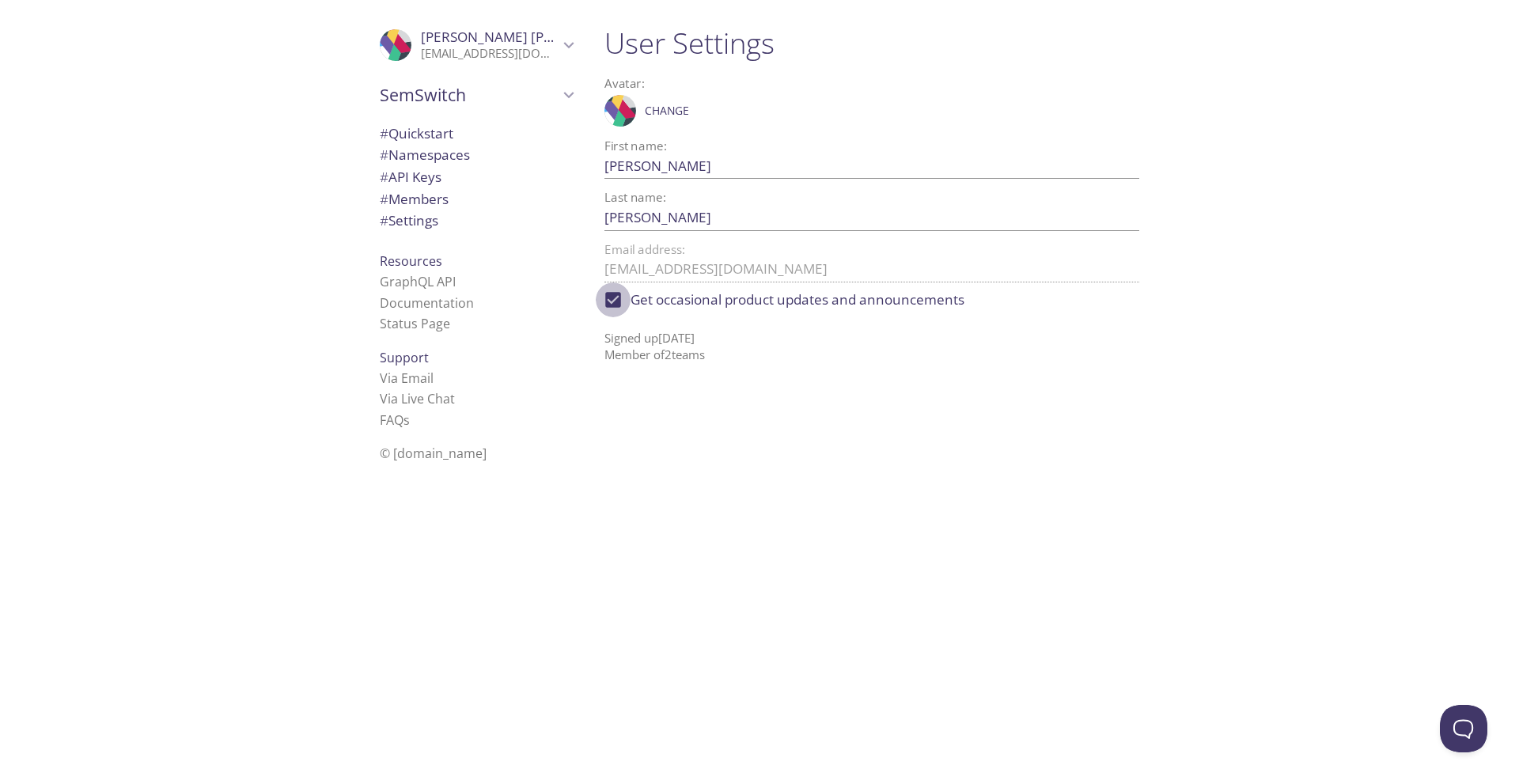
click at [617, 296] on input "Get occasional product updates and announcements" at bounding box center [613, 300] width 35 height 35
checkbox input "false"
click at [842, 390] on div "User Settings Avatar: .cls-1 { fill: #6d5ca8; } .cls-2 { fill: #3fc191; } .cls-…" at bounding box center [878, 392] width 573 height 784
click at [664, 112] on span "Change" at bounding box center [666, 111] width 44 height 19
click at [624, 108] on icon at bounding box center [626, 107] width 20 height 34
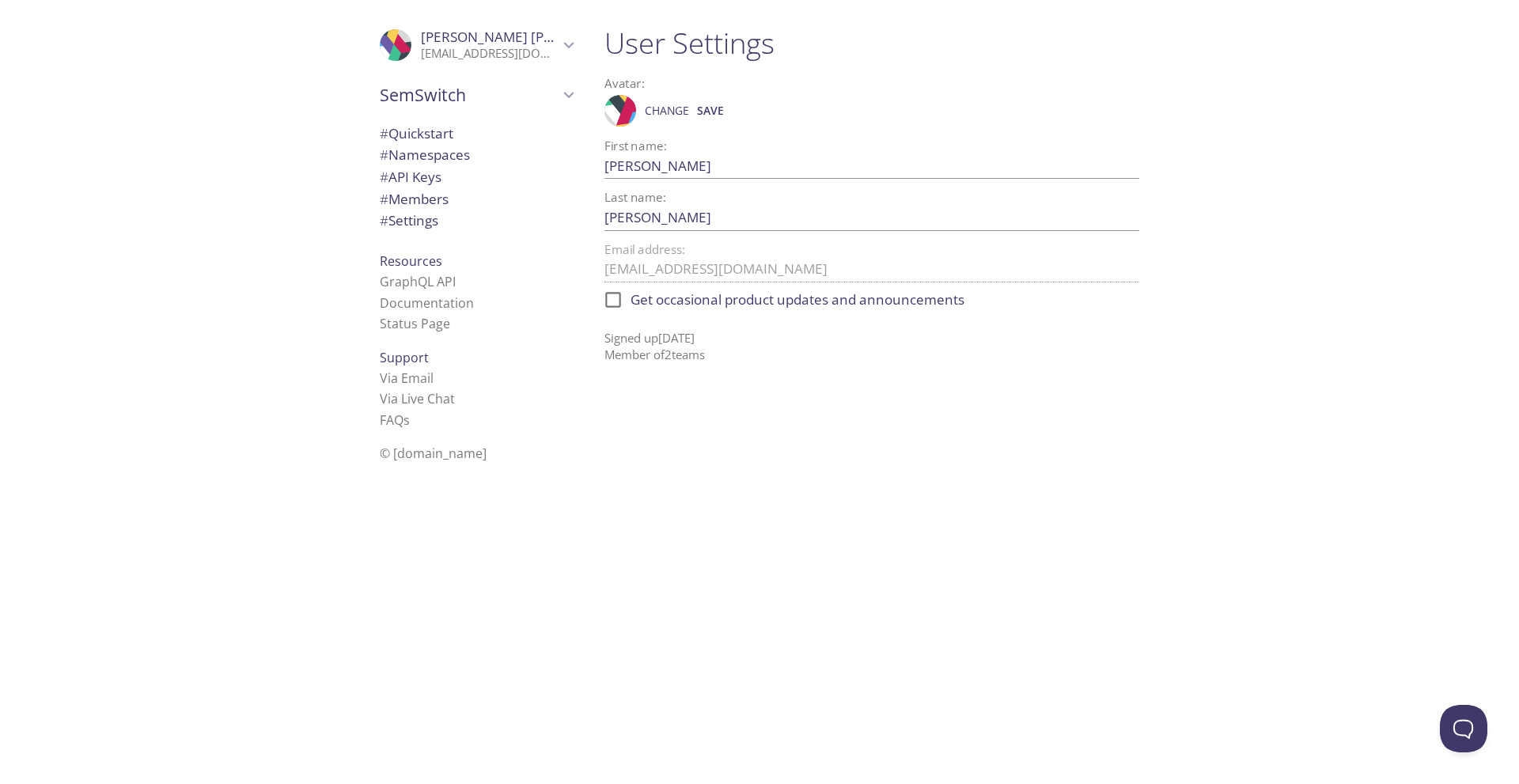
click at [668, 112] on span "Change" at bounding box center [666, 111] width 44 height 19
click at [669, 112] on span "Change" at bounding box center [666, 111] width 44 height 19
click at [704, 112] on span "Save" at bounding box center [711, 111] width 27 height 19
click at [420, 153] on span "# Namespaces" at bounding box center [424, 154] width 90 height 18
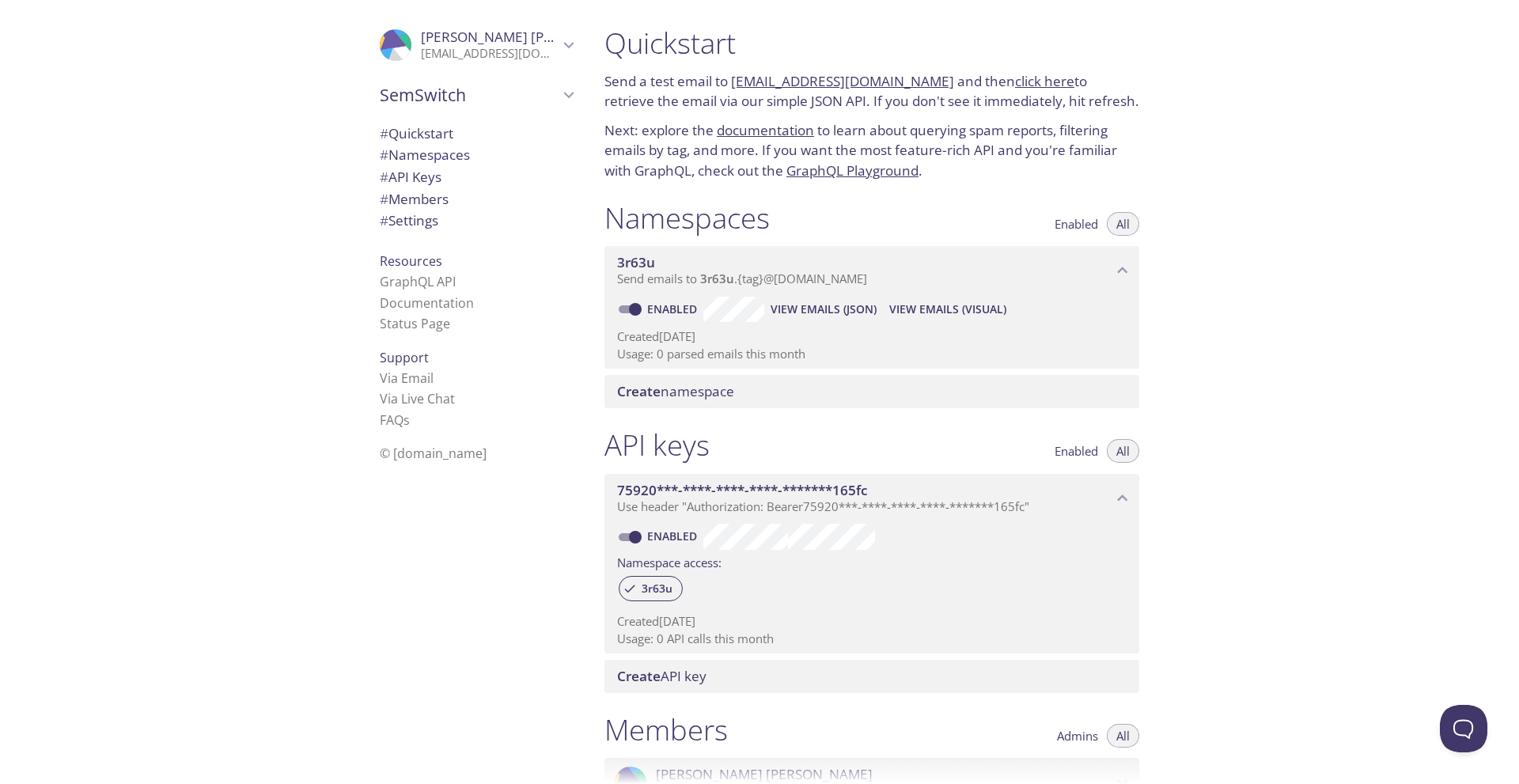
click at [454, 89] on span "SemSwitch" at bounding box center [469, 95] width 178 height 22
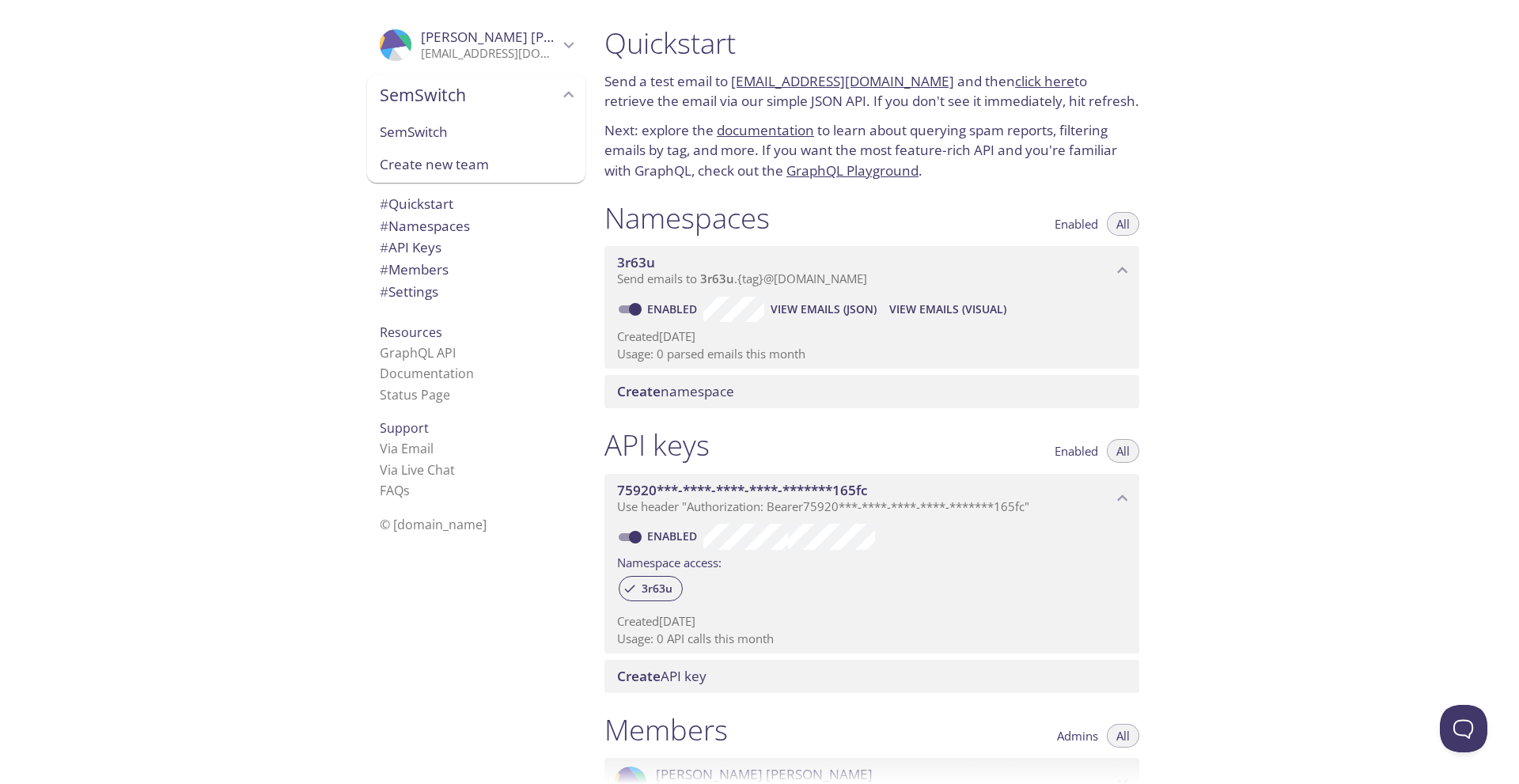
drag, startPoint x: 499, startPoint y: 134, endPoint x: 284, endPoint y: 188, distance: 221.7
click at [284, 188] on div ".cls-1 { fill: #6d5ca8; } .cls-2 { fill: #3fc191; } .cls-3 { fill: #3b4752; } .…" at bounding box center [295, 392] width 591 height 784
click at [1314, 392] on div "Quickstart Send a test email to [EMAIL_ADDRESS][DOMAIN_NAME] and then click her…" at bounding box center [1054, 392] width 927 height 784
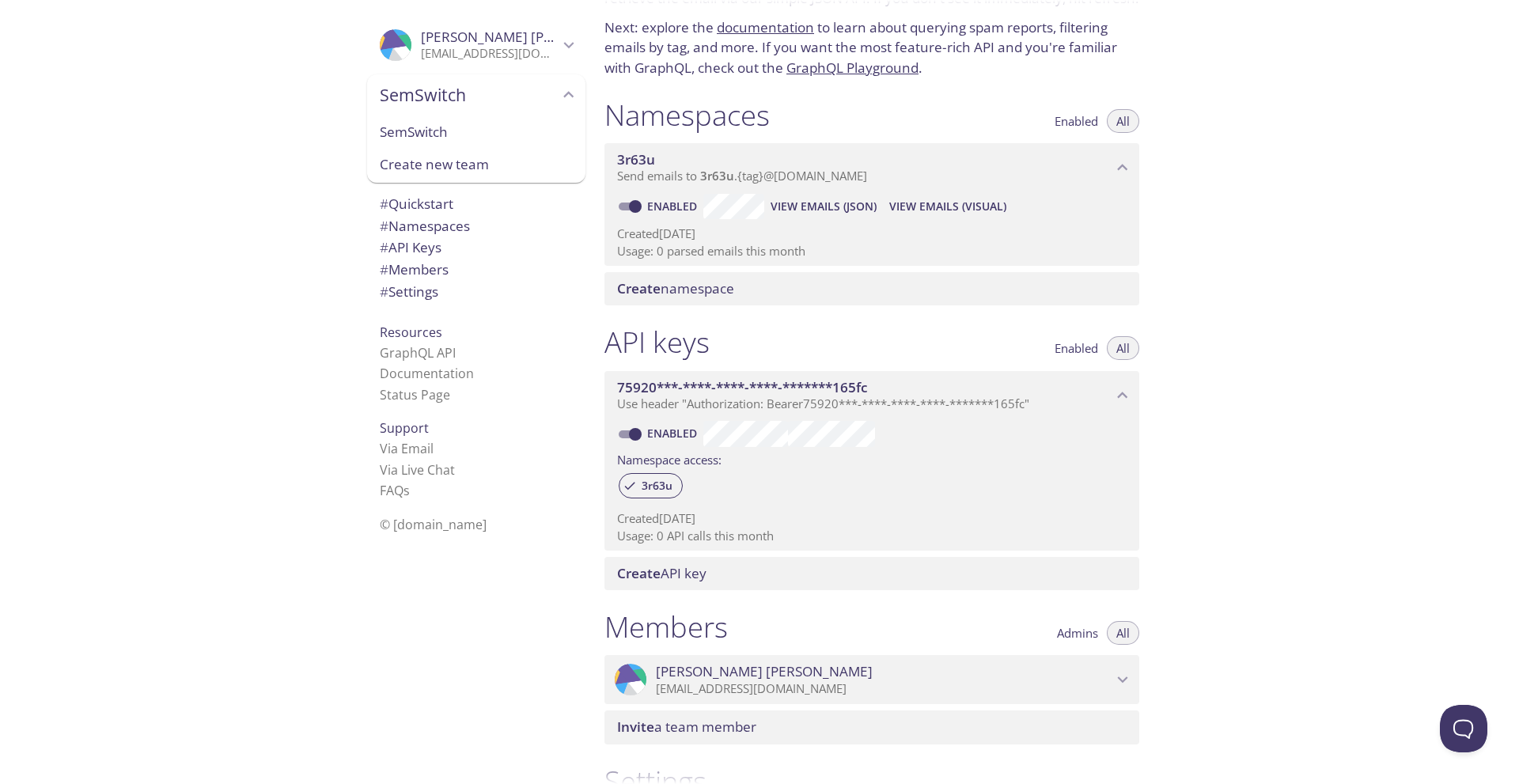
scroll to position [237, 0]
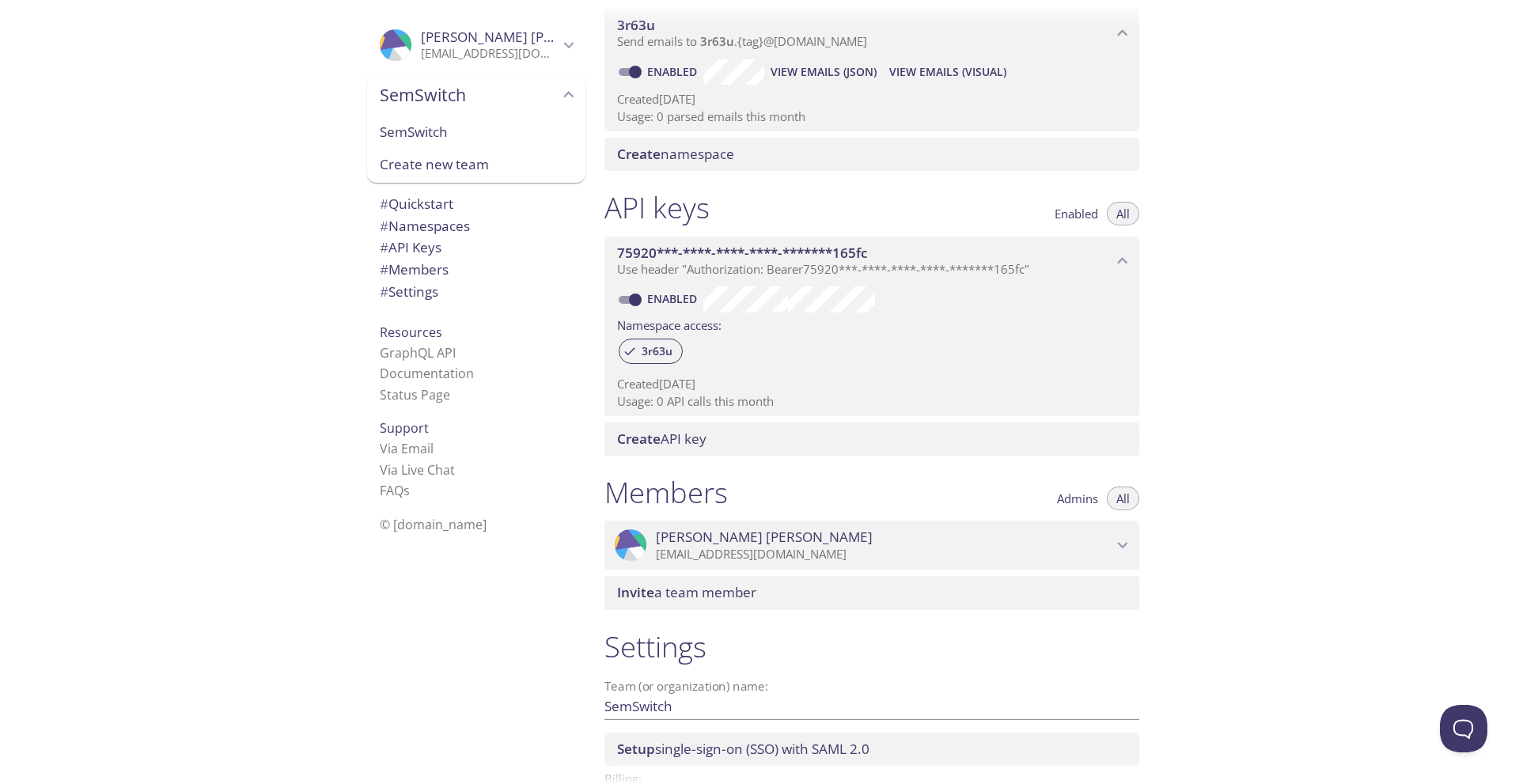
click at [1124, 499] on span "All" at bounding box center [1123, 499] width 14 height 0
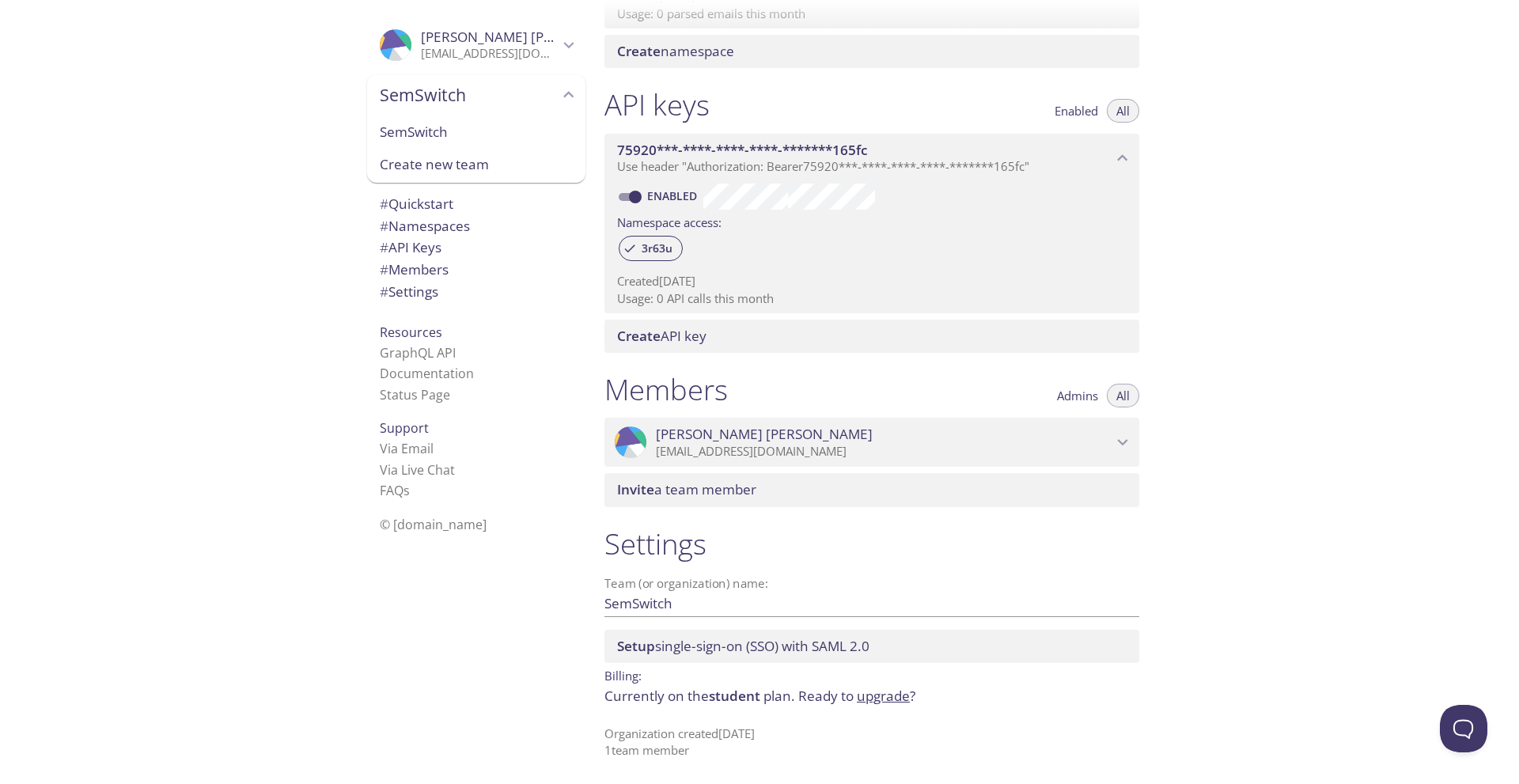
scroll to position [340, 0]
click at [1128, 444] on icon "Hassan Ali" at bounding box center [1122, 441] width 20 height 20
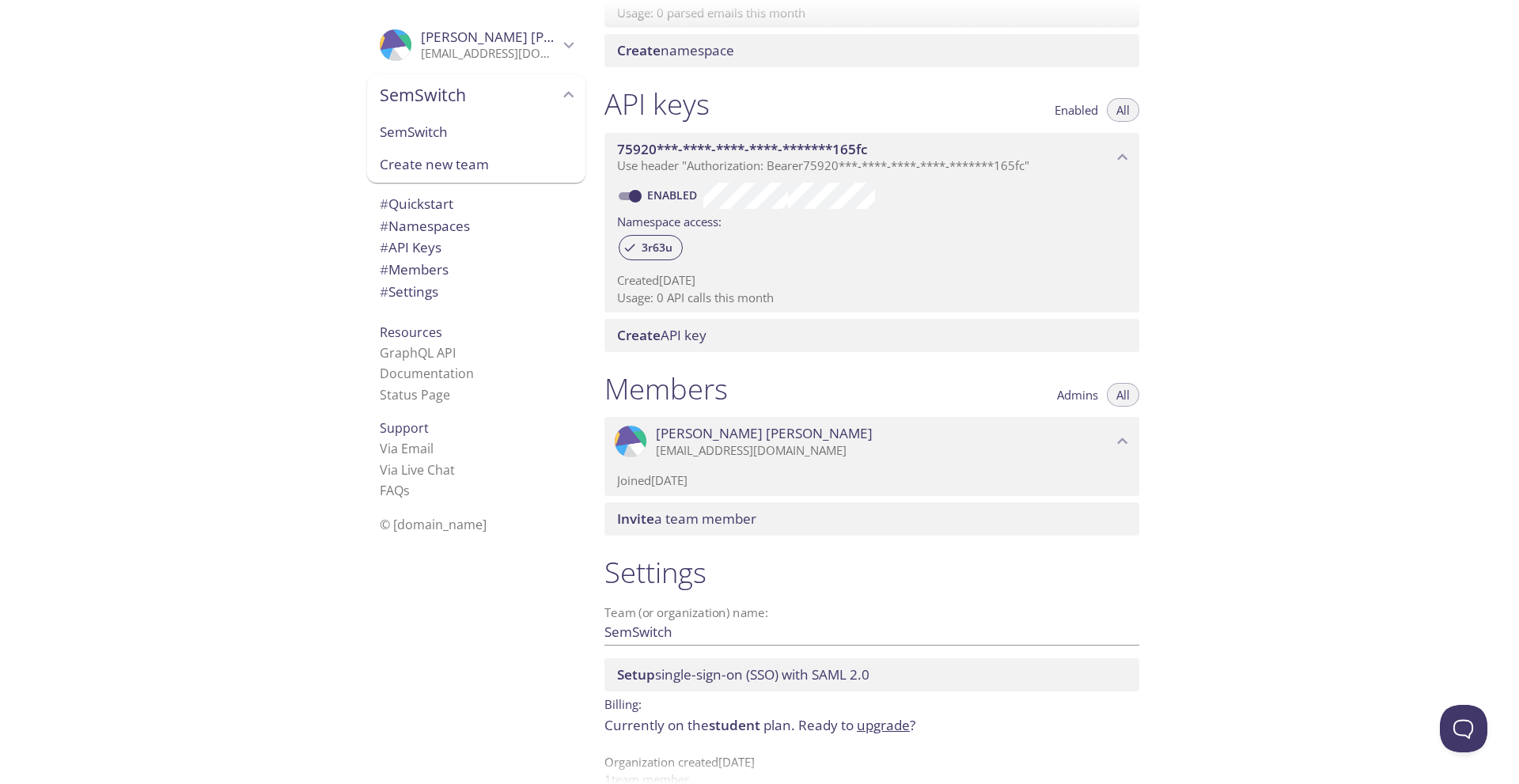
click at [1234, 558] on div "Quickstart Send a test email to [EMAIL_ADDRESS][DOMAIN_NAME] and then click her…" at bounding box center [1054, 392] width 927 height 784
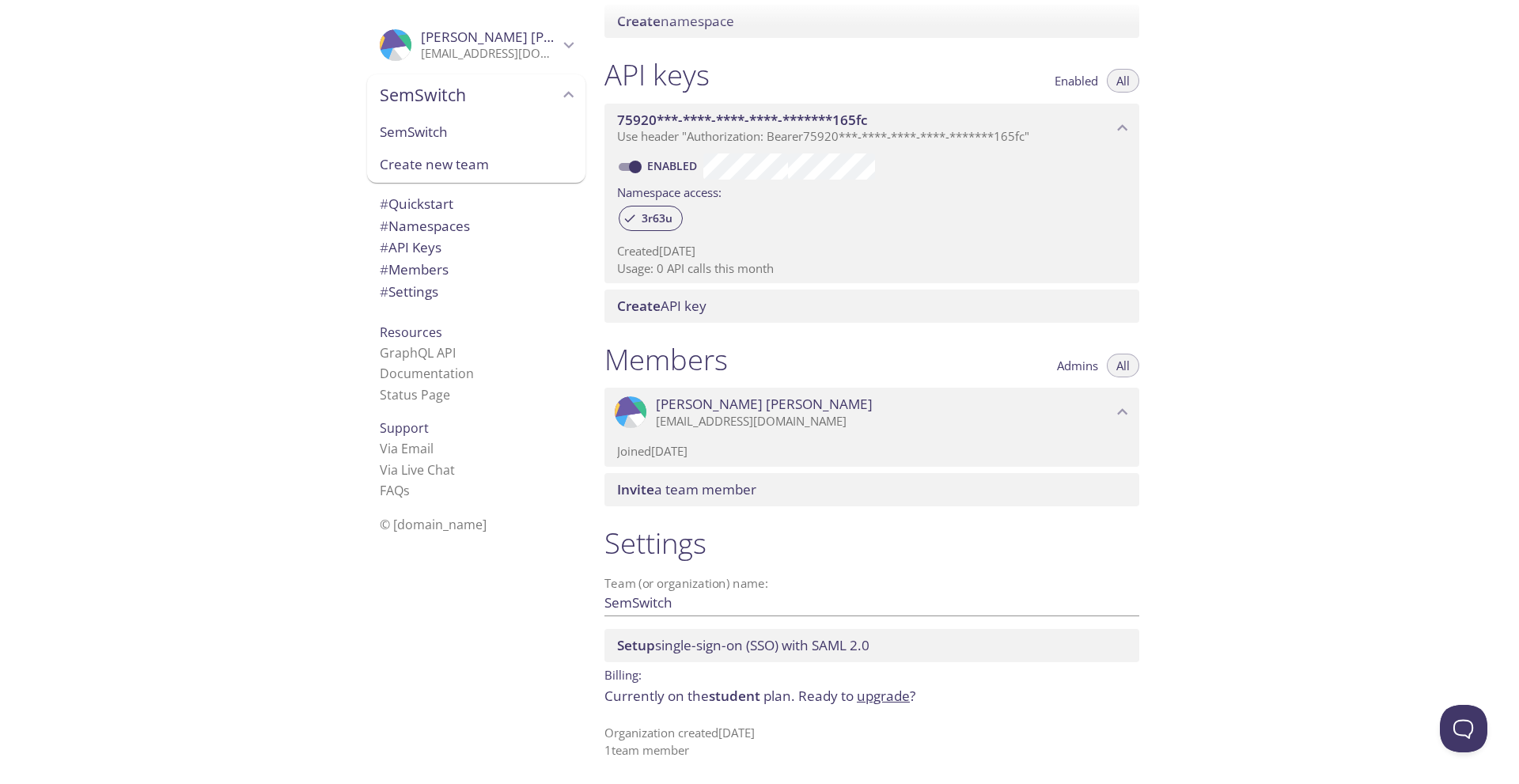
click at [655, 746] on p "Organization created 13 Sep 2025 1 team member" at bounding box center [872, 741] width 534 height 34
click at [629, 732] on p "Organization created 13 Sep 2025 1 team member" at bounding box center [872, 741] width 534 height 34
drag, startPoint x: 599, startPoint y: 696, endPoint x: 952, endPoint y: 701, distance: 353.0
click at [952, 701] on div "Settings Team (or organization) name: SemSwitch Save Setup single-sign-on (SSO)…" at bounding box center [871, 642] width 560 height 253
click at [1318, 491] on div "Quickstart Send a test email to [EMAIL_ADDRESS][DOMAIN_NAME] and then click her…" at bounding box center [1054, 392] width 927 height 784
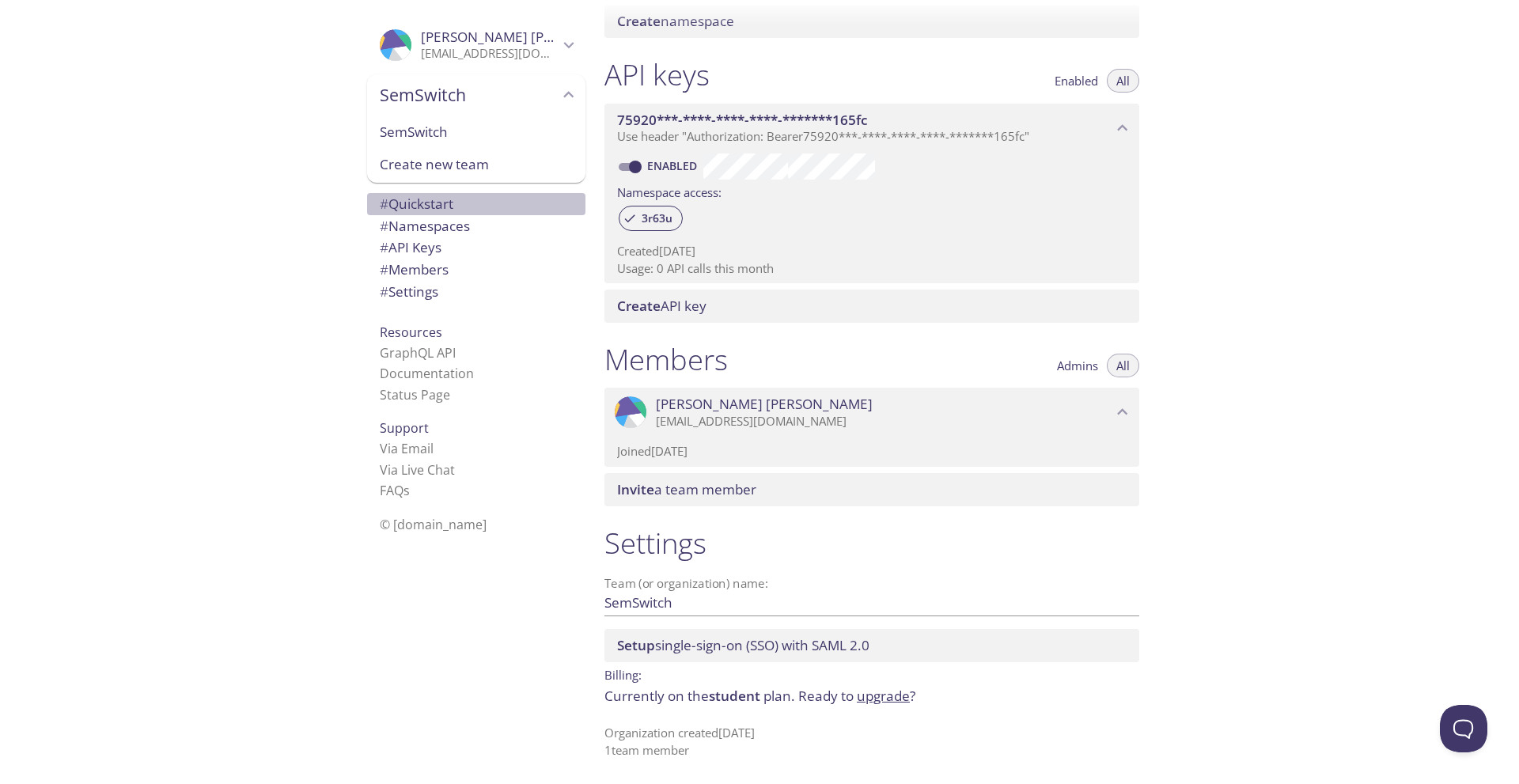
click at [407, 200] on span "# Quickstart" at bounding box center [417, 203] width 73 height 18
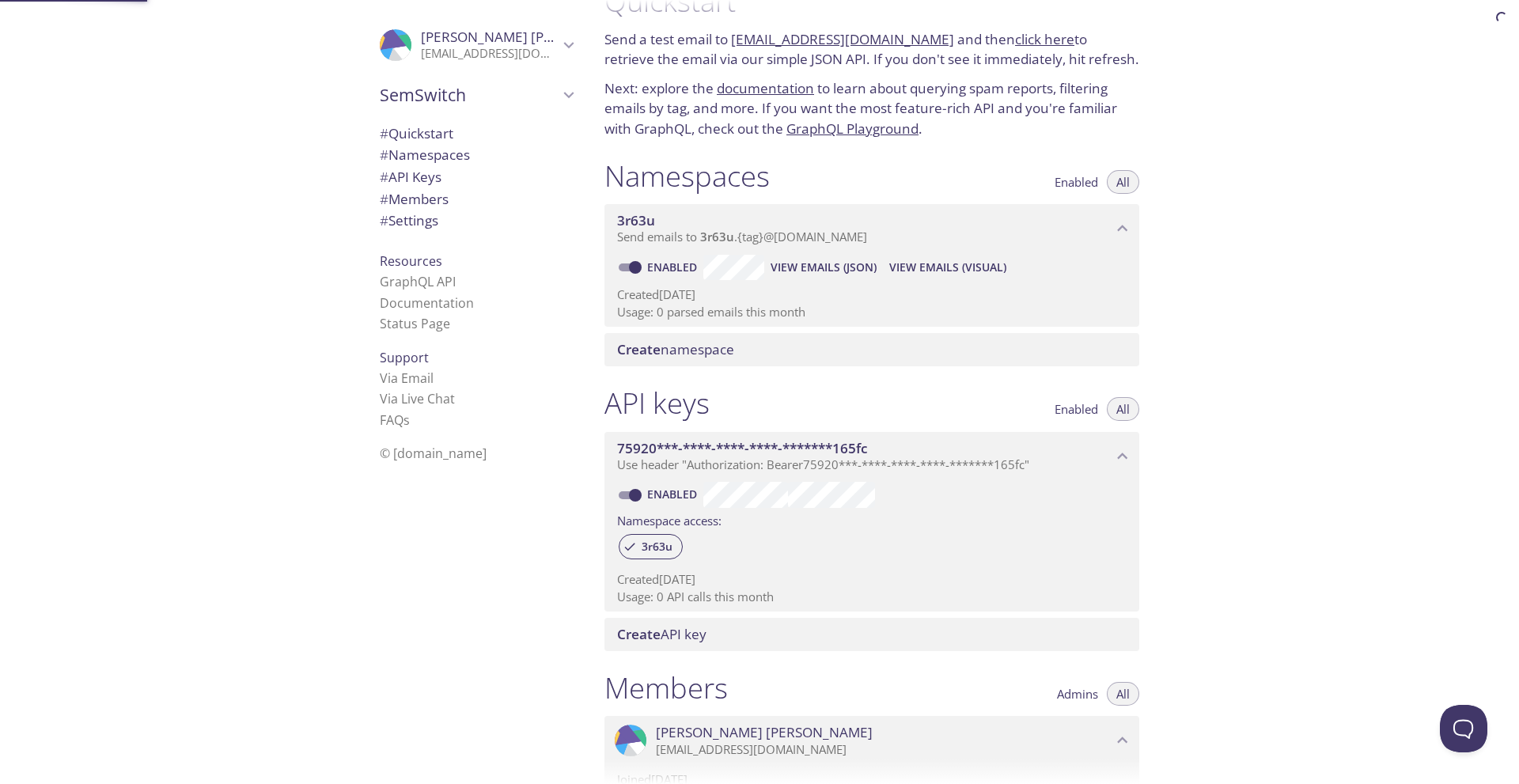
scroll to position [25, 0]
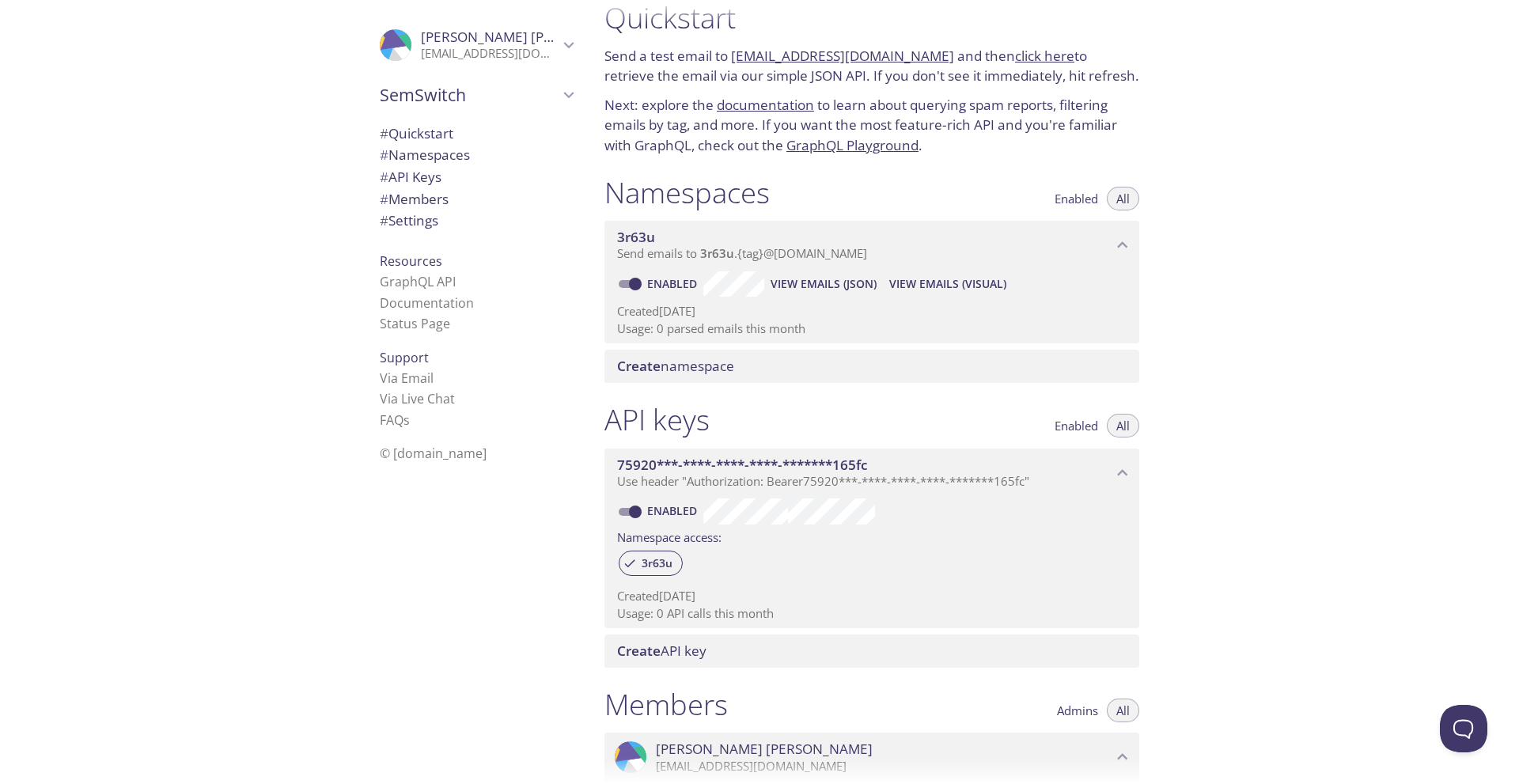
click at [677, 365] on span "Create namespace" at bounding box center [675, 365] width 117 height 18
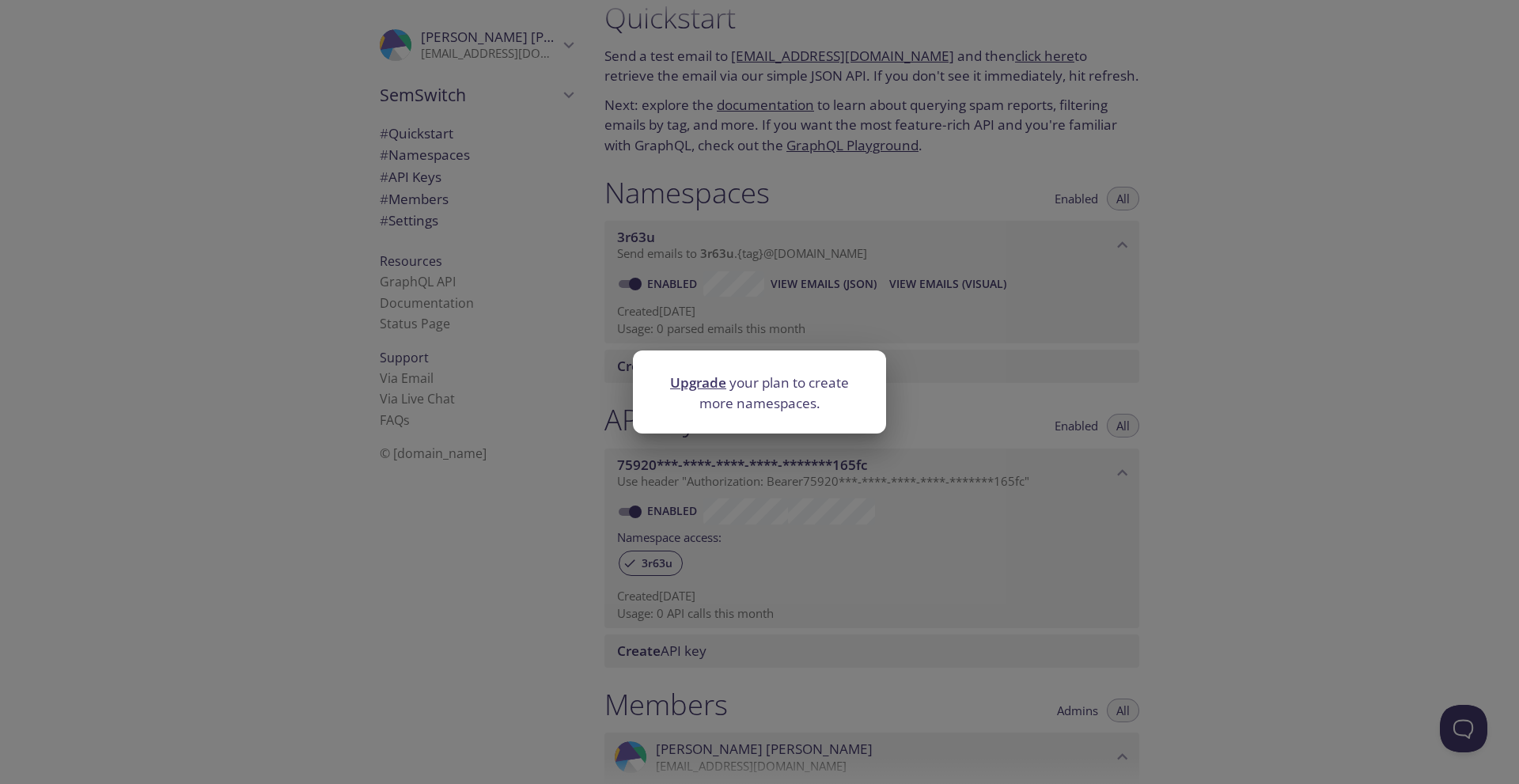
click at [1046, 409] on div "Upgrade your plan to create more namespaces." at bounding box center [759, 392] width 1519 height 784
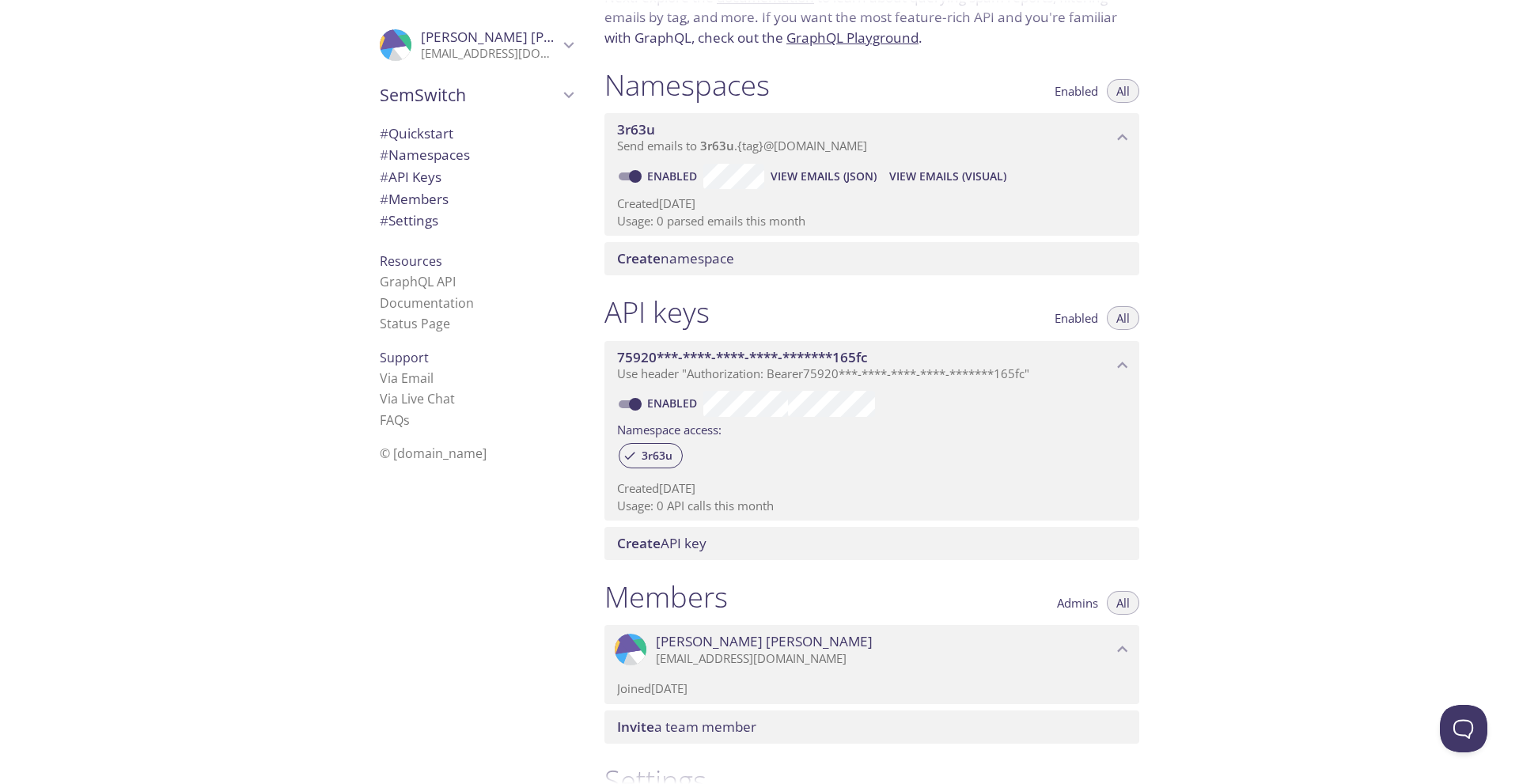
scroll to position [0, 0]
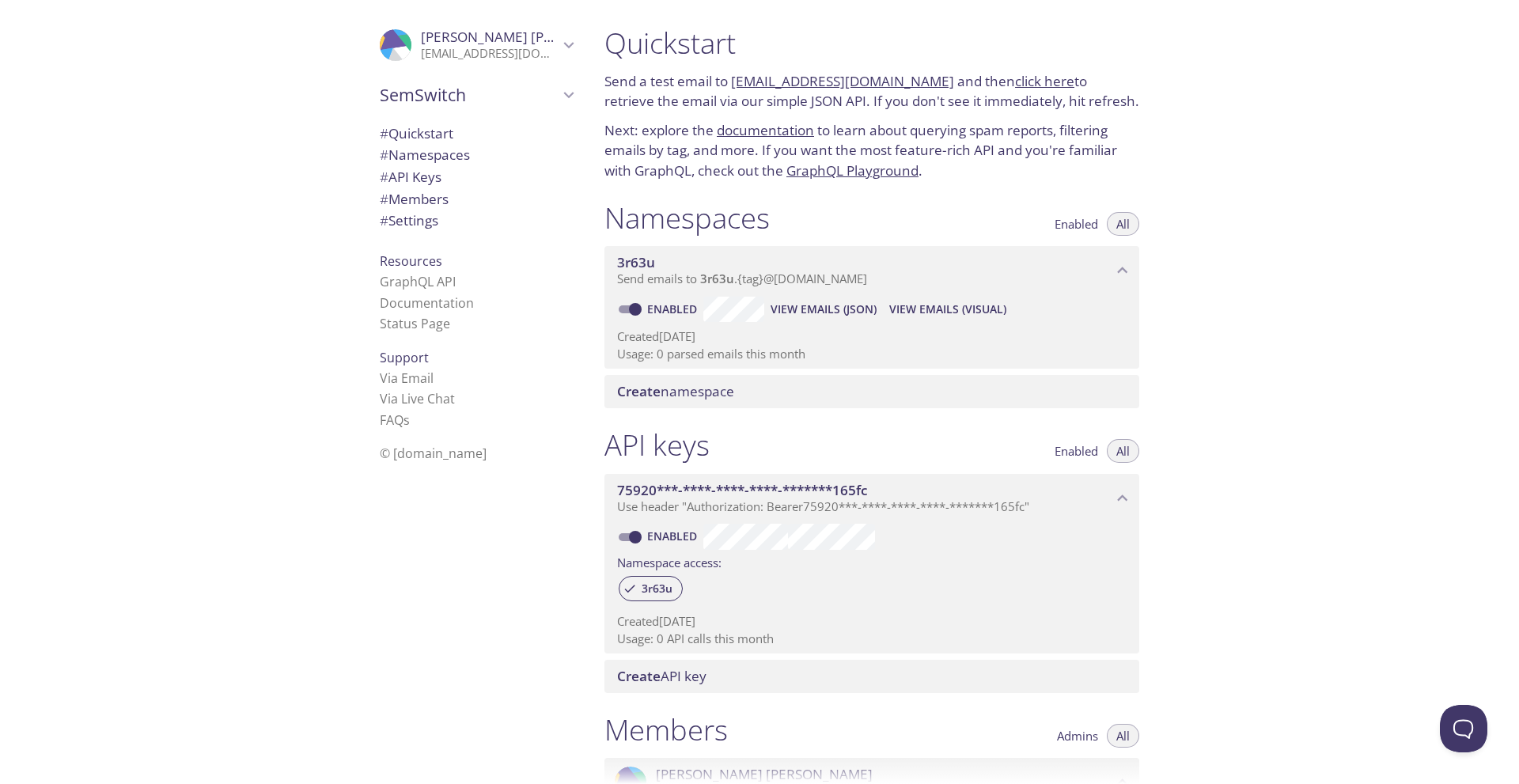
click at [703, 390] on span "Create namespace" at bounding box center [675, 391] width 117 height 18
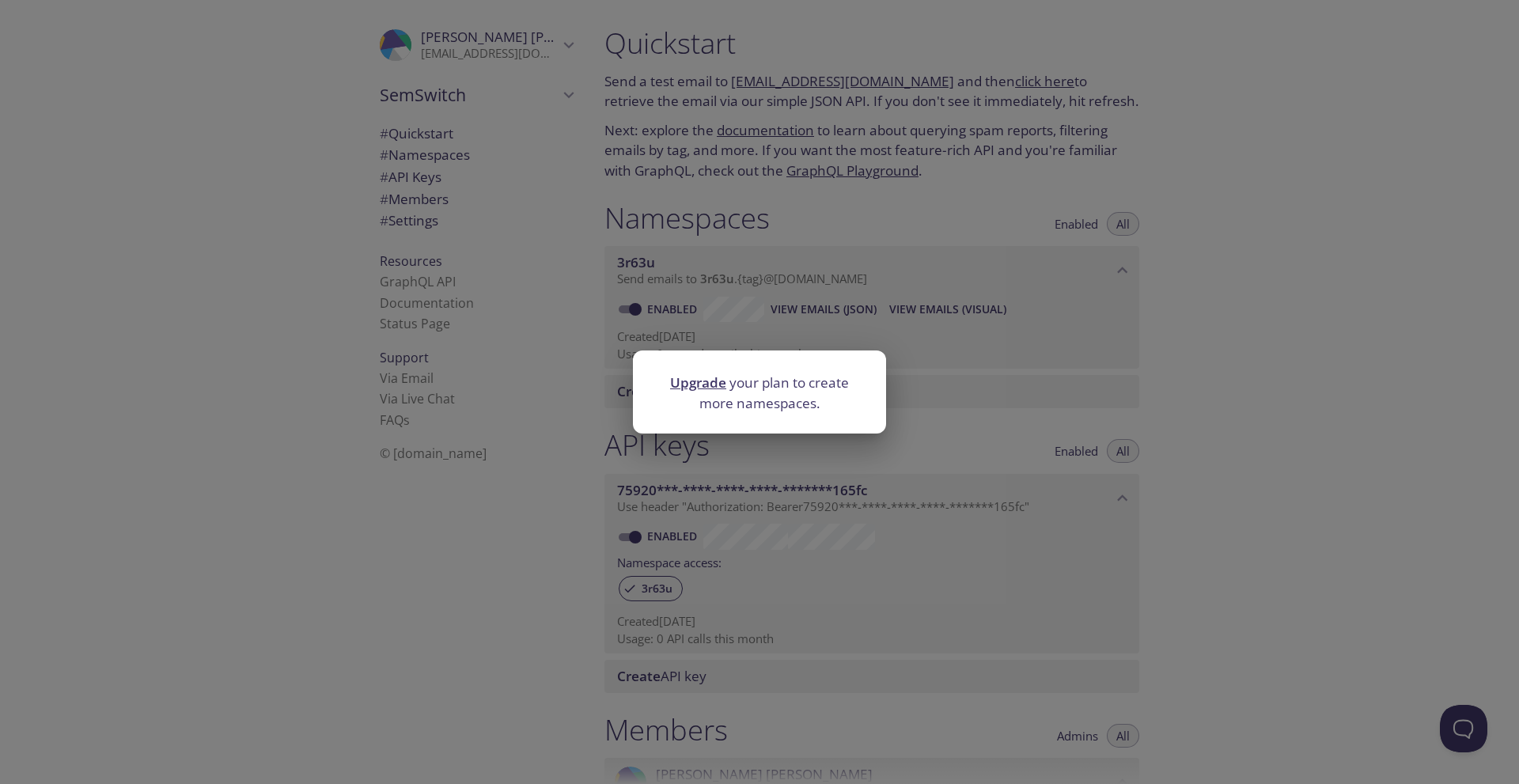
click at [1376, 378] on div "Upgrade your plan to create more namespaces." at bounding box center [759, 392] width 1519 height 784
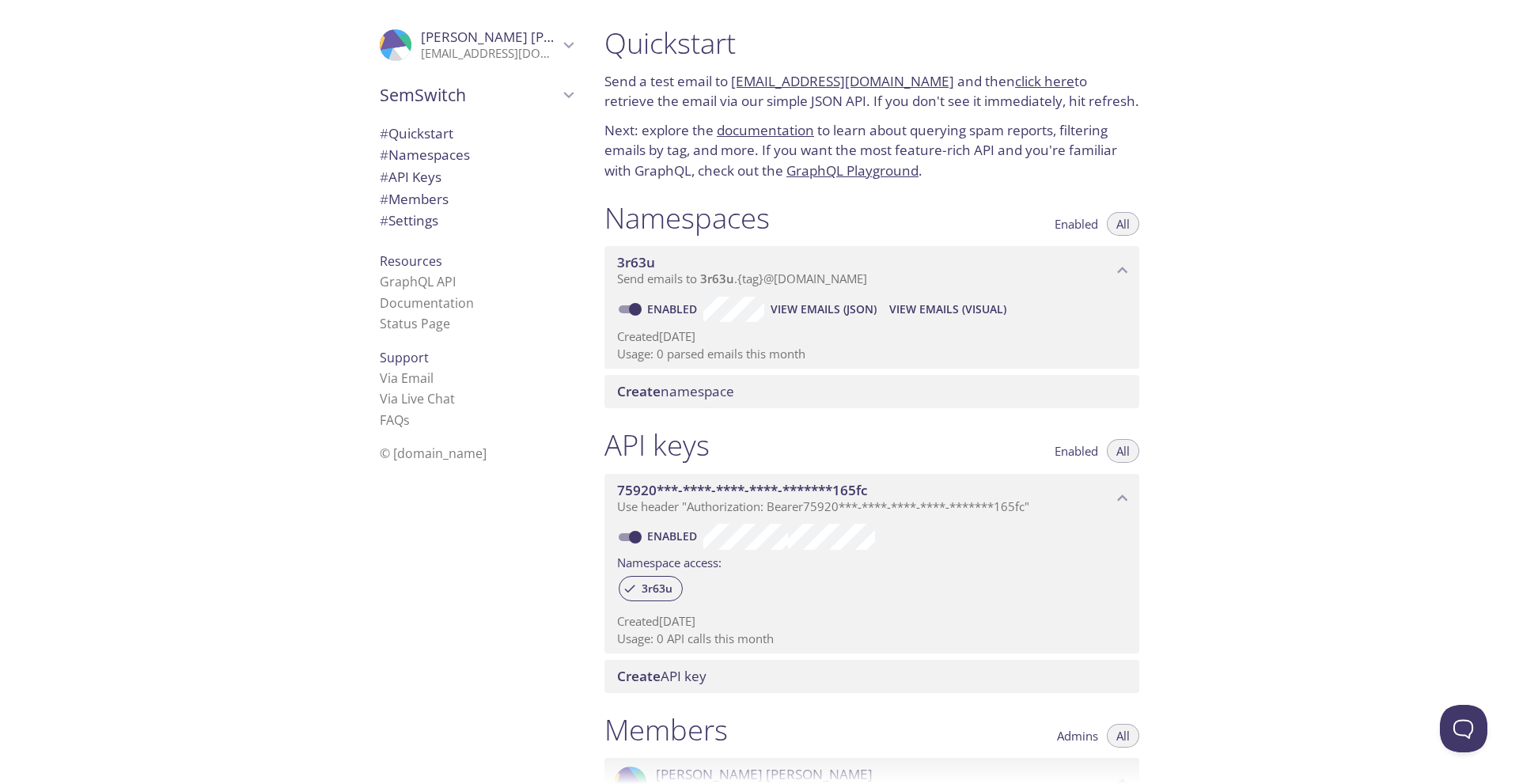
click at [1352, 310] on div "Quickstart Send a test email to [EMAIL_ADDRESS][DOMAIN_NAME] and then click her…" at bounding box center [1054, 392] width 927 height 784
click at [1402, 127] on div "Quickstart Send a test email to [EMAIL_ADDRESS][DOMAIN_NAME] and then click her…" at bounding box center [1054, 392] width 927 height 784
click at [1403, 141] on div "Quickstart Send a test email to [EMAIL_ADDRESS][DOMAIN_NAME] and then click her…" at bounding box center [1054, 392] width 927 height 784
click at [1406, 203] on div "Quickstart Send a test email to [EMAIL_ADDRESS][DOMAIN_NAME] and then click her…" at bounding box center [1054, 392] width 927 height 784
click at [1406, 170] on div "Quickstart Send a test email to [EMAIL_ADDRESS][DOMAIN_NAME] and then click her…" at bounding box center [1054, 392] width 927 height 784
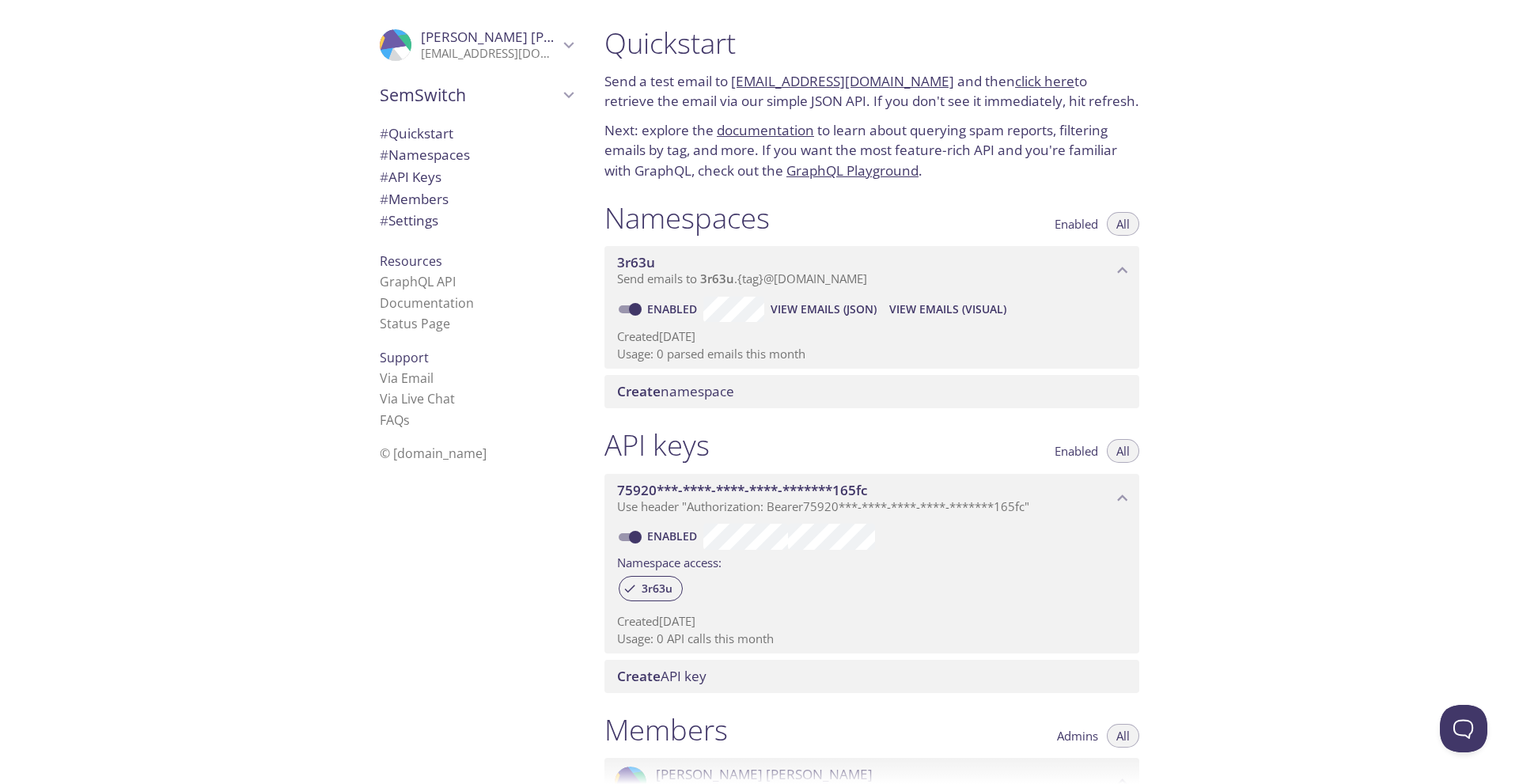
click at [238, 192] on div ".cls-1 { fill: #6d5ca8; } .cls-2 { fill: #3fc191; } .cls-3 { fill: #3b4752; } .…" at bounding box center [295, 392] width 591 height 784
click at [294, 306] on div ".cls-1 { fill: #6d5ca8; } .cls-2 { fill: #3fc191; } .cls-3 { fill: #3b4752; } .…" at bounding box center [295, 392] width 591 height 784
click at [418, 306] on link "Documentation" at bounding box center [427, 303] width 95 height 17
